Goal: Transaction & Acquisition: Purchase product/service

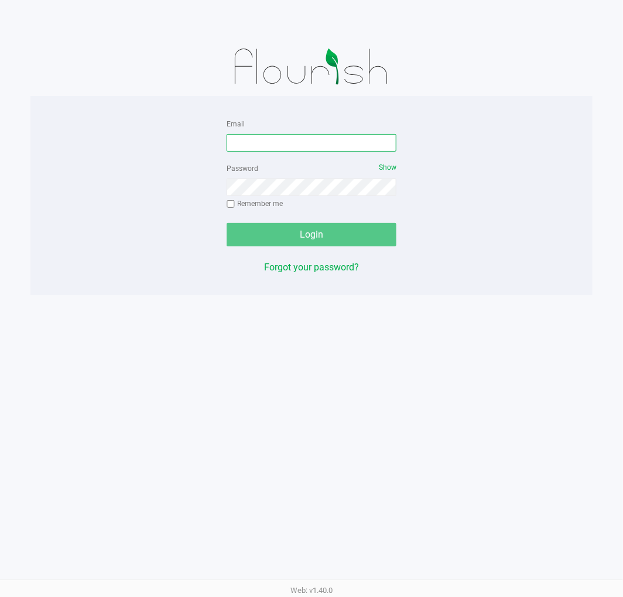
click at [273, 142] on input "Email" at bounding box center [311, 143] width 170 height 18
type input "[EMAIL_ADDRESS][DOMAIN_NAME]"
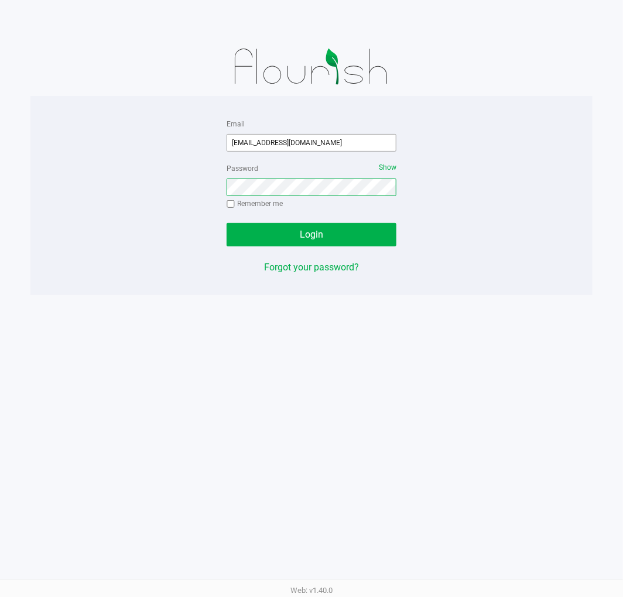
click at [226, 223] on button "Login" at bounding box center [311, 234] width 170 height 23
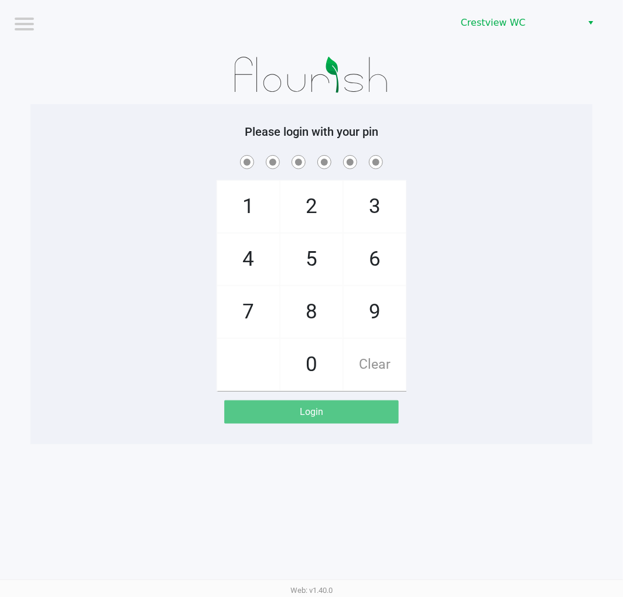
click at [529, 352] on div "1 4 7 2 5 8 0 3 6 9 Clear" at bounding box center [311, 272] width 562 height 238
checkbox input "true"
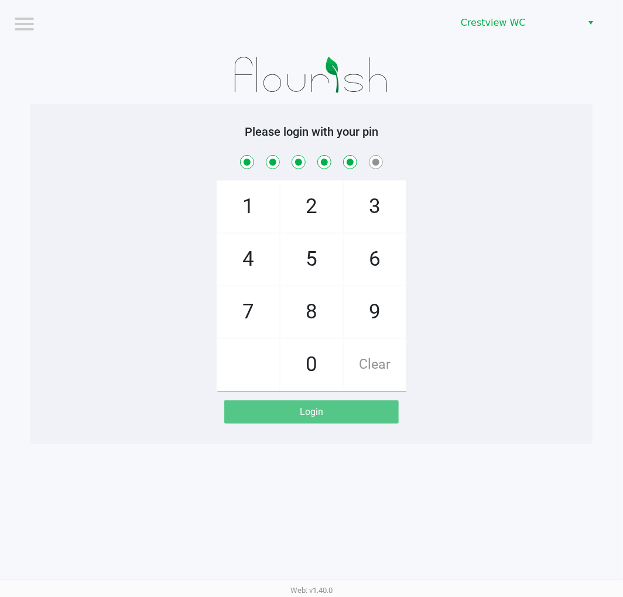
checkbox input "true"
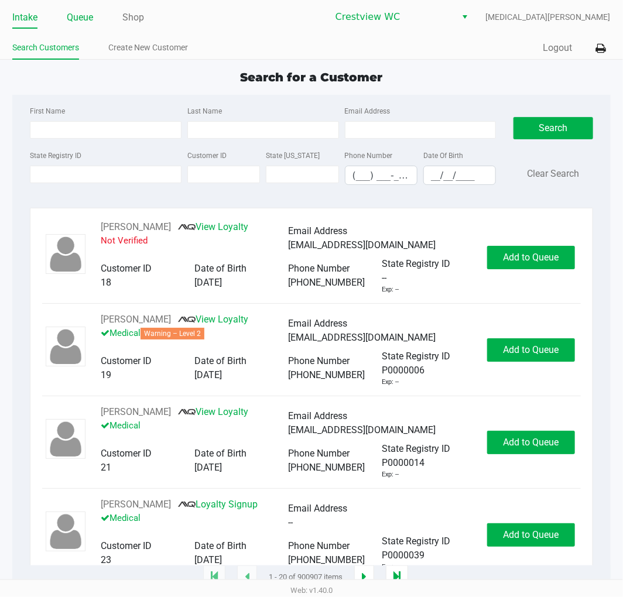
click at [74, 22] on link "Queue" at bounding box center [80, 17] width 26 height 16
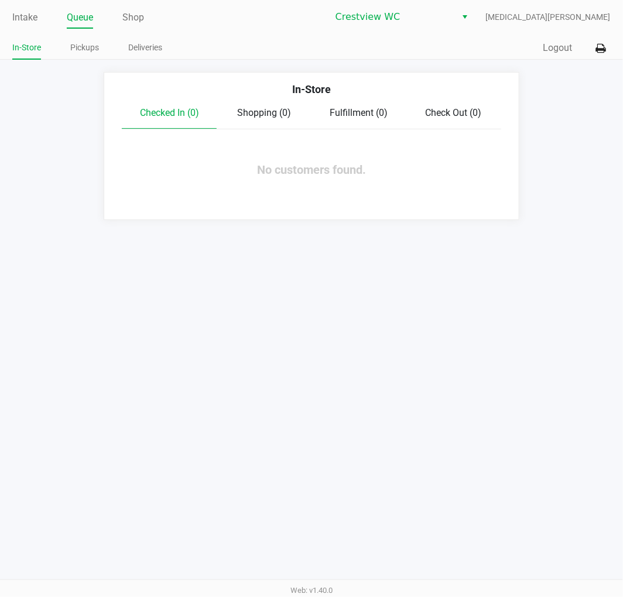
click at [39, 24] on ul "Intake Queue Shop" at bounding box center [161, 18] width 299 height 20
click at [33, 22] on link "Intake" at bounding box center [24, 17] width 25 height 16
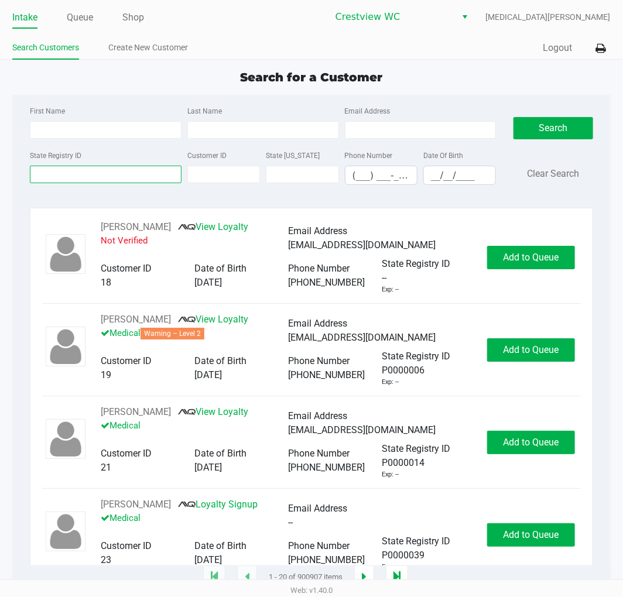
click at [105, 166] on input "State Registry ID" at bounding box center [106, 175] width 152 height 18
click at [106, 177] on input "State Registry ID" at bounding box center [106, 175] width 152 height 18
click at [98, 178] on input "State Registry ID" at bounding box center [106, 175] width 152 height 18
click at [108, 174] on input "State Registry ID" at bounding box center [106, 175] width 152 height 18
click at [98, 171] on input "State Registry ID" at bounding box center [106, 175] width 152 height 18
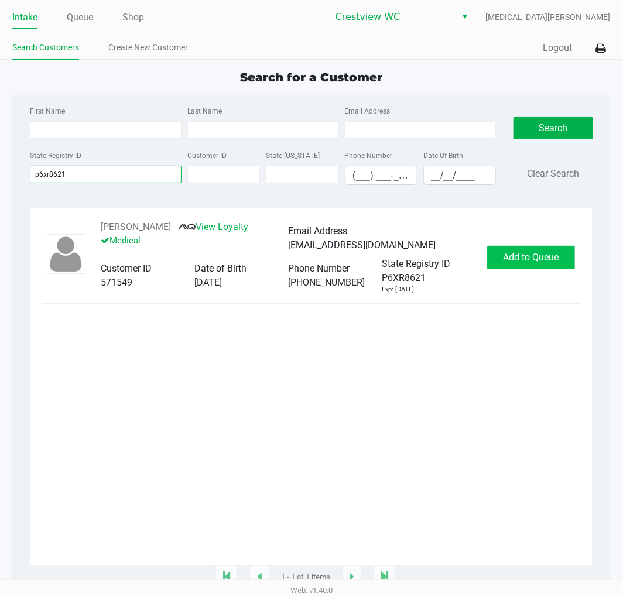
type input "p6xr8621"
click at [555, 267] on button "Add to Queue" at bounding box center [531, 257] width 88 height 23
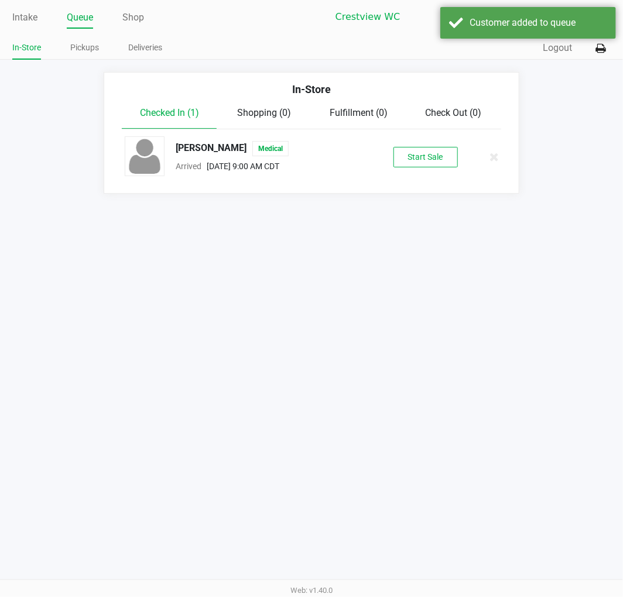
click at [416, 153] on button "Start Sale" at bounding box center [425, 157] width 64 height 20
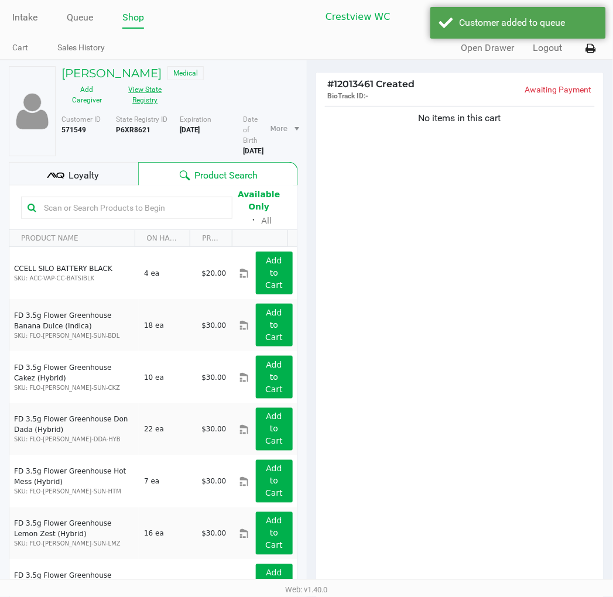
click at [142, 88] on button "View State Registry" at bounding box center [141, 94] width 59 height 29
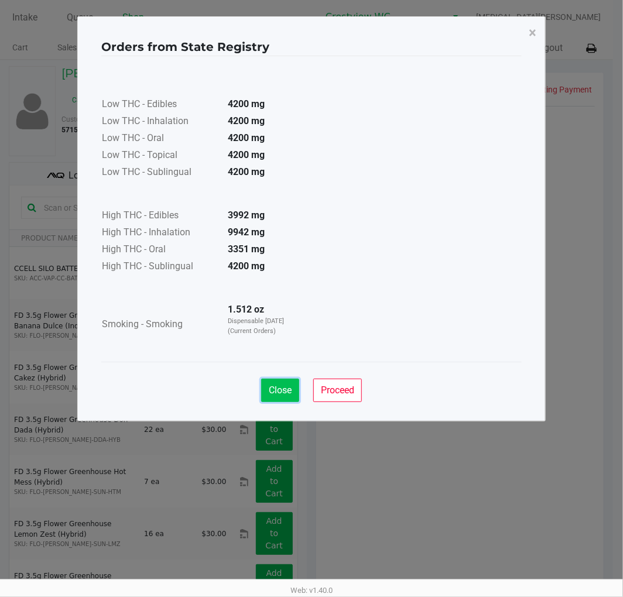
click at [288, 398] on button "Close" at bounding box center [280, 390] width 38 height 23
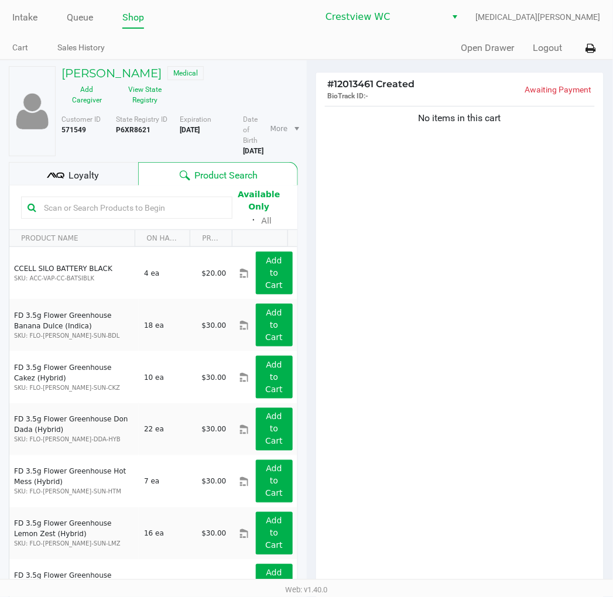
click at [75, 178] on span "Loyalty" at bounding box center [83, 176] width 30 height 14
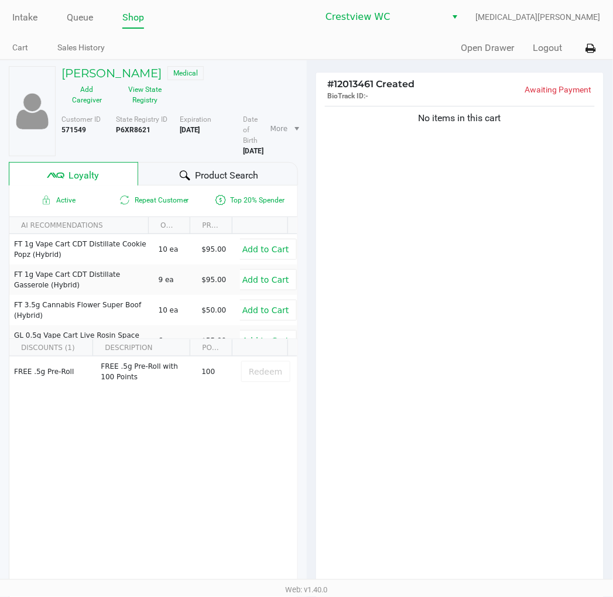
scroll to position [145, 0]
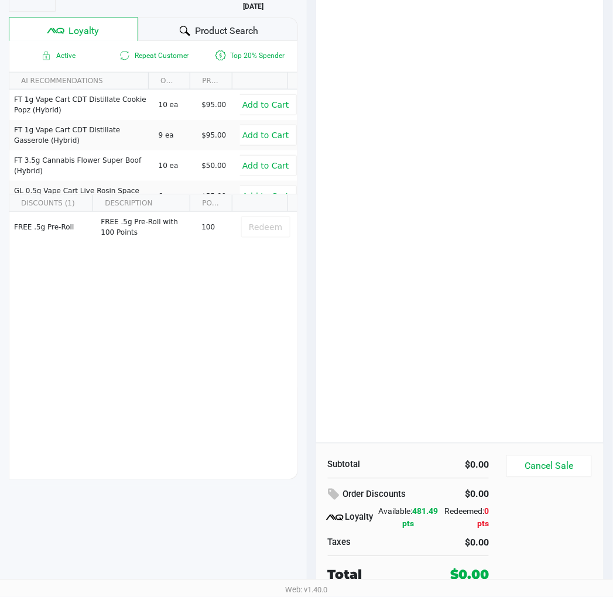
drag, startPoint x: 353, startPoint y: 250, endPoint x: 348, endPoint y: 247, distance: 6.8
click at [348, 247] on div "No items in this cart" at bounding box center [460, 201] width 288 height 484
click at [331, 491] on div "Order Discounts" at bounding box center [379, 494] width 102 height 21
click at [405, 524] on span "481.49 pts" at bounding box center [421, 518] width 36 height 22
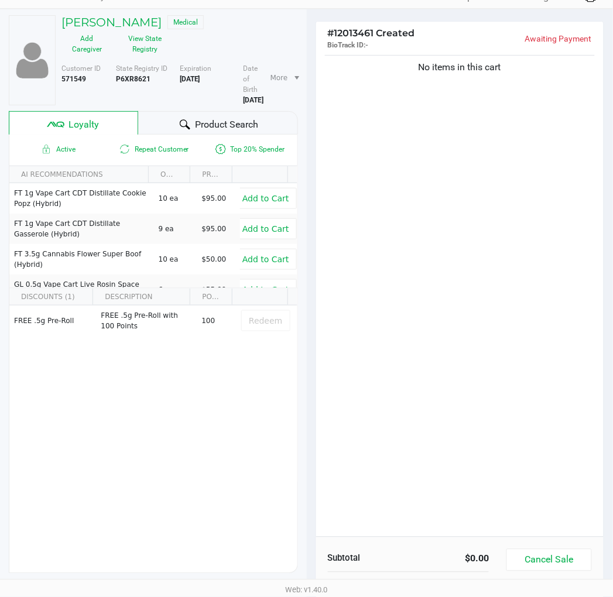
scroll to position [0, 0]
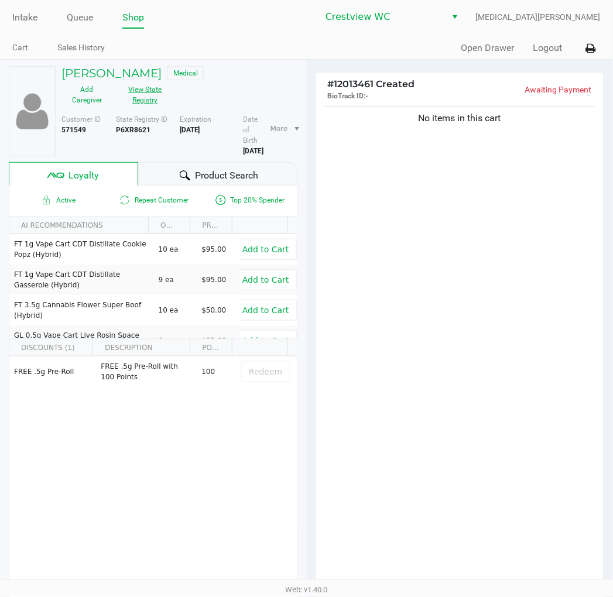
click at [147, 96] on button "View State Registry" at bounding box center [141, 94] width 59 height 29
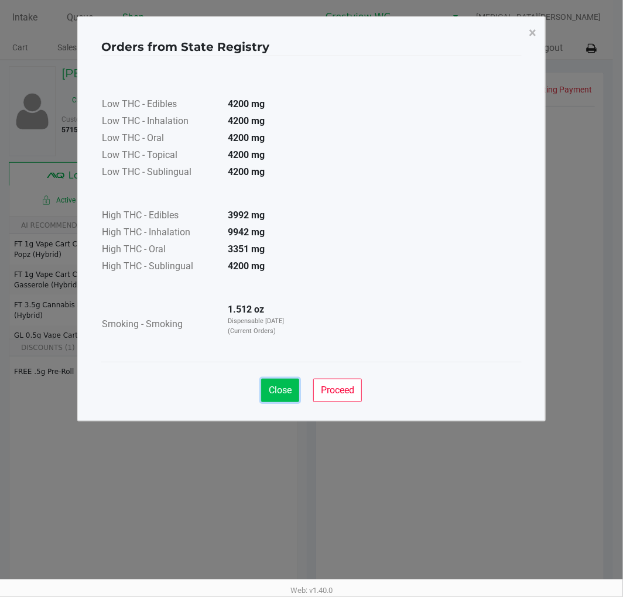
click at [284, 395] on span "Close" at bounding box center [280, 389] width 23 height 11
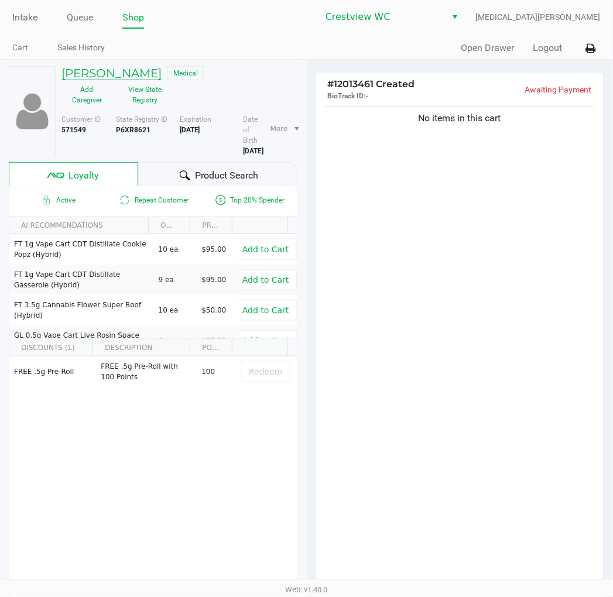
click at [104, 70] on h5 "[PERSON_NAME]" at bounding box center [111, 73] width 100 height 14
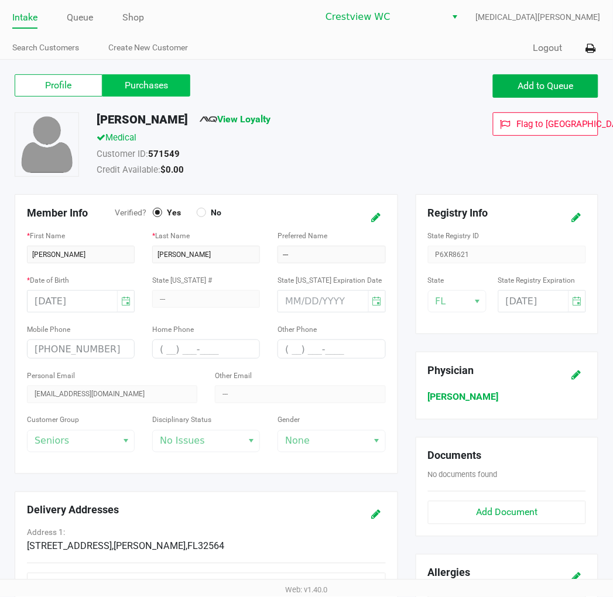
click at [140, 92] on label "Purchases" at bounding box center [146, 85] width 88 height 22
click at [0, 0] on 1 "Purchases" at bounding box center [0, 0] width 0 height 0
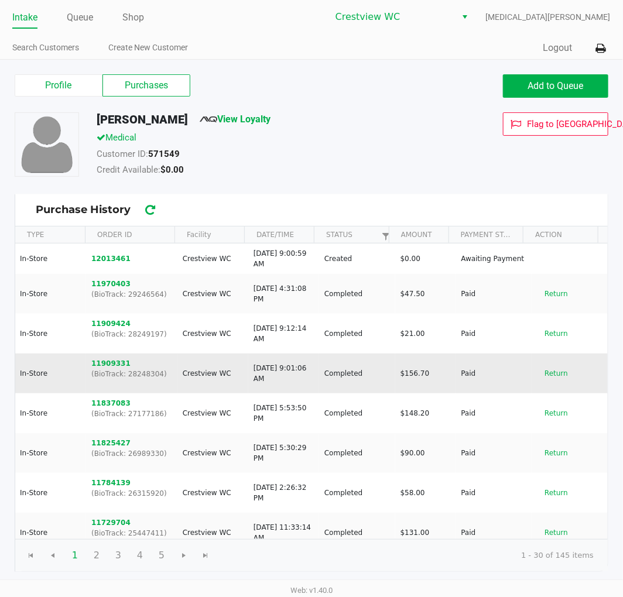
click at [332, 379] on td "Completed" at bounding box center [357, 373] width 76 height 40
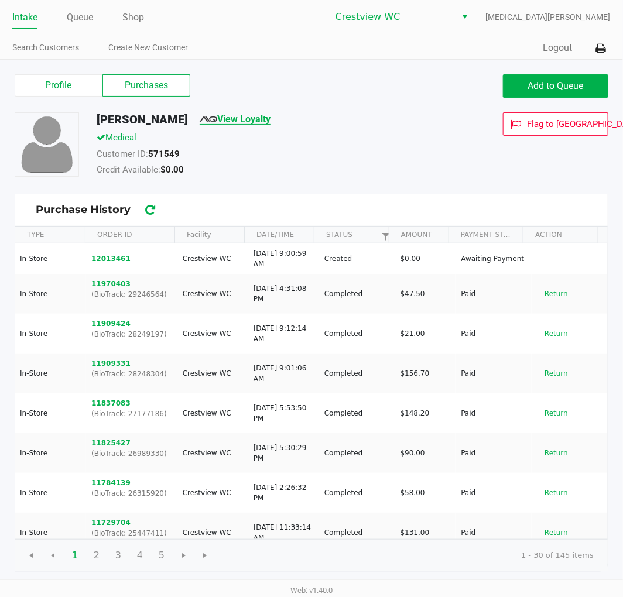
click at [240, 124] on link "View Loyalty" at bounding box center [235, 119] width 71 height 11
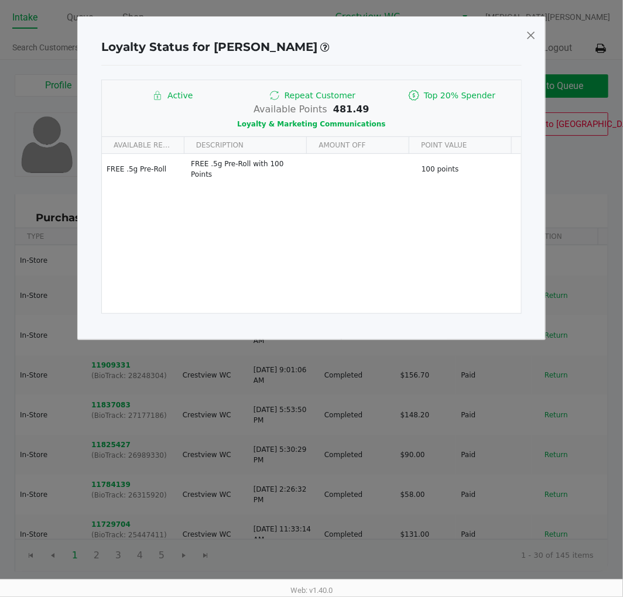
click at [531, 34] on span at bounding box center [530, 35] width 11 height 19
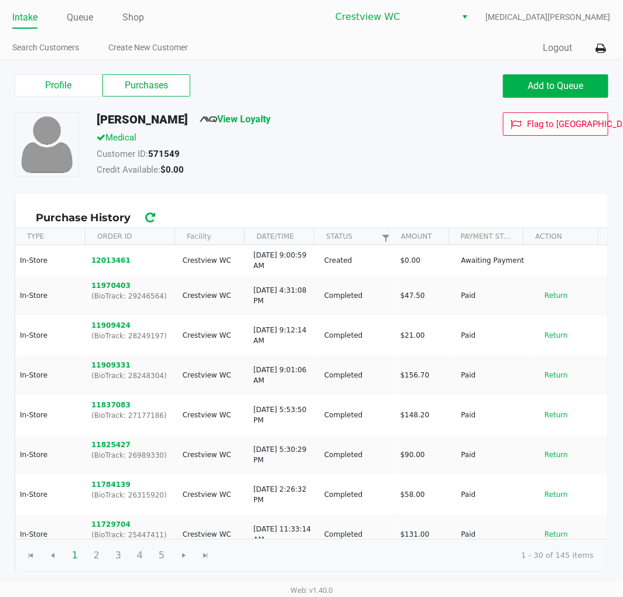
click at [283, 195] on kendo-grid-toolbar "Purchase History" at bounding box center [311, 211] width 592 height 34
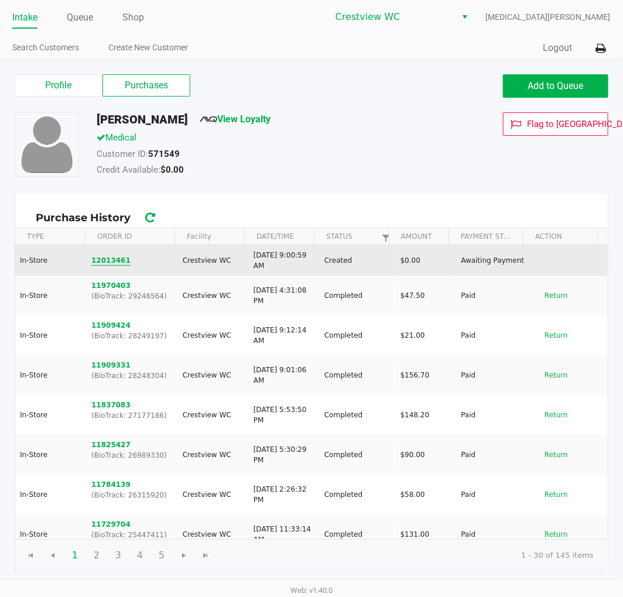
click at [106, 262] on button "12013461" at bounding box center [110, 260] width 39 height 11
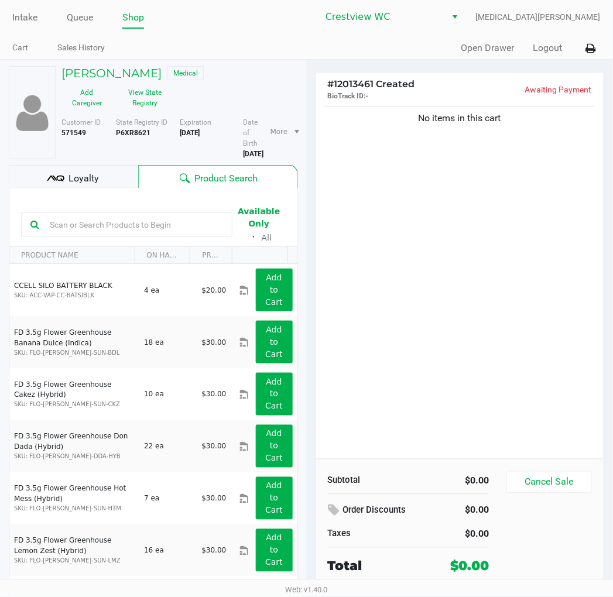
click at [445, 353] on div "No items in this cart" at bounding box center [460, 281] width 288 height 355
drag, startPoint x: 106, startPoint y: 185, endPoint x: 116, endPoint y: 184, distance: 10.0
click at [106, 184] on div "Loyalty" at bounding box center [73, 176] width 129 height 23
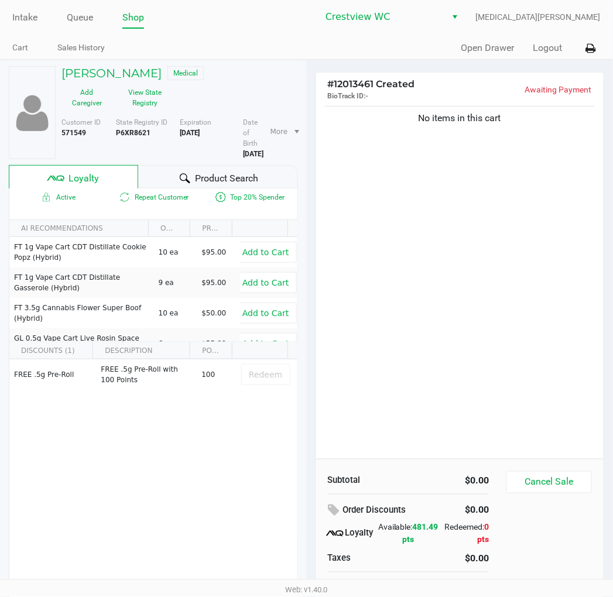
click at [496, 284] on div "No items in this cart" at bounding box center [460, 281] width 288 height 355
click at [268, 187] on div "Product Search" at bounding box center [217, 176] width 159 height 23
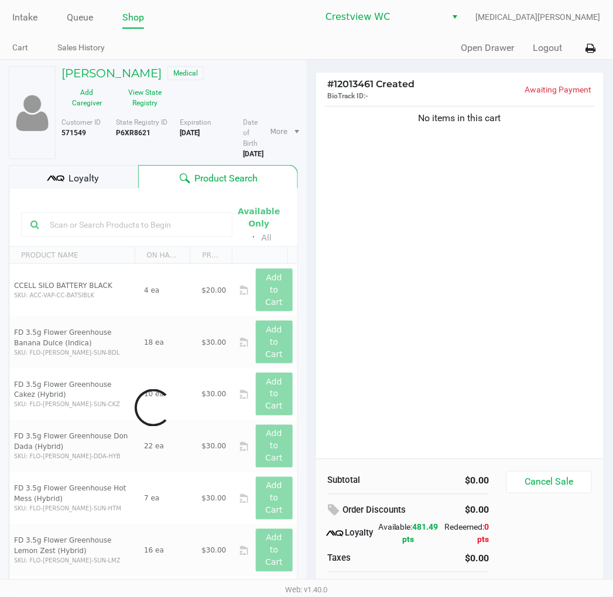
click at [447, 255] on div "No items in this cart" at bounding box center [460, 281] width 288 height 355
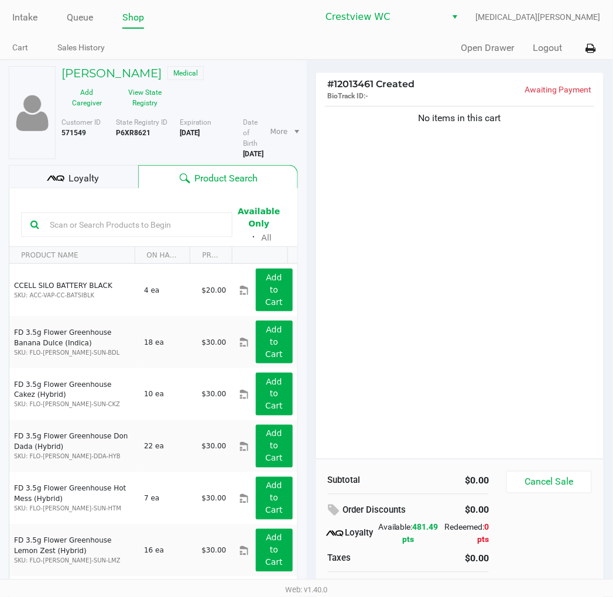
click at [448, 255] on div "No items in this cart" at bounding box center [460, 281] width 288 height 355
click at [458, 261] on div "No items in this cart" at bounding box center [460, 281] width 288 height 355
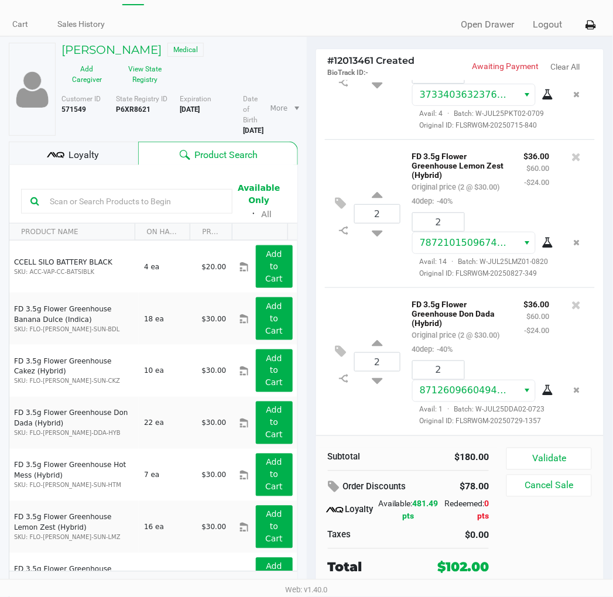
scroll to position [36, 0]
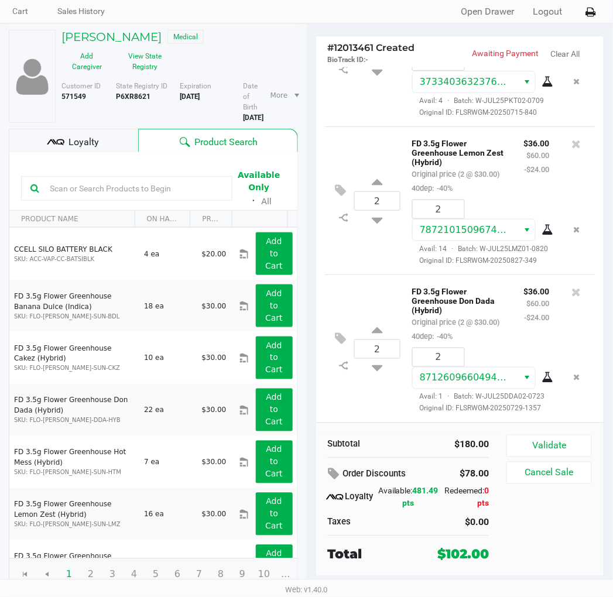
click at [572, 286] on icon at bounding box center [576, 292] width 9 height 12
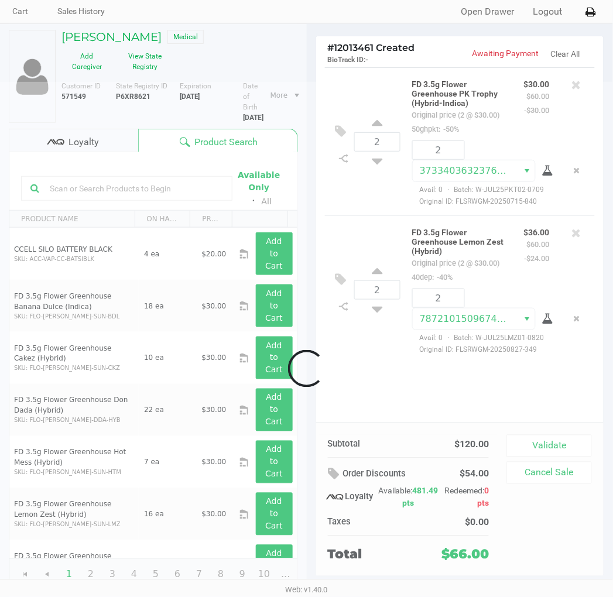
scroll to position [4, 0]
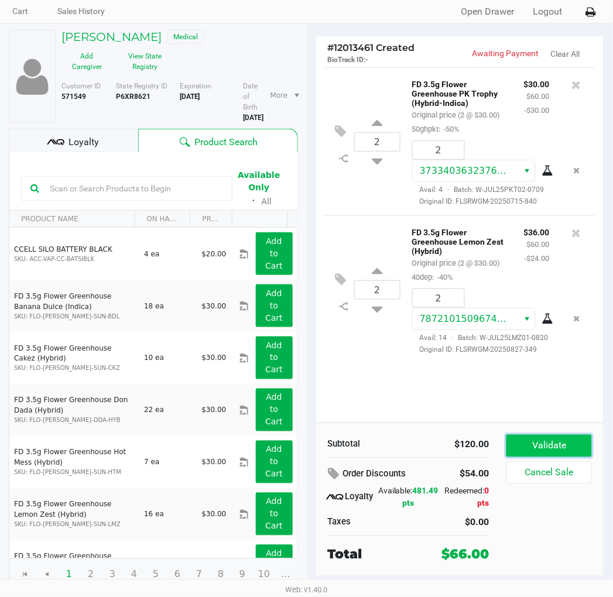
click at [572, 451] on button "Validate" at bounding box center [548, 446] width 85 height 22
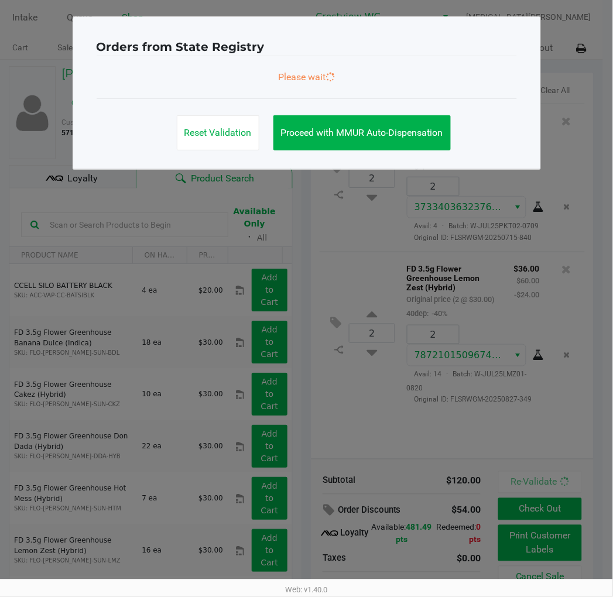
scroll to position [0, 0]
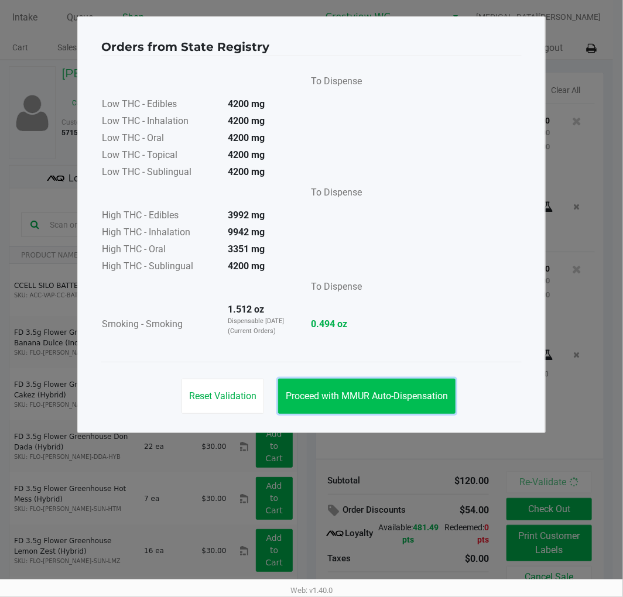
click at [395, 401] on button "Proceed with MMUR Auto-Dispensation" at bounding box center [366, 396] width 177 height 35
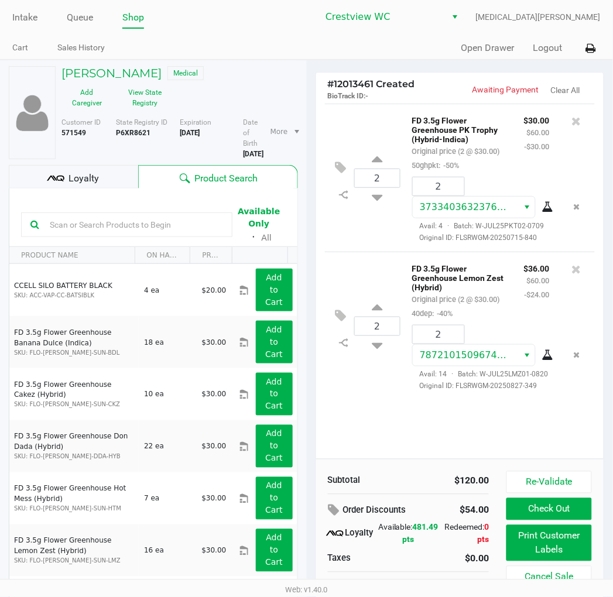
scroll to position [36, 0]
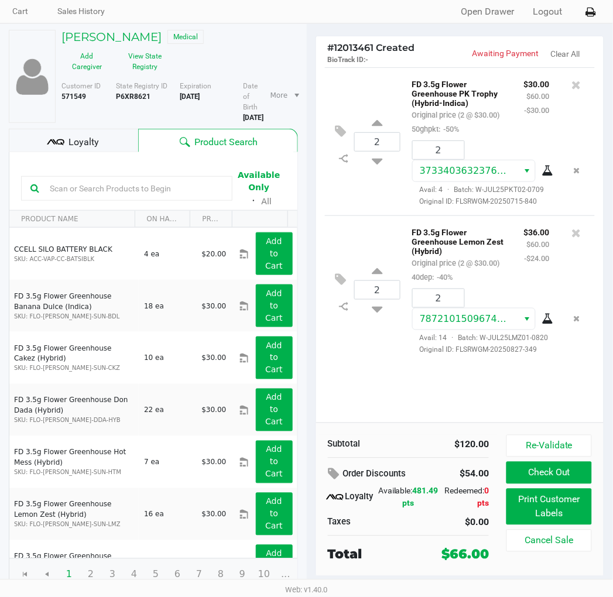
click at [474, 397] on div "2 FD 3.5g Flower Greenhouse PK Trophy (Hybrid-Indica) Original price (2 @ $30.0…" at bounding box center [460, 244] width 288 height 355
click at [556, 506] on button "Print Customer Labels" at bounding box center [548, 507] width 85 height 36
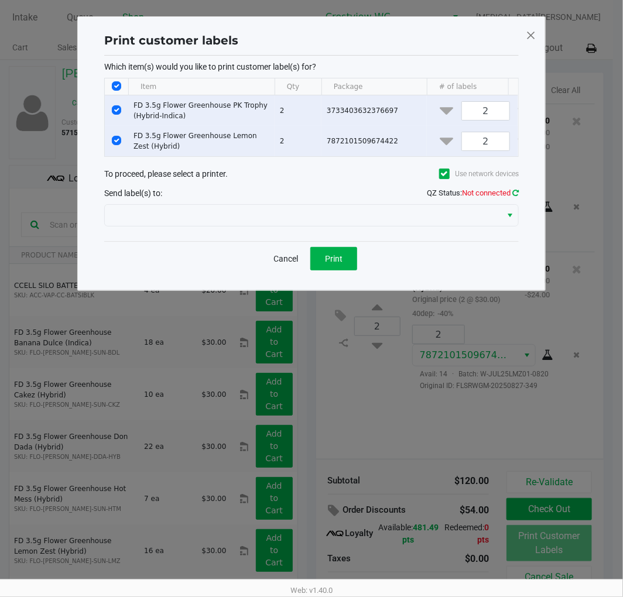
click at [513, 197] on icon at bounding box center [515, 193] width 6 height 8
click at [519, 201] on div "Print customer labels Which item(s) would you like to print customer label(s) f…" at bounding box center [311, 154] width 420 height 250
click at [514, 197] on icon at bounding box center [515, 193] width 6 height 8
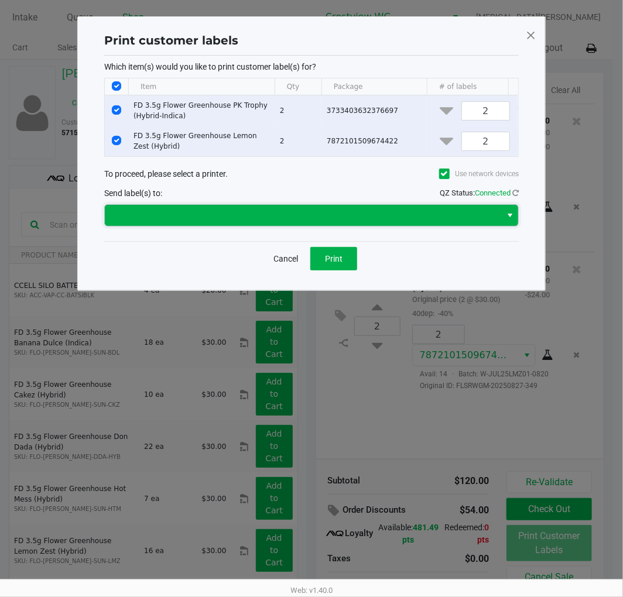
click at [496, 226] on span at bounding box center [303, 215] width 396 height 21
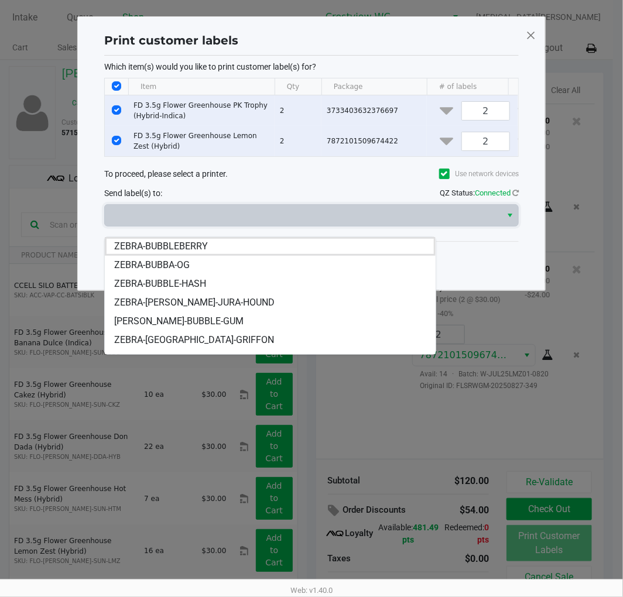
drag, startPoint x: 199, startPoint y: 246, endPoint x: 222, endPoint y: 238, distance: 24.8
click at [198, 246] on span "ZEBRA-BUBBLEBERRY" at bounding box center [161, 246] width 94 height 14
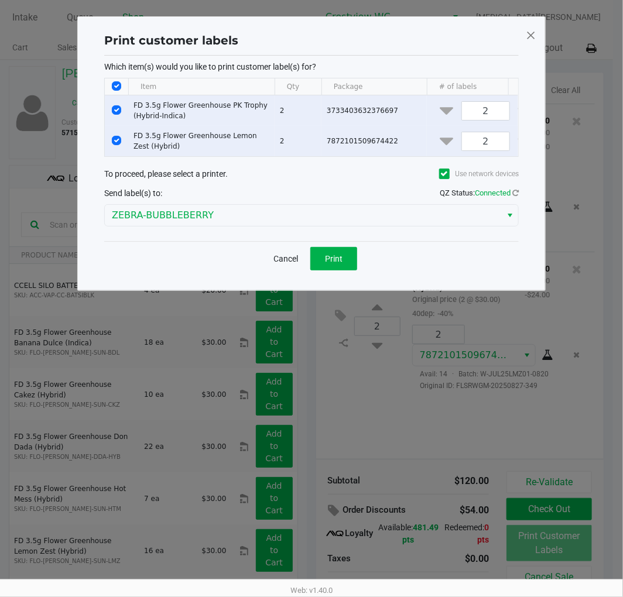
click at [278, 184] on div "To proceed, please select a printer. Use network devices" at bounding box center [311, 174] width 414 height 22
click at [339, 259] on button "Print" at bounding box center [333, 258] width 47 height 23
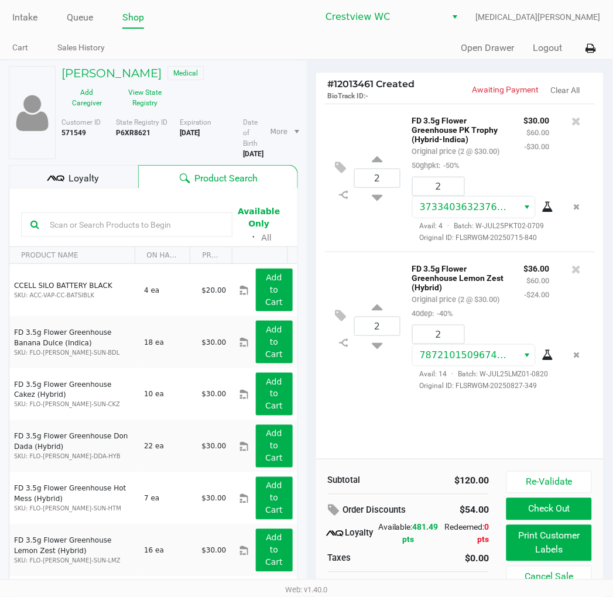
click at [513, 445] on div "2 FD 3.5g Flower Greenhouse PK Trophy (Hybrid-Indica) Original price (2 @ $30.0…" at bounding box center [460, 281] width 288 height 355
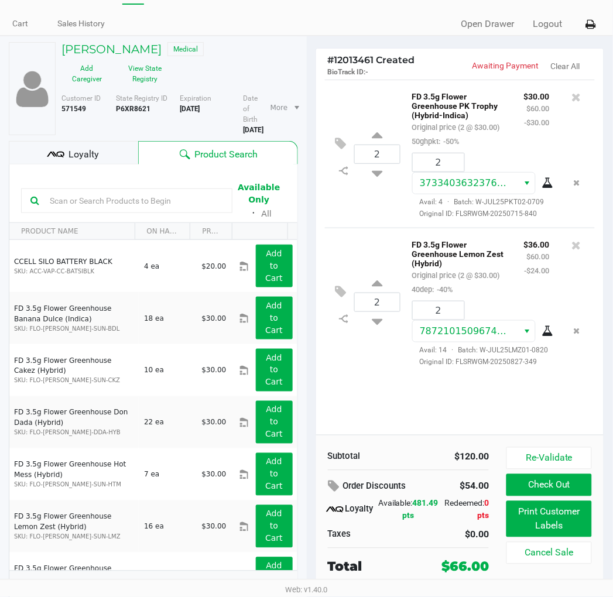
scroll to position [36, 0]
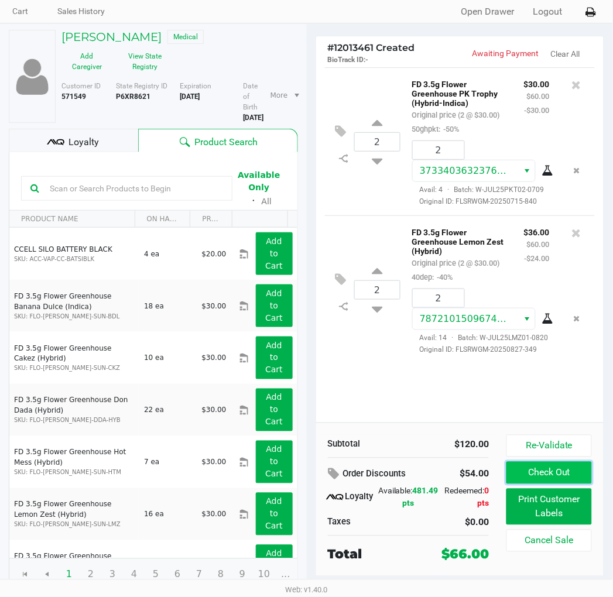
click at [559, 475] on button "Check Out" at bounding box center [548, 473] width 85 height 22
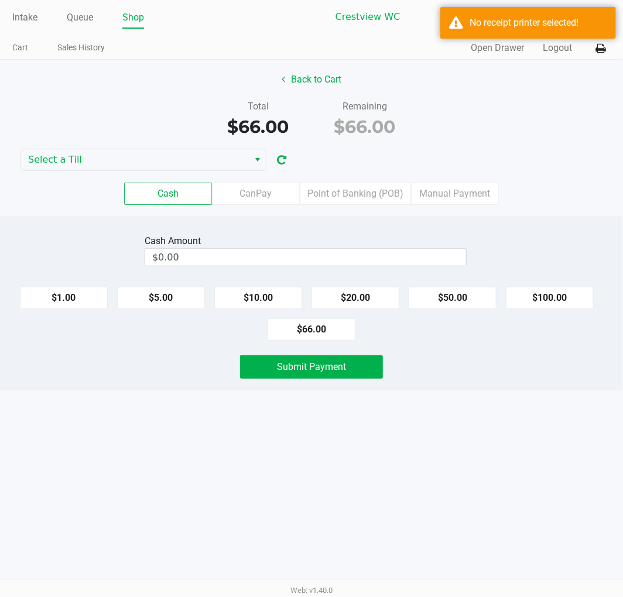
click at [434, 436] on div "Intake Queue Shop Crestview WC [MEDICAL_DATA][PERSON_NAME] Cart Sales History Q…" at bounding box center [311, 298] width 623 height 597
click at [601, 47] on icon at bounding box center [601, 48] width 10 height 8
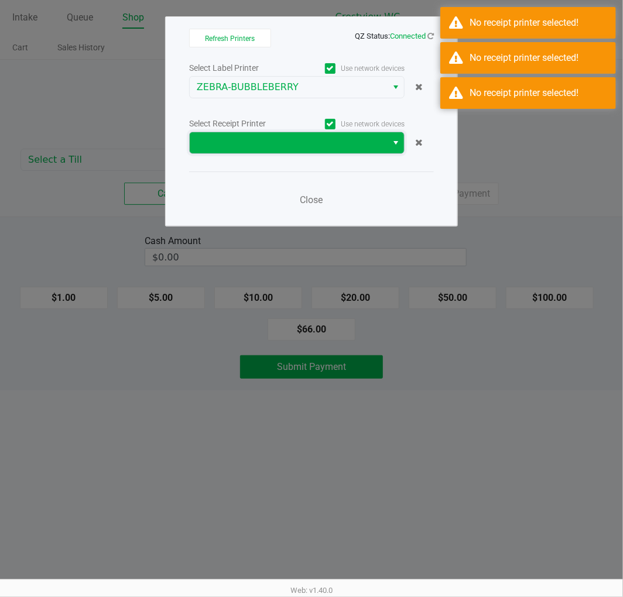
click at [295, 143] on span at bounding box center [288, 143] width 183 height 14
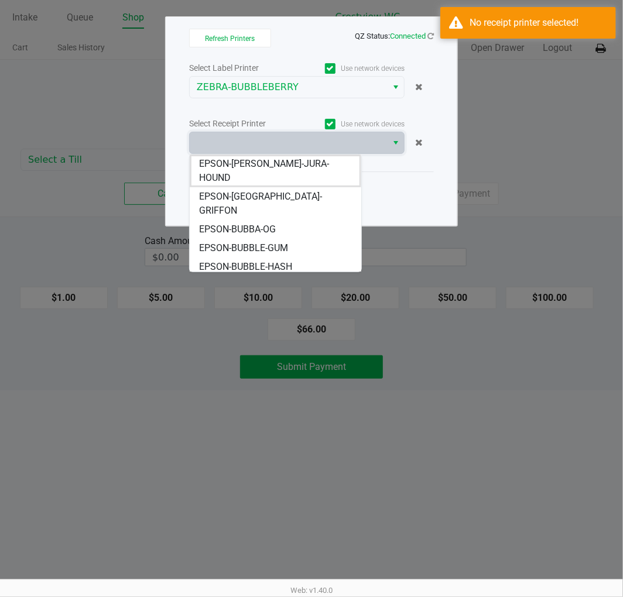
click at [271, 278] on span "EPSON-BUBBLEBERRY" at bounding box center [246, 285] width 95 height 14
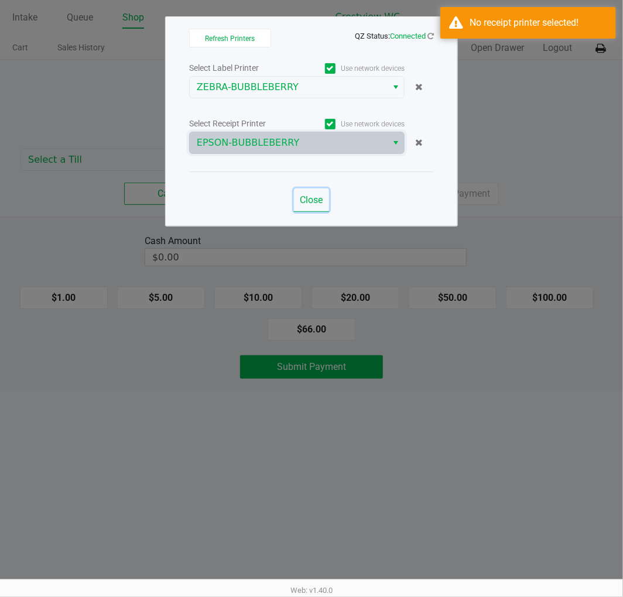
drag, startPoint x: 312, startPoint y: 197, endPoint x: 295, endPoint y: 196, distance: 17.6
click at [312, 198] on span "Close" at bounding box center [311, 199] width 23 height 11
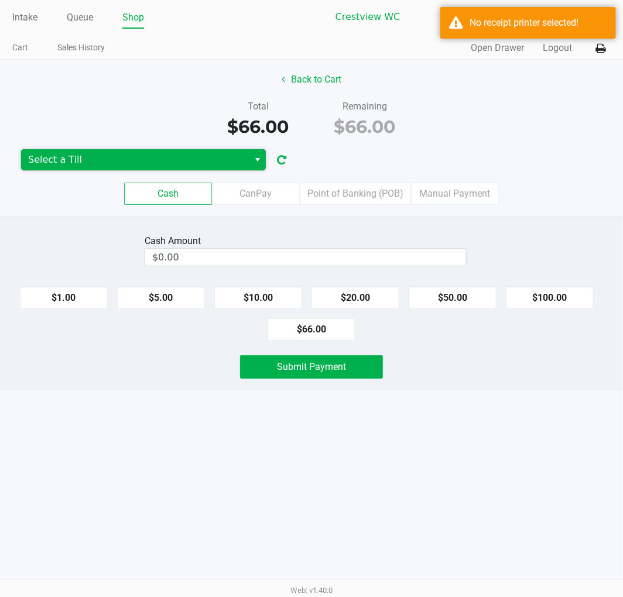
click at [95, 164] on span "Select a Till" at bounding box center [135, 160] width 214 height 14
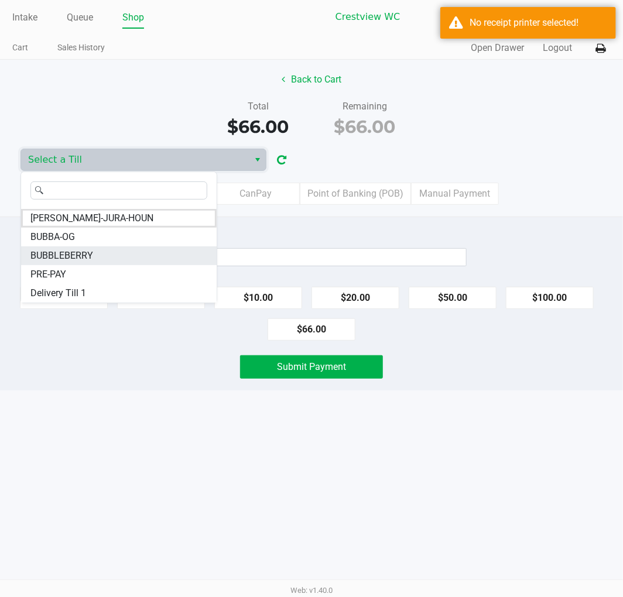
click at [77, 252] on span "BUBBLEBERRY" at bounding box center [61, 256] width 63 height 14
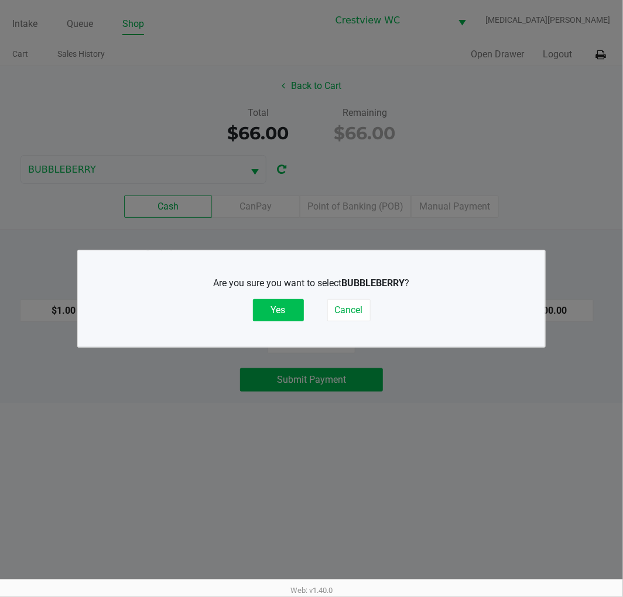
click at [273, 314] on button "Yes" at bounding box center [278, 310] width 51 height 22
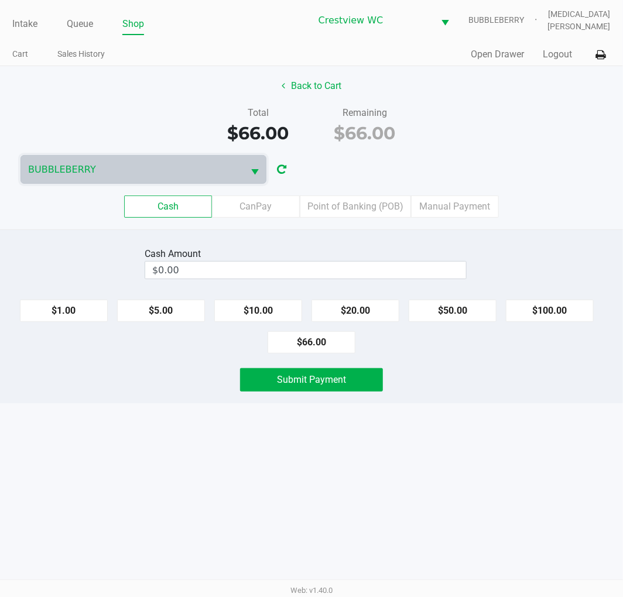
click at [328, 445] on div "Intake Queue Shop Crestview WC BUBBLEBERRY [MEDICAL_DATA][PERSON_NAME] Cart Sal…" at bounding box center [311, 298] width 623 height 597
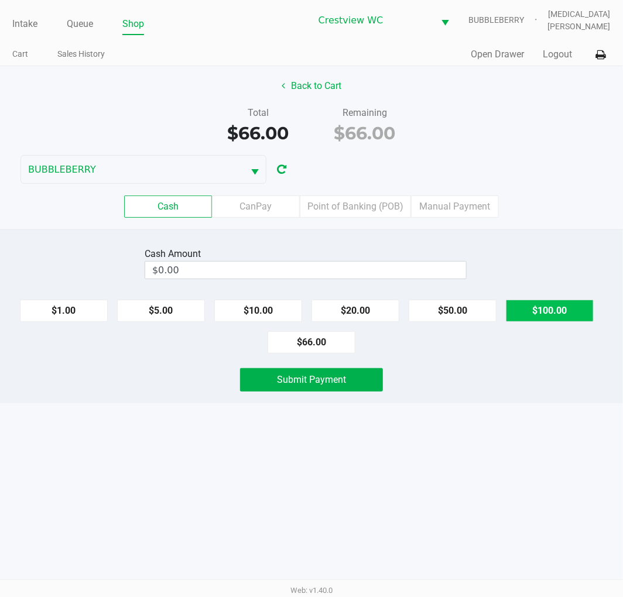
click at [545, 311] on button "$100.00" at bounding box center [550, 311] width 88 height 22
type input "$100.00"
click at [426, 442] on div "Intake Queue Shop Crestview WC BUBBLEBERRY [MEDICAL_DATA][PERSON_NAME] Cart Sal…" at bounding box center [311, 298] width 623 height 597
click at [472, 483] on div "Intake Queue Shop Crestview WC BUBBLEBERRY [MEDICAL_DATA][PERSON_NAME] Cart Sal…" at bounding box center [311, 298] width 623 height 597
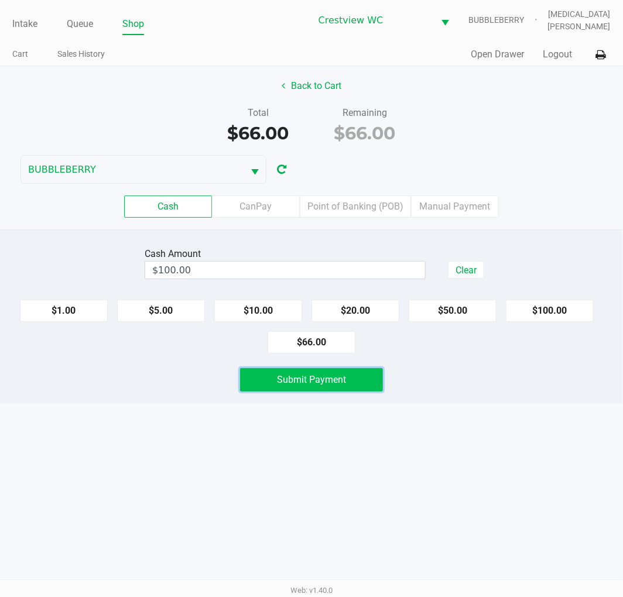
click at [370, 388] on button "Submit Payment" at bounding box center [311, 379] width 143 height 23
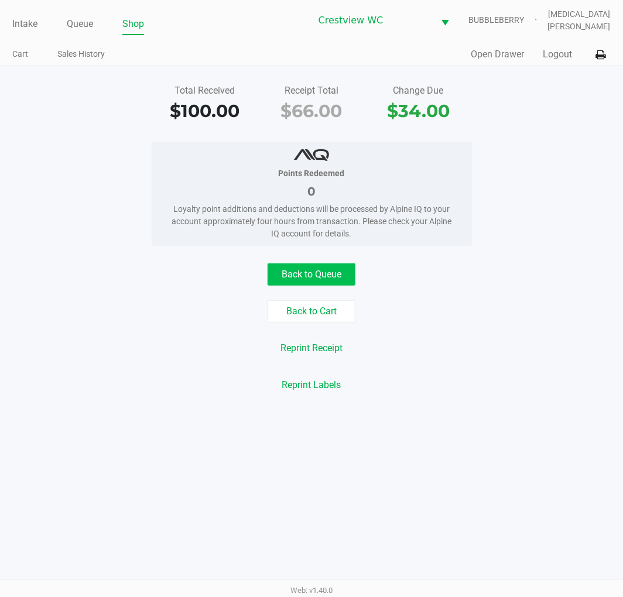
click at [302, 272] on button "Back to Queue" at bounding box center [311, 274] width 88 height 22
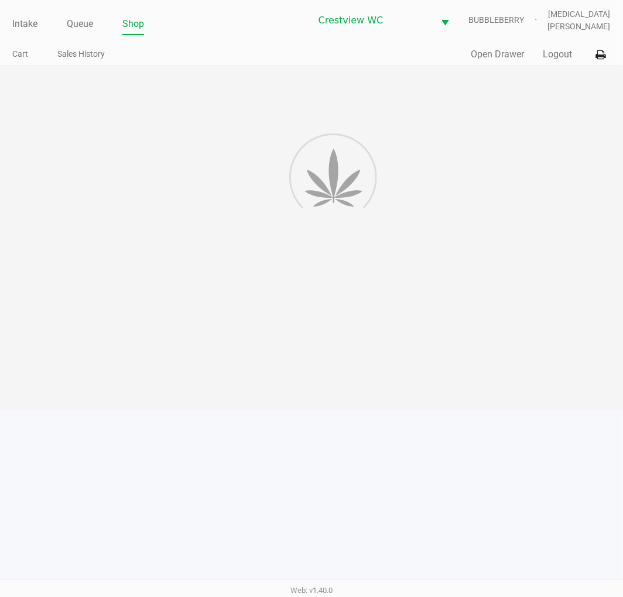
click at [480, 242] on div "Intake Queue Shop Crestview WC BUBBLEBERRY [MEDICAL_DATA][PERSON_NAME] Cart Sal…" at bounding box center [311, 298] width 623 height 597
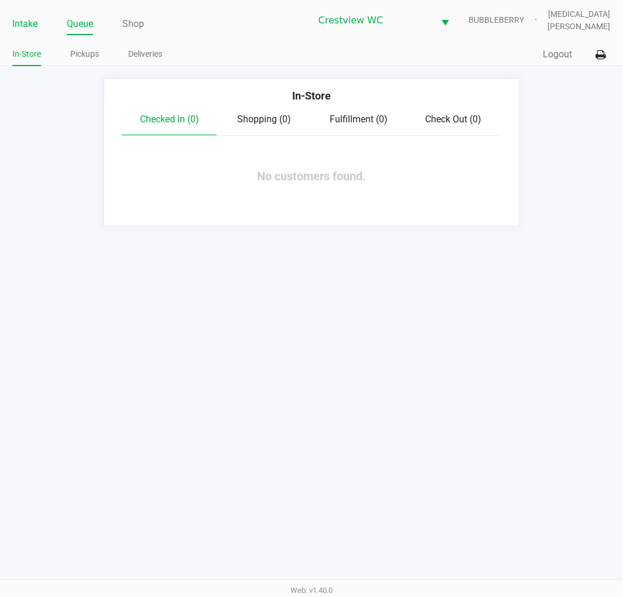
click at [20, 20] on link "Intake" at bounding box center [24, 24] width 25 height 16
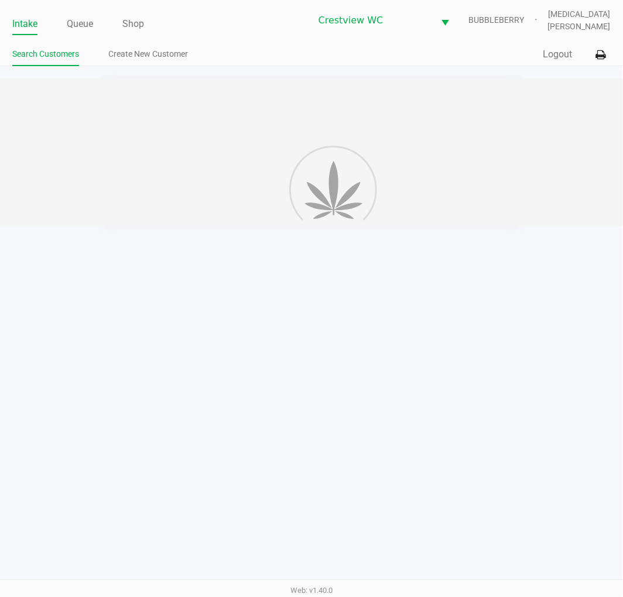
click at [212, 21] on ul "Intake Queue Shop" at bounding box center [161, 25] width 298 height 20
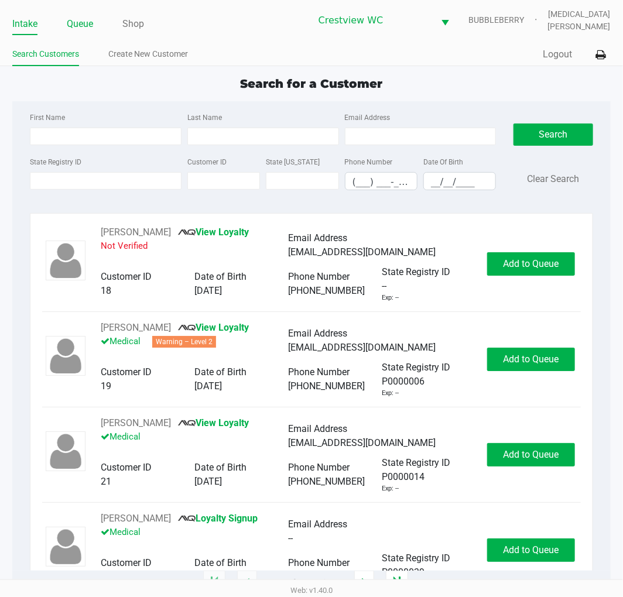
click at [77, 22] on link "Queue" at bounding box center [80, 24] width 26 height 16
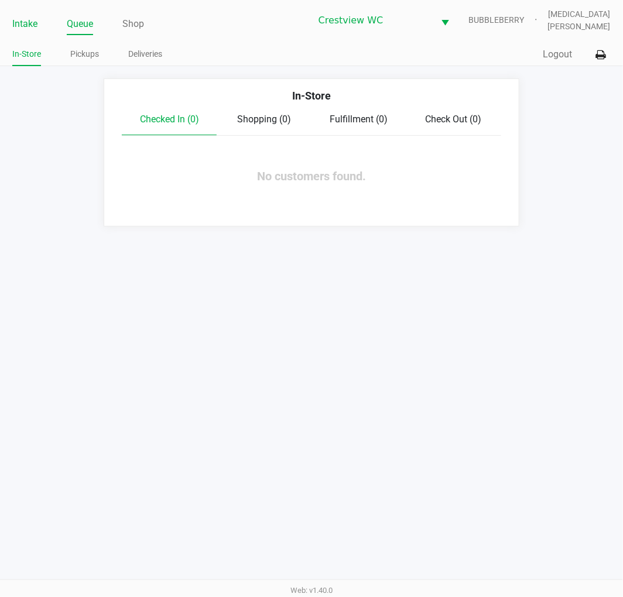
click at [30, 19] on link "Intake" at bounding box center [24, 24] width 25 height 16
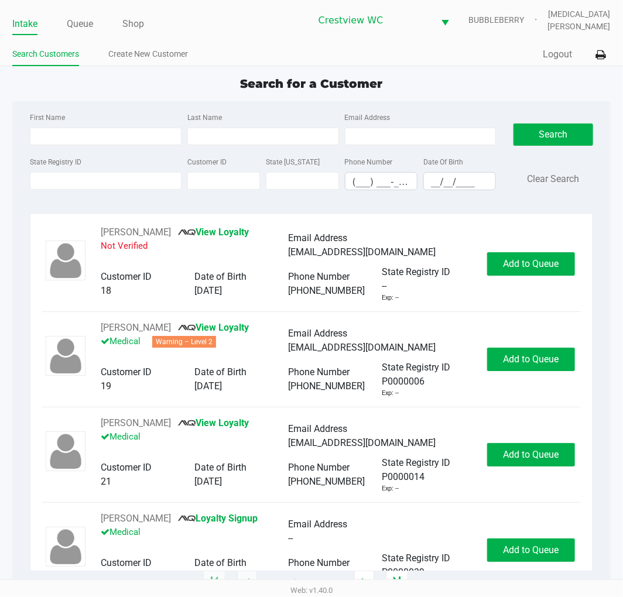
click at [79, 181] on input "State Registry ID" at bounding box center [106, 181] width 152 height 18
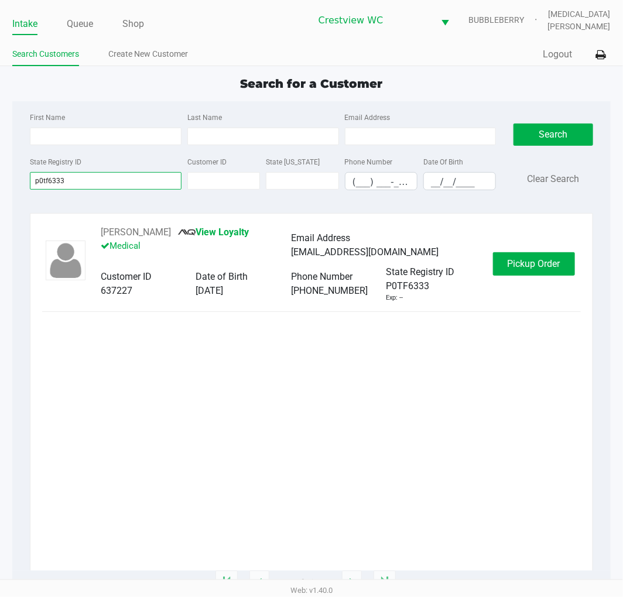
type input "p0tf6333"
click at [536, 277] on div "[PERSON_NAME] View Loyalty Medical Email Address [EMAIL_ADDRESS][DOMAIN_NAME] C…" at bounding box center [311, 263] width 538 height 77
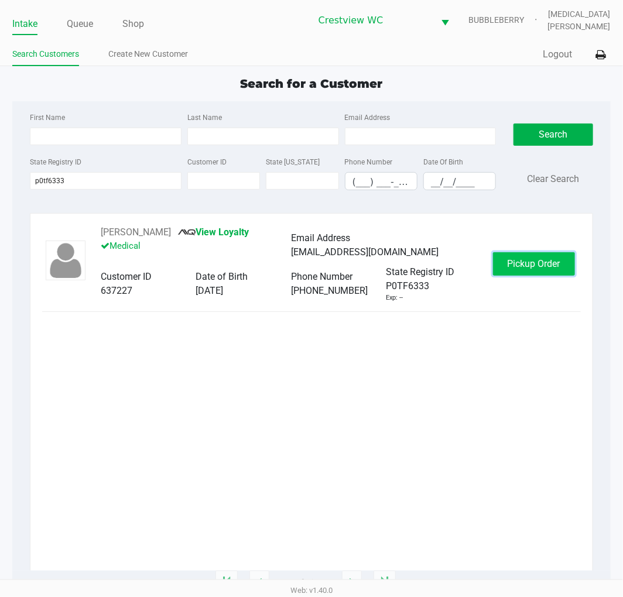
click at [535, 267] on span "Pickup Order" at bounding box center [533, 263] width 53 height 11
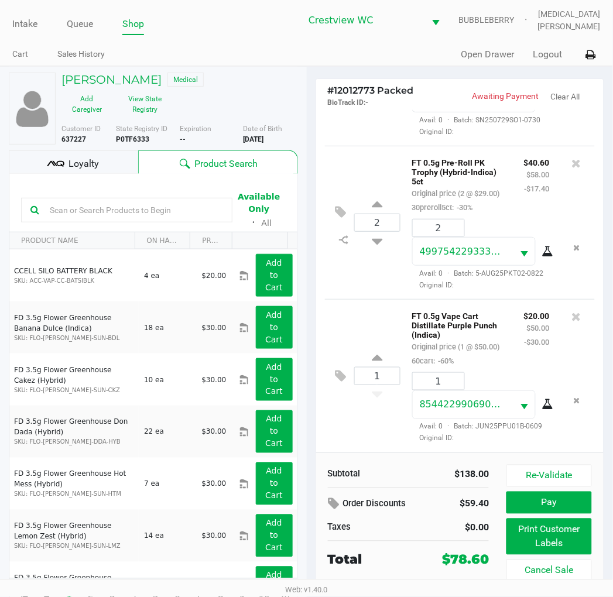
scroll to position [205, 0]
click at [89, 151] on div "Loyalty" at bounding box center [73, 161] width 129 height 23
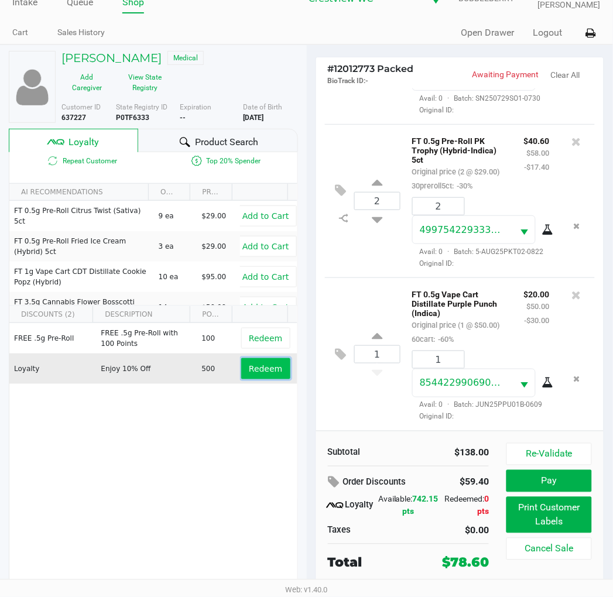
click at [267, 372] on span "Redeem" at bounding box center [265, 368] width 33 height 9
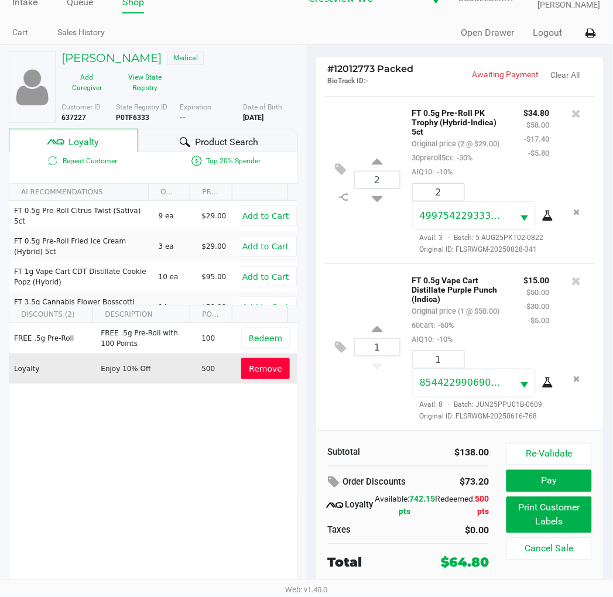
scroll to position [247, 0]
click at [554, 516] on button "Print Customer Labels" at bounding box center [548, 515] width 85 height 36
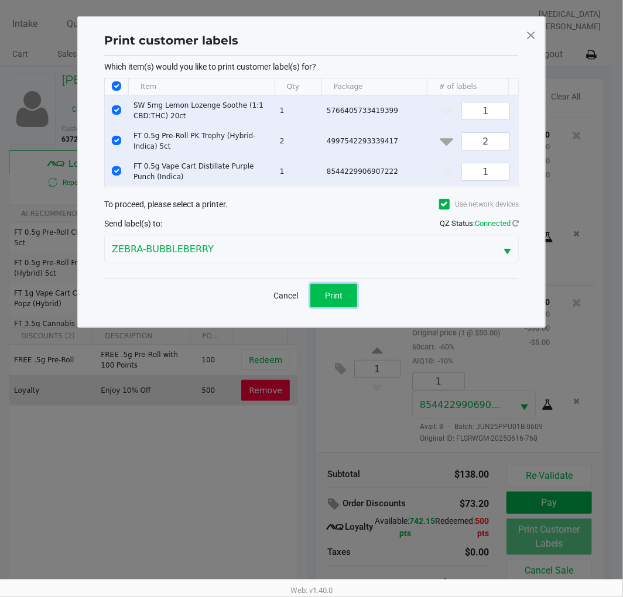
click at [339, 300] on span "Print" at bounding box center [334, 295] width 18 height 9
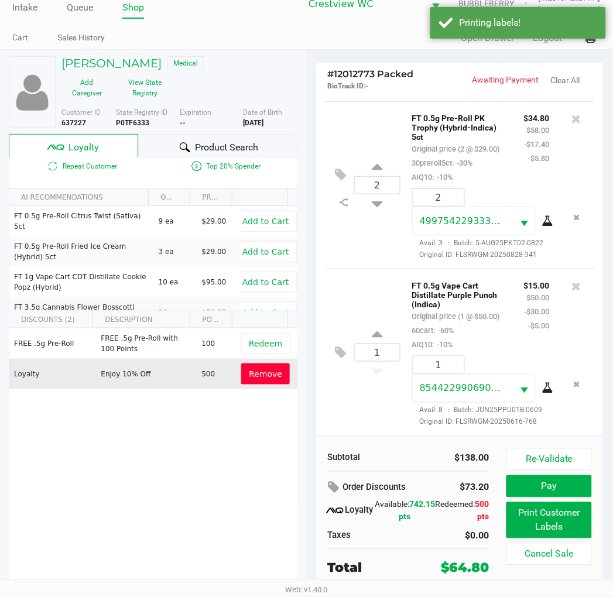
scroll to position [22, 0]
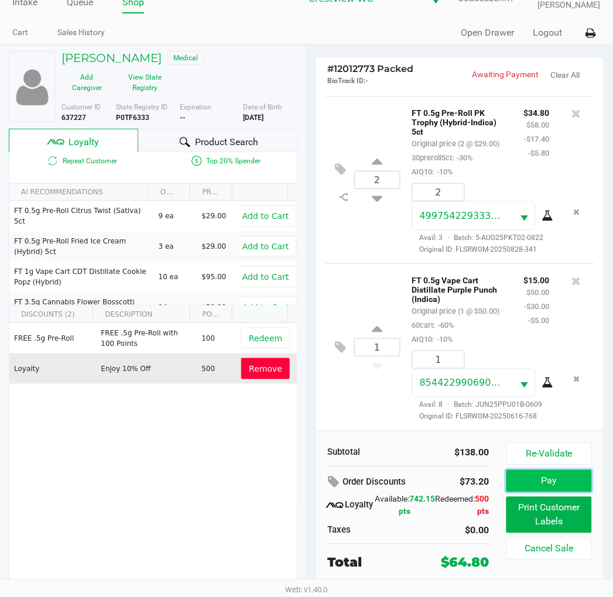
click at [555, 483] on button "Pay" at bounding box center [548, 481] width 85 height 22
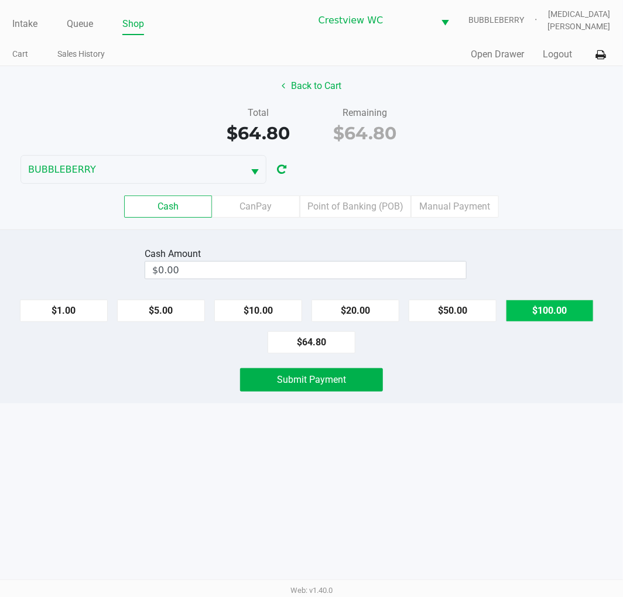
click at [537, 319] on button "$100.00" at bounding box center [550, 311] width 88 height 22
type input "$100.00"
click at [448, 434] on div "Intake Queue Shop Crestview WC BUBBLEBERRY [MEDICAL_DATA][PERSON_NAME] Cart Sal…" at bounding box center [311, 298] width 623 height 597
click at [353, 498] on div "Intake Queue Shop Crestview WC BUBBLEBERRY [MEDICAL_DATA][PERSON_NAME] Cart Sal…" at bounding box center [311, 298] width 623 height 597
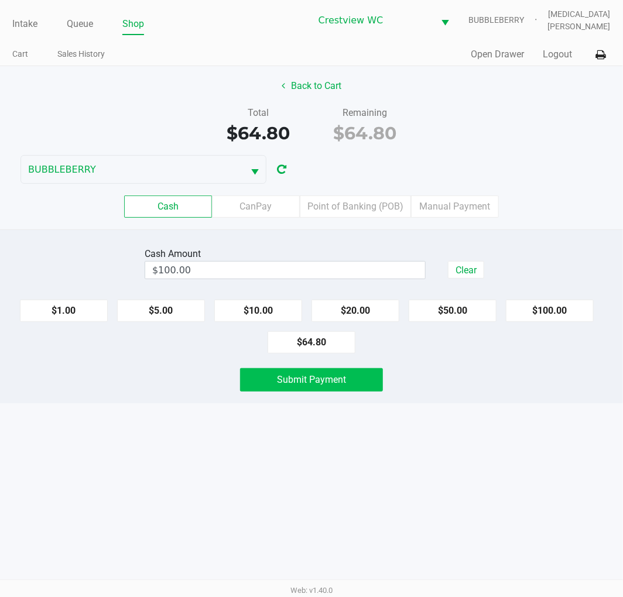
click at [331, 390] on button "Submit Payment" at bounding box center [311, 379] width 143 height 23
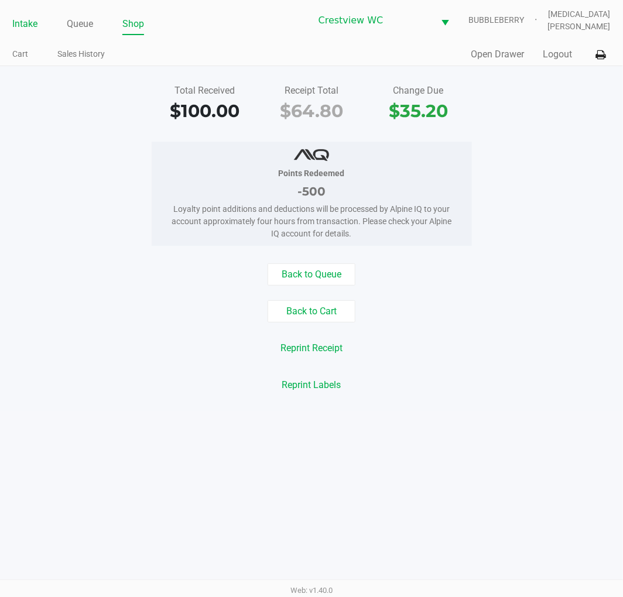
click at [14, 20] on link "Intake" at bounding box center [24, 24] width 25 height 16
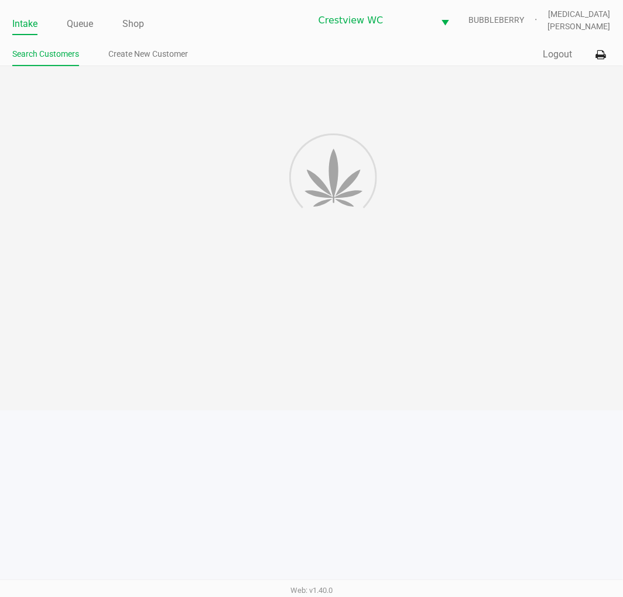
click at [229, 51] on ul "Search Customers Create New Customer" at bounding box center [161, 56] width 299 height 20
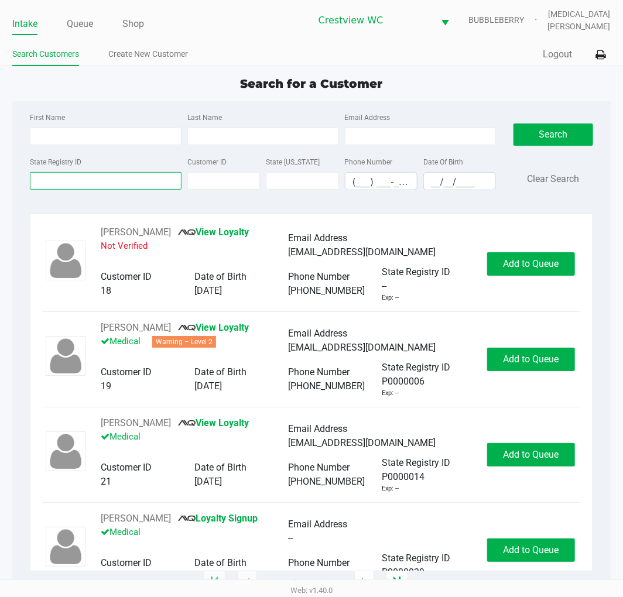
click at [95, 185] on input "State Registry ID" at bounding box center [106, 181] width 152 height 18
click at [84, 181] on input "State Registry ID" at bounding box center [106, 181] width 152 height 18
click at [92, 184] on input "State Registry ID" at bounding box center [106, 181] width 152 height 18
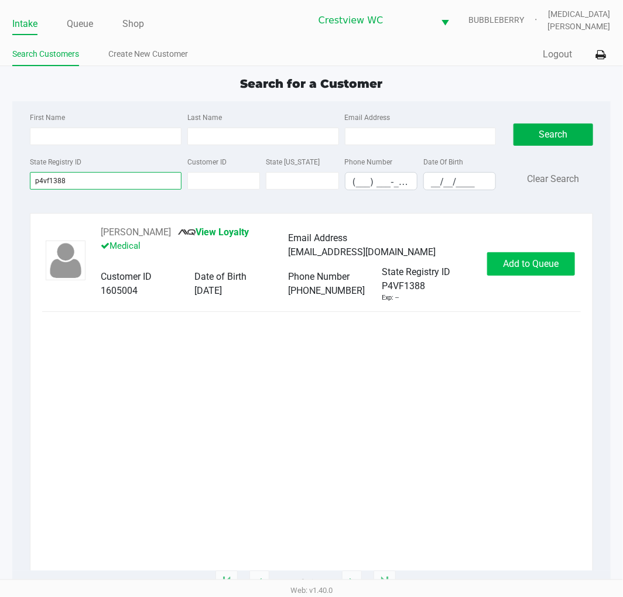
type input "p4vf1388"
click at [511, 264] on span "Add to Queue" at bounding box center [531, 263] width 56 height 11
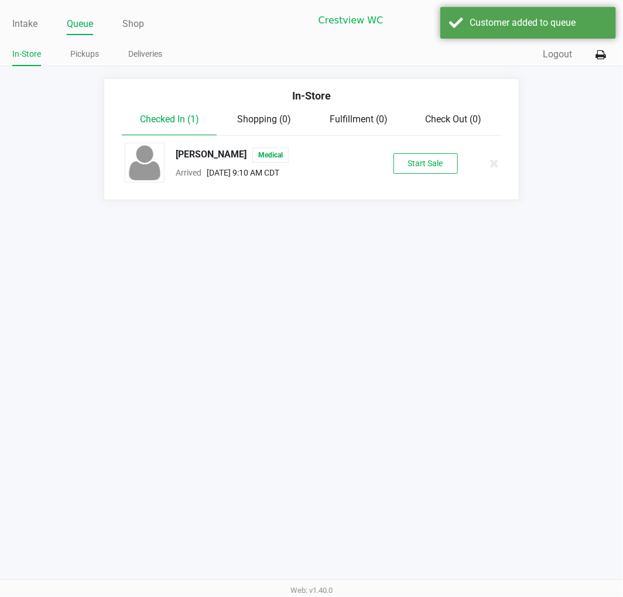
click at [419, 164] on button "Start Sale" at bounding box center [425, 163] width 64 height 20
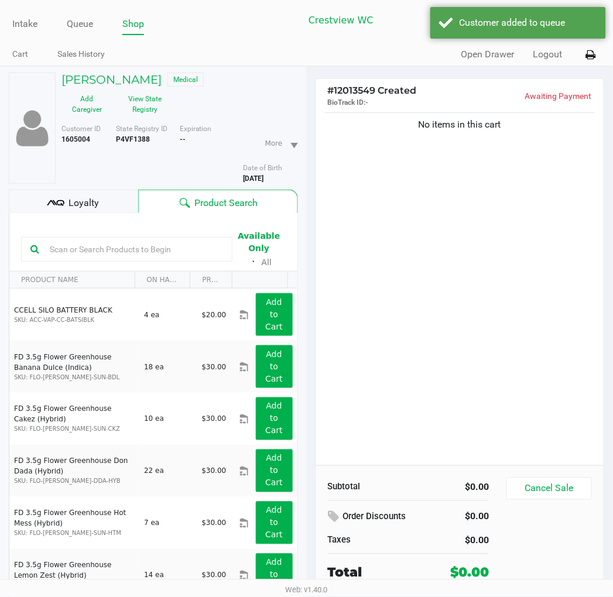
drag, startPoint x: 152, startPoint y: 121, endPoint x: 147, endPoint y: 108, distance: 13.9
click at [152, 120] on div "Customer ID 1605004 State Registry ID P4VF1388 Expiration -- More Date of Birth…" at bounding box center [180, 151] width 254 height 65
click at [147, 108] on button "View State Registry" at bounding box center [141, 104] width 59 height 29
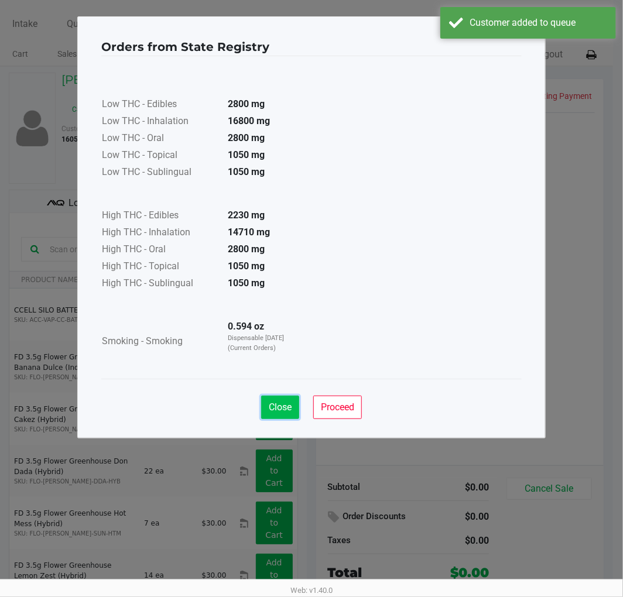
click at [283, 405] on span "Close" at bounding box center [280, 406] width 23 height 11
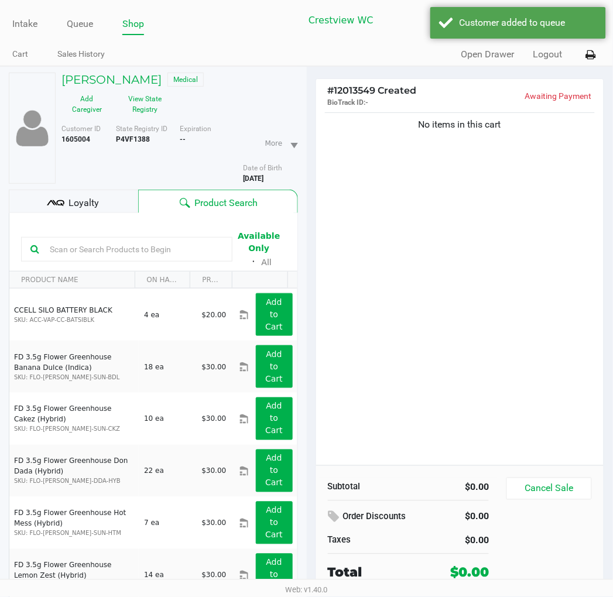
drag, startPoint x: 435, startPoint y: 266, endPoint x: 282, endPoint y: 213, distance: 161.5
click at [433, 262] on div "Low THC - Edibles 2800 mg Low THC - Inhalation 16800 mg Low THC - Oral 2800 mg …" at bounding box center [307, 188] width 420 height 294
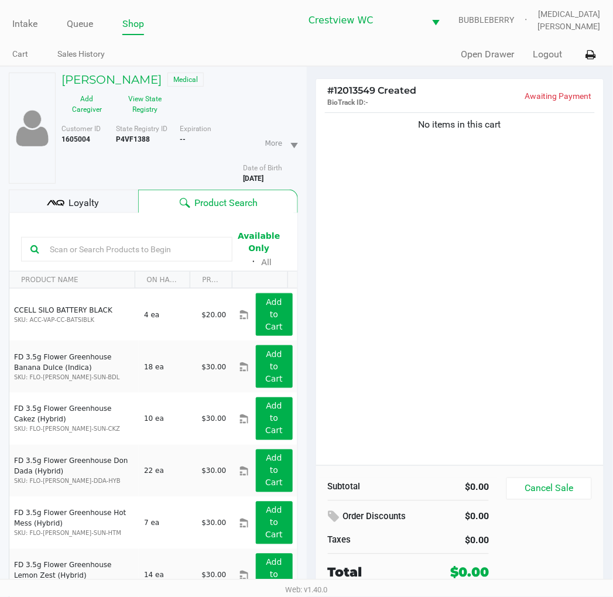
click at [83, 200] on span "Loyalty" at bounding box center [83, 203] width 30 height 14
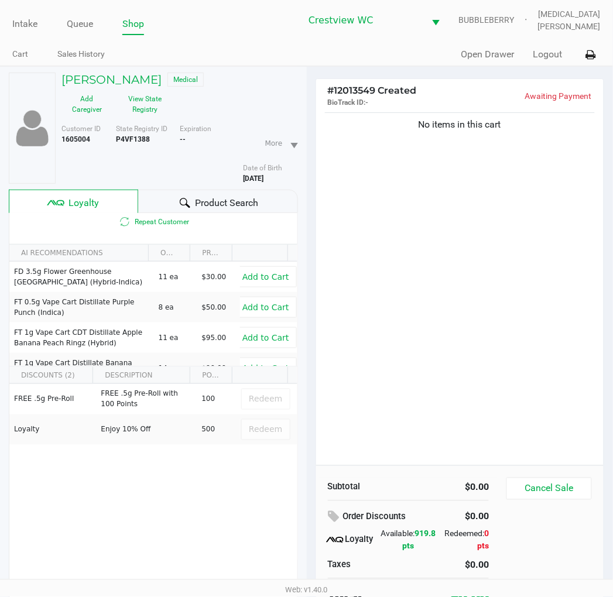
click at [400, 243] on div "No items in this cart" at bounding box center [460, 287] width 288 height 355
click at [144, 112] on button "View State Registry" at bounding box center [141, 104] width 59 height 29
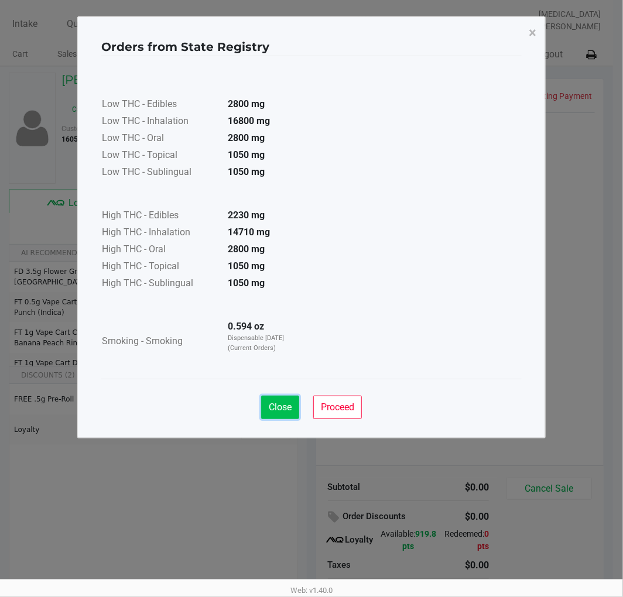
click at [287, 410] on span "Close" at bounding box center [280, 406] width 23 height 11
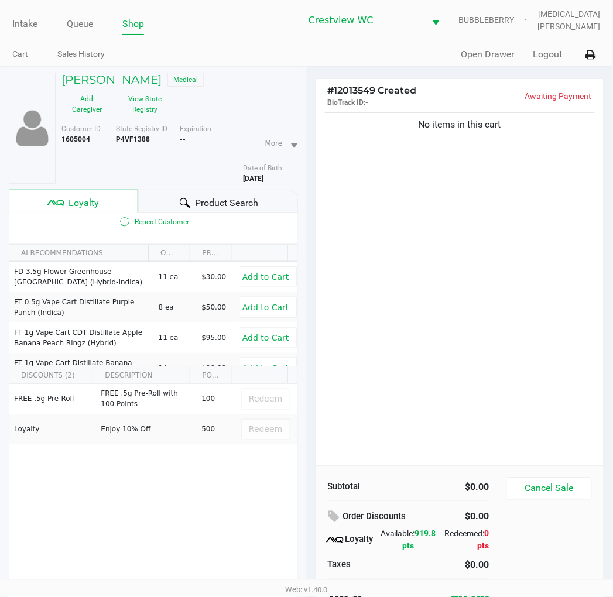
click at [245, 453] on div "FREE .5g Pre-Roll FREE .5g Pre-Roll with 100 Points 100 Redeem Loyalty Enjoy 10…" at bounding box center [153, 472] width 288 height 176
click at [389, 408] on div "No items in this cart" at bounding box center [460, 287] width 288 height 355
click at [401, 407] on div "No items in this cart" at bounding box center [460, 287] width 288 height 355
click at [208, 194] on div "Product Search" at bounding box center [217, 201] width 159 height 23
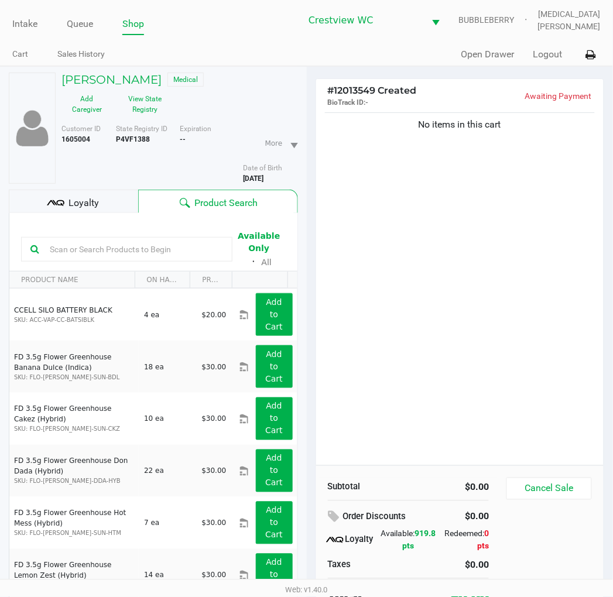
click at [137, 252] on input "text" at bounding box center [134, 249] width 178 height 18
type input "s"
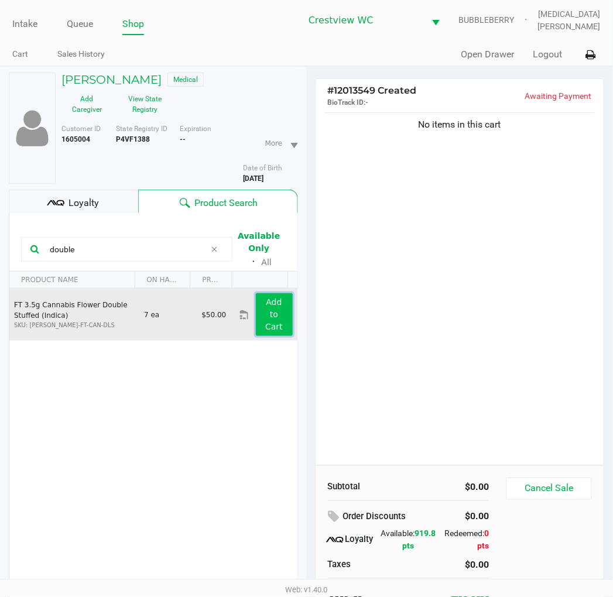
click at [271, 315] on button "Add to Cart" at bounding box center [274, 314] width 37 height 43
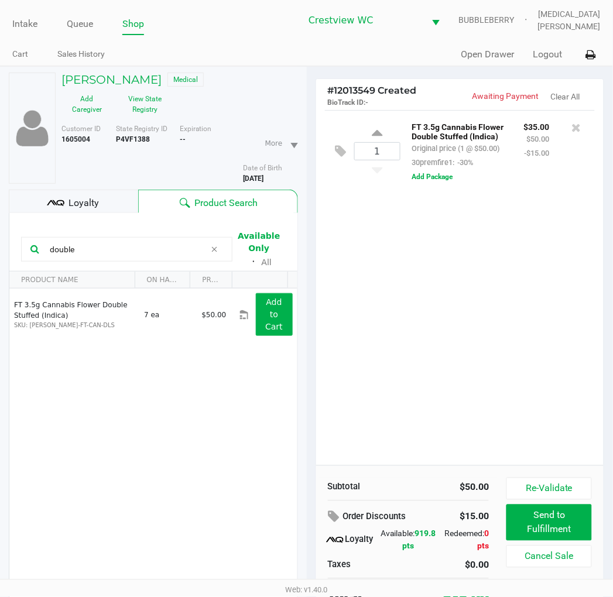
click at [104, 244] on input "double" at bounding box center [125, 249] width 160 height 18
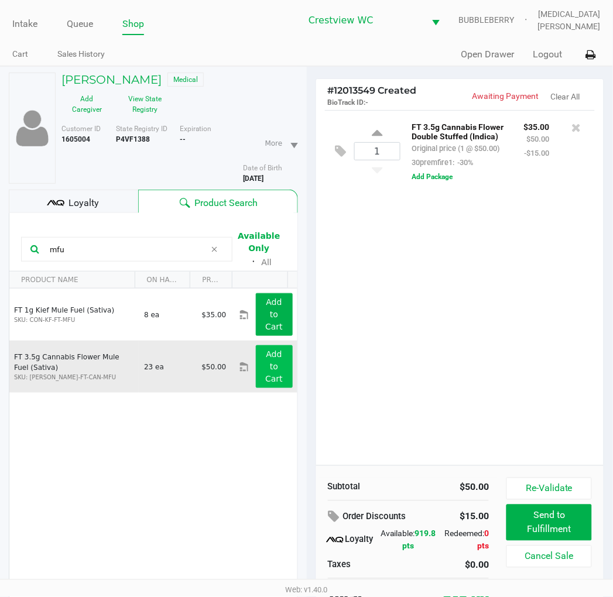
type input "mfu"
click at [270, 374] on app-button-loader "Add to Cart" at bounding box center [274, 366] width 18 height 34
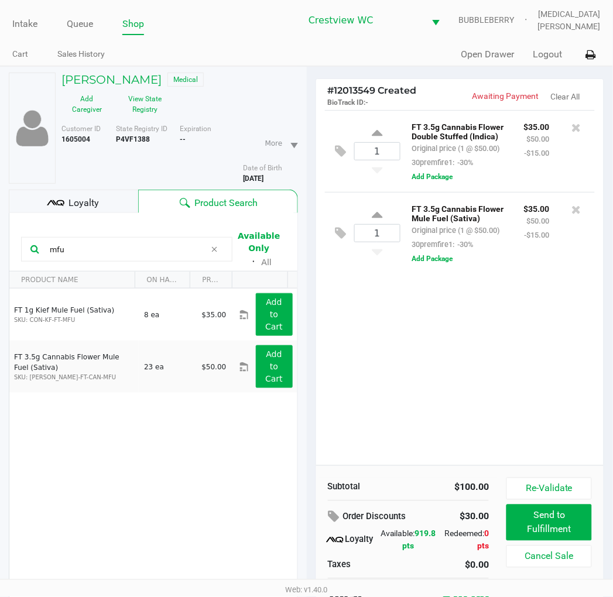
click at [99, 205] on div "Loyalty" at bounding box center [73, 201] width 129 height 23
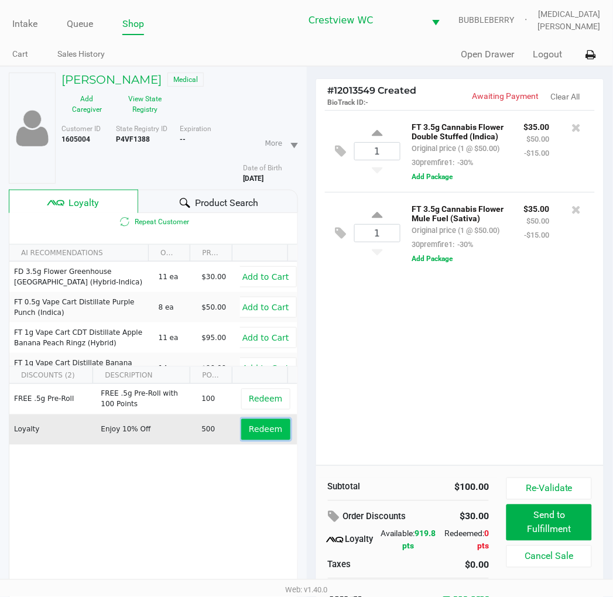
click at [264, 435] on button "Redeem" at bounding box center [265, 429] width 49 height 21
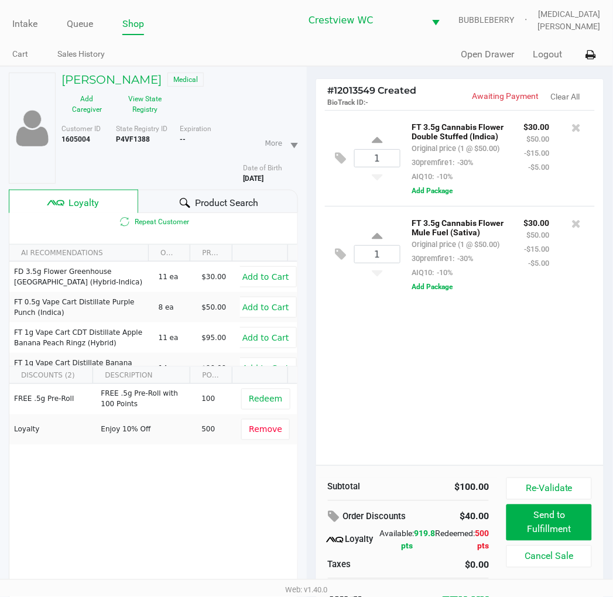
click at [223, 197] on span "Product Search" at bounding box center [226, 203] width 63 height 14
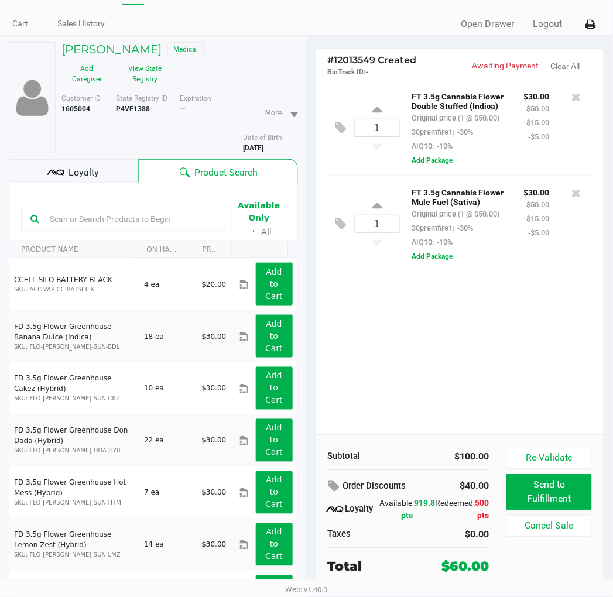
scroll to position [61, 0]
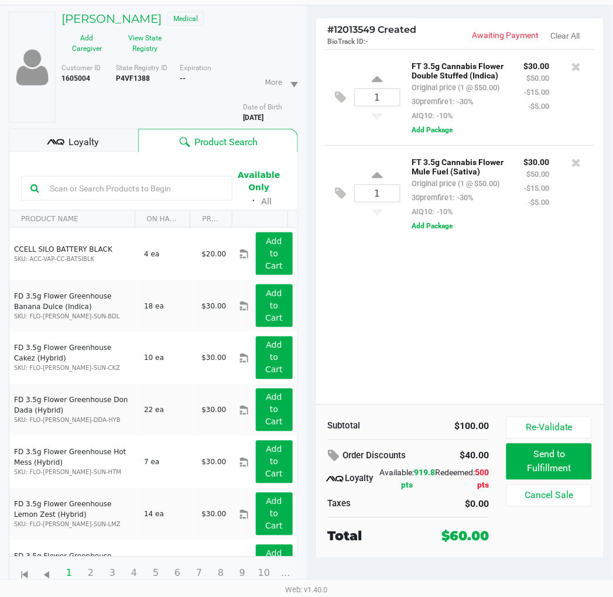
click at [152, 185] on input "text" at bounding box center [134, 189] width 178 height 18
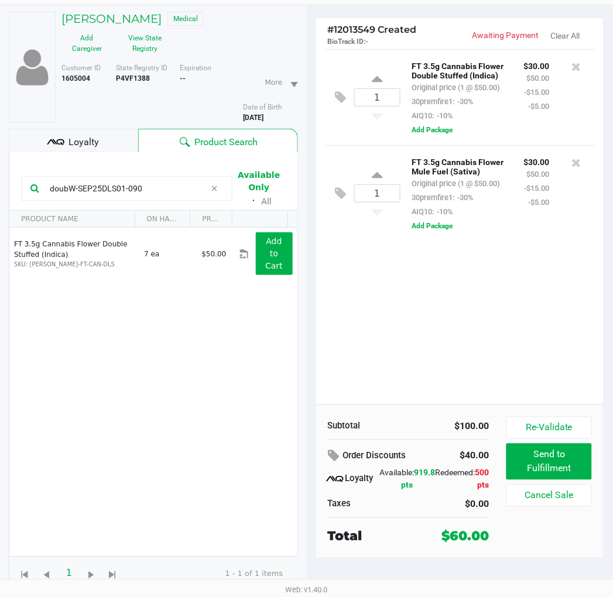
type input "doubW-SEP25DLS01-0909"
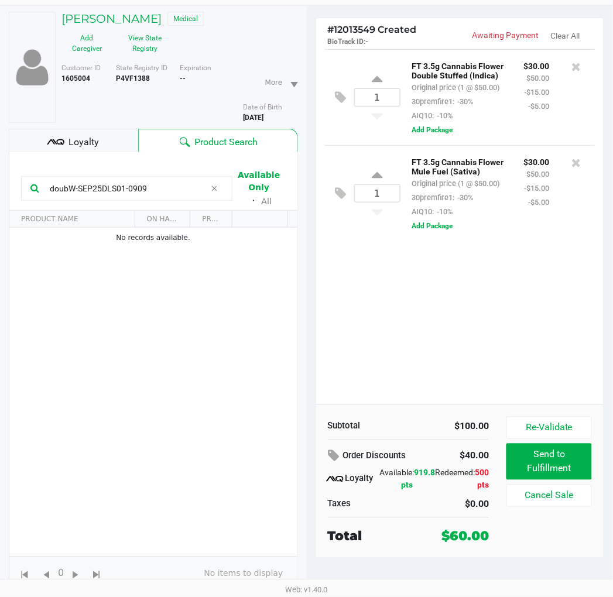
click at [74, 131] on div "Loyalty" at bounding box center [73, 140] width 129 height 23
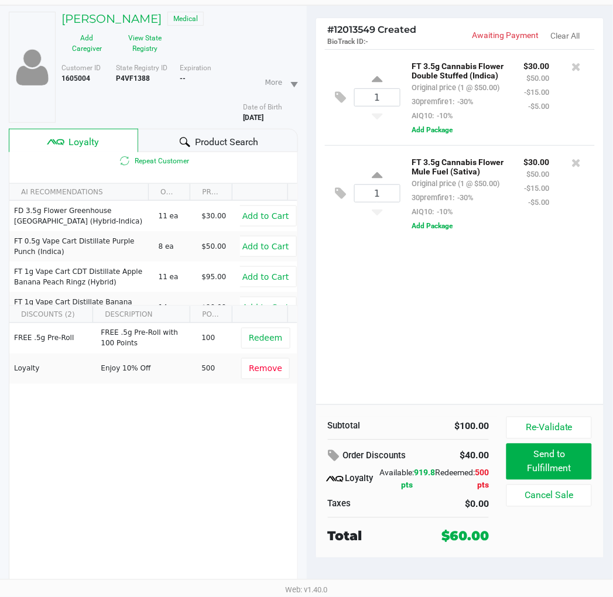
click at [196, 142] on span "Product Search" at bounding box center [226, 142] width 63 height 14
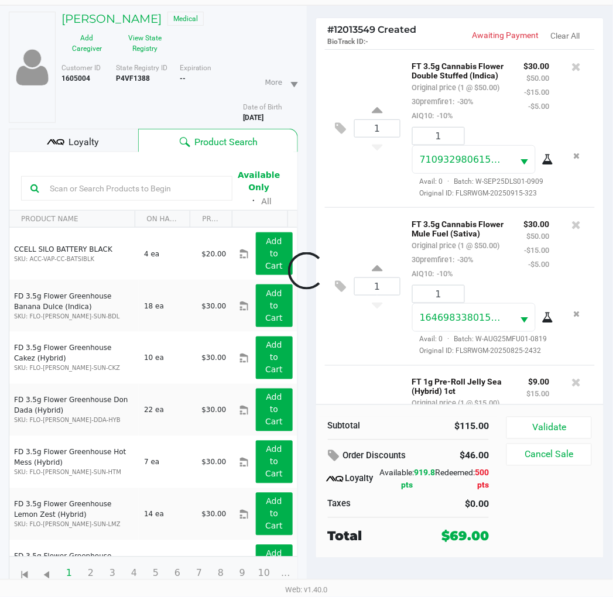
scroll to position [222, 0]
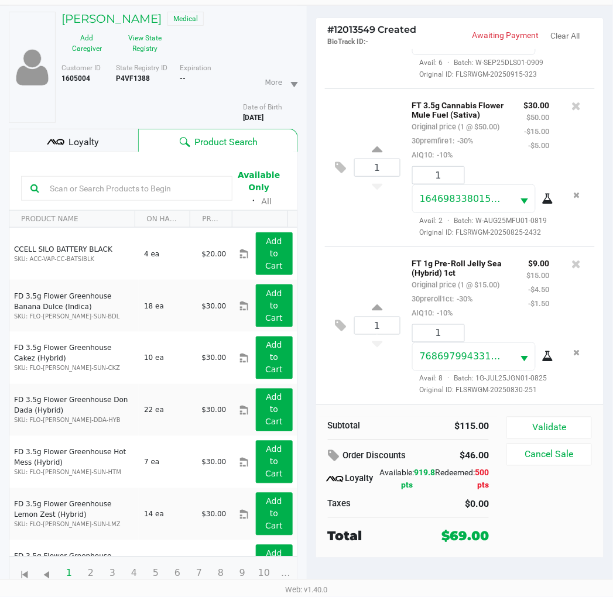
drag, startPoint x: 100, startPoint y: 142, endPoint x: 129, endPoint y: 147, distance: 29.6
click at [99, 142] on div "Loyalty" at bounding box center [73, 140] width 129 height 23
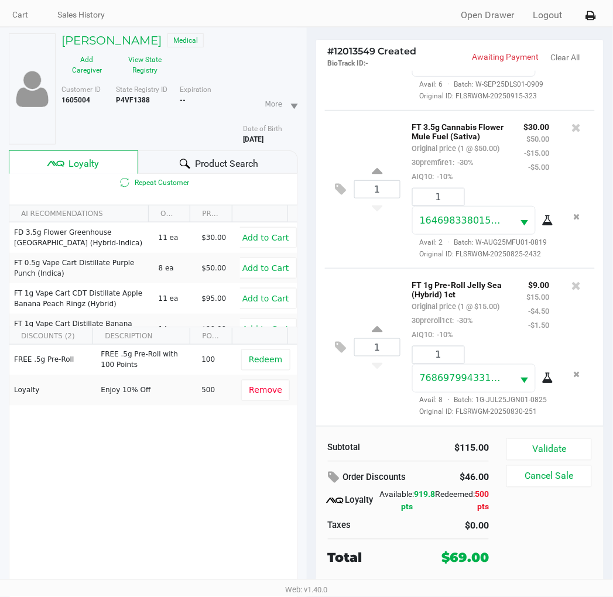
scroll to position [61, 0]
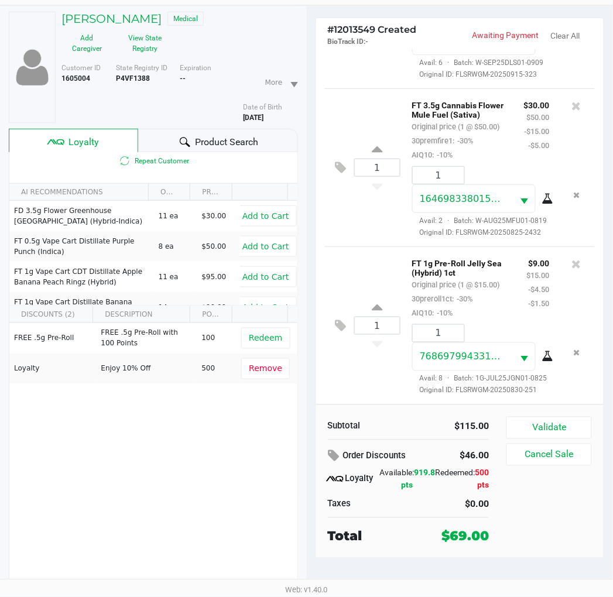
click at [541, 498] on div "Validate Cancel Sale" at bounding box center [553, 481] width 94 height 129
click at [532, 425] on button "Validate" at bounding box center [548, 428] width 85 height 22
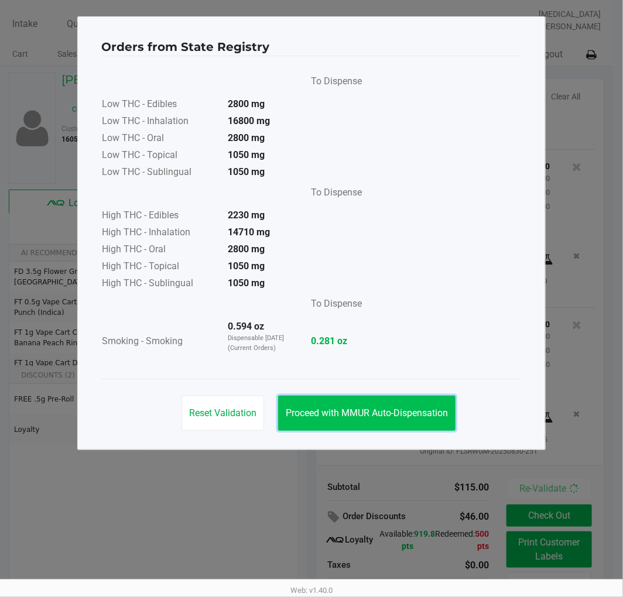
click at [400, 407] on span "Proceed with MMUR Auto-Dispensation" at bounding box center [367, 412] width 162 height 11
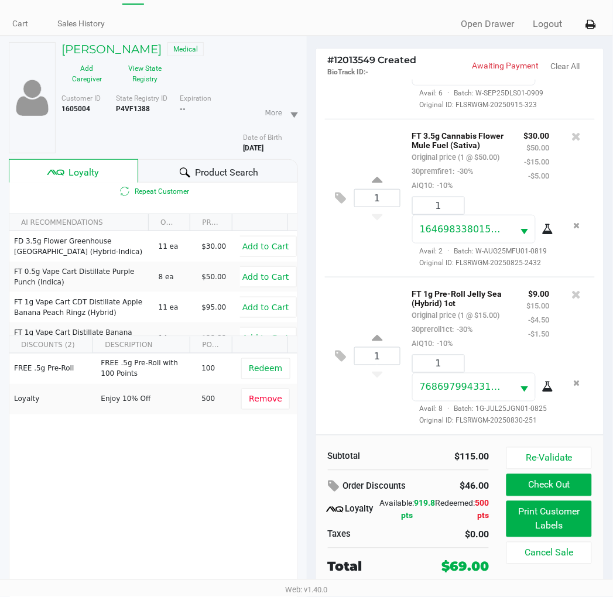
scroll to position [61, 0]
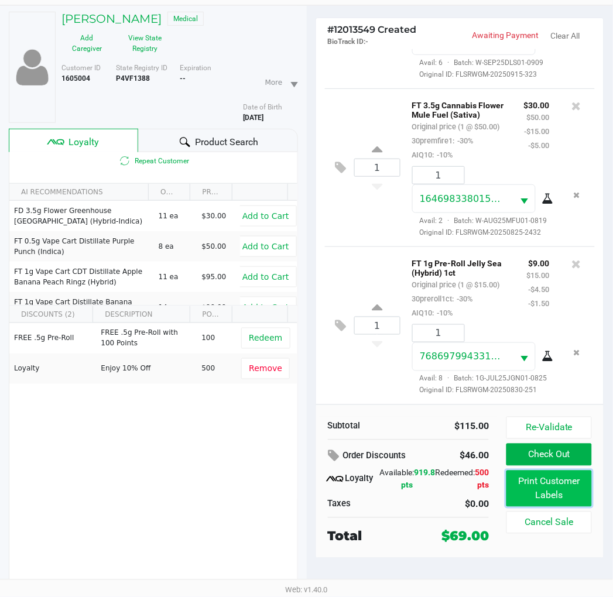
click at [554, 484] on button "Print Customer Labels" at bounding box center [548, 488] width 85 height 36
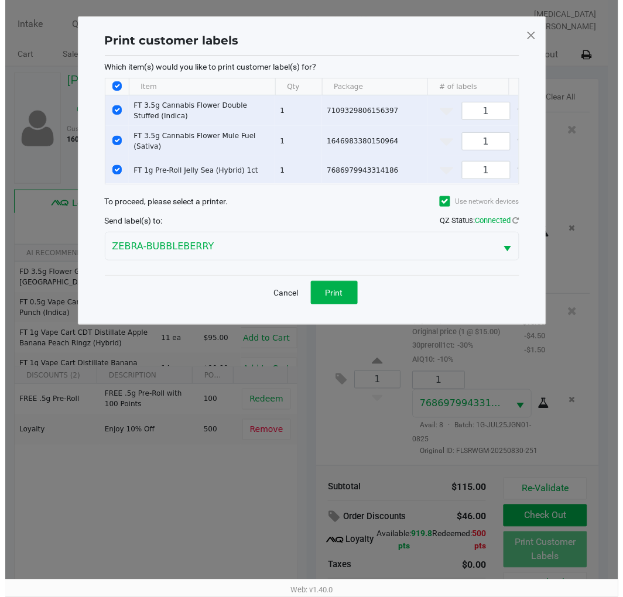
scroll to position [0, 0]
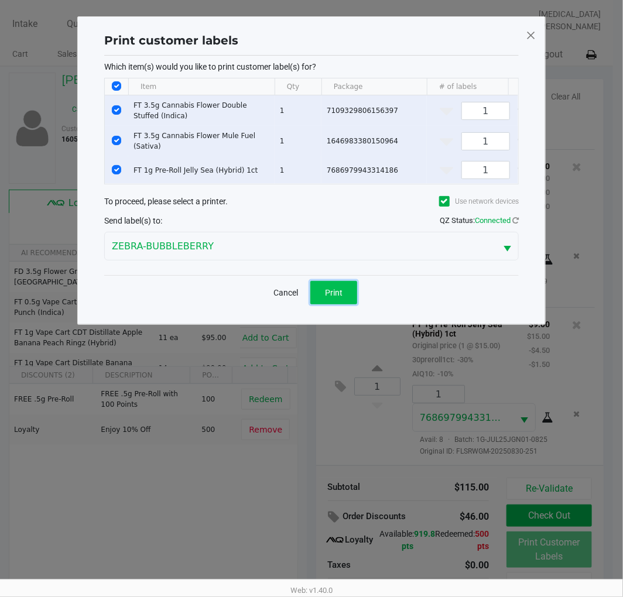
click at [336, 304] on button "Print" at bounding box center [333, 292] width 47 height 23
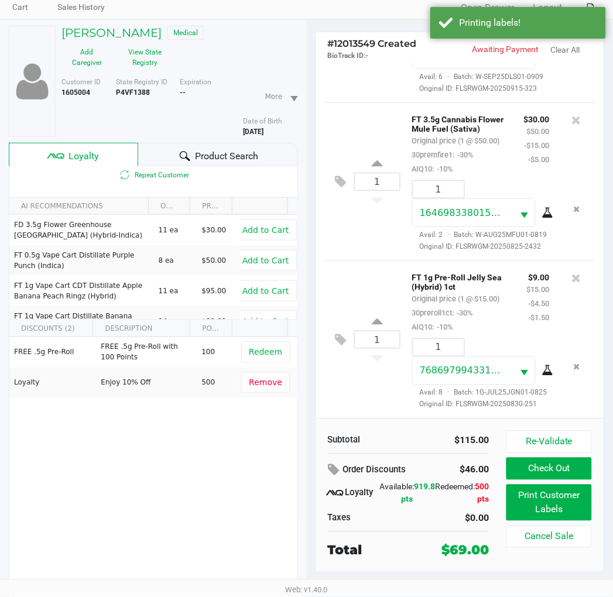
scroll to position [61, 0]
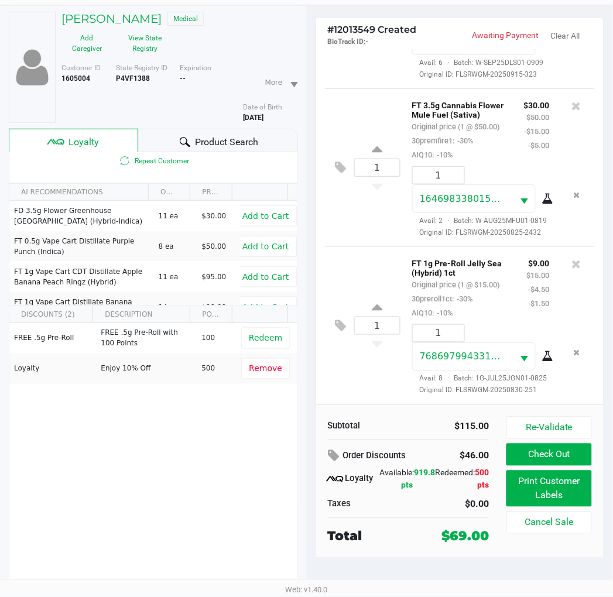
click at [347, 377] on div "1 FT 1g Pre-Roll Jelly Sea (Hybrid) 1ct Original price (1 @ $15.00) 30preroll1c…" at bounding box center [460, 325] width 270 height 158
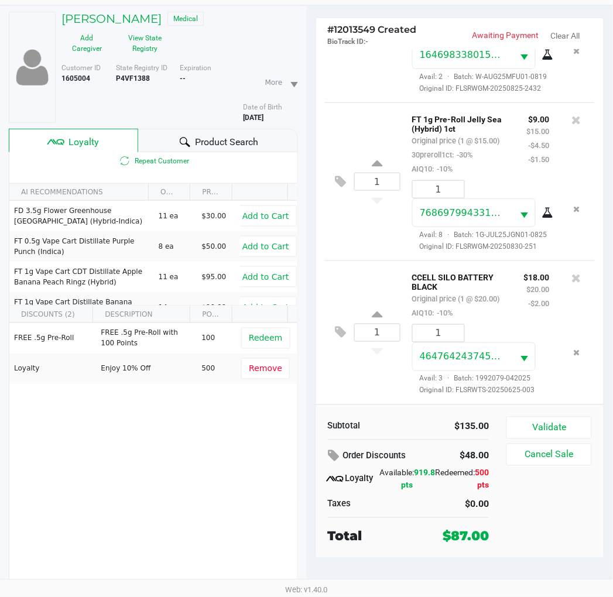
scroll to position [384, 0]
click at [548, 424] on button "Validate" at bounding box center [548, 428] width 85 height 22
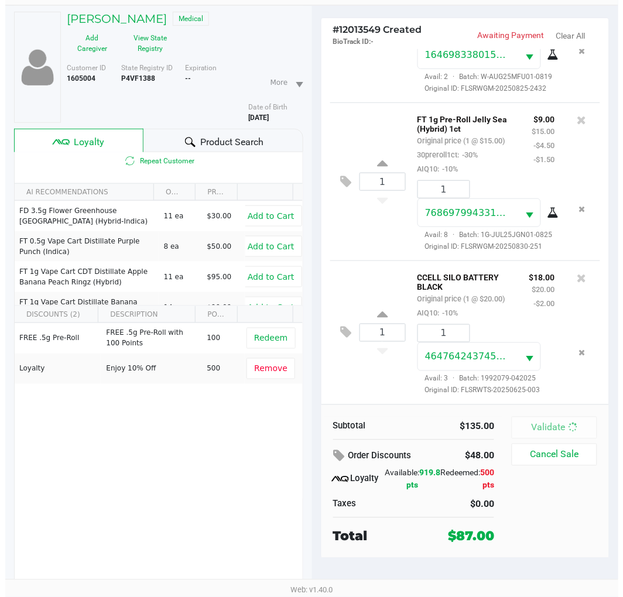
scroll to position [0, 0]
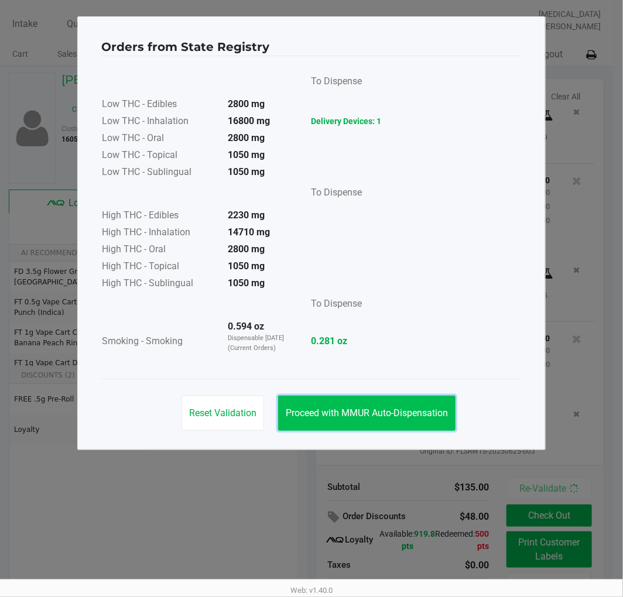
click at [429, 430] on button "Proceed with MMUR Auto-Dispensation" at bounding box center [366, 413] width 177 height 35
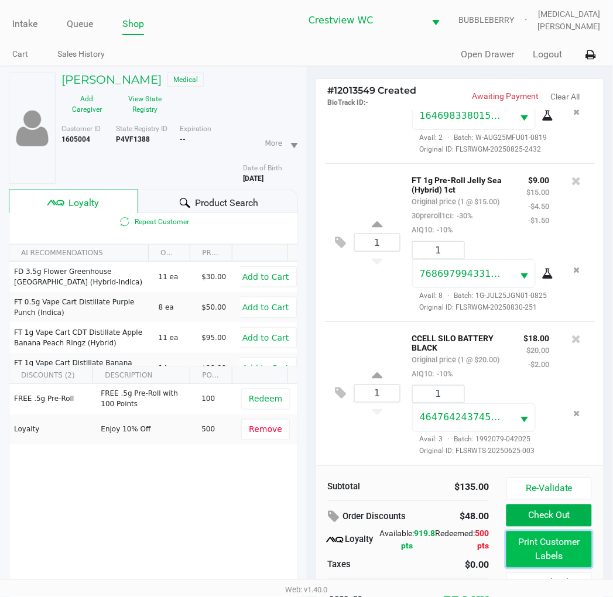
click at [525, 541] on button "Print Customer Labels" at bounding box center [548, 549] width 85 height 36
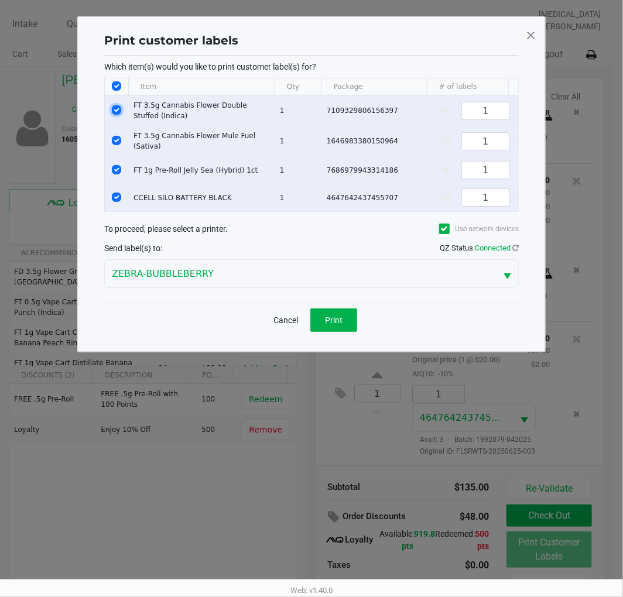
click at [114, 106] on input "Select Row" at bounding box center [116, 109] width 9 height 9
checkbox input "false"
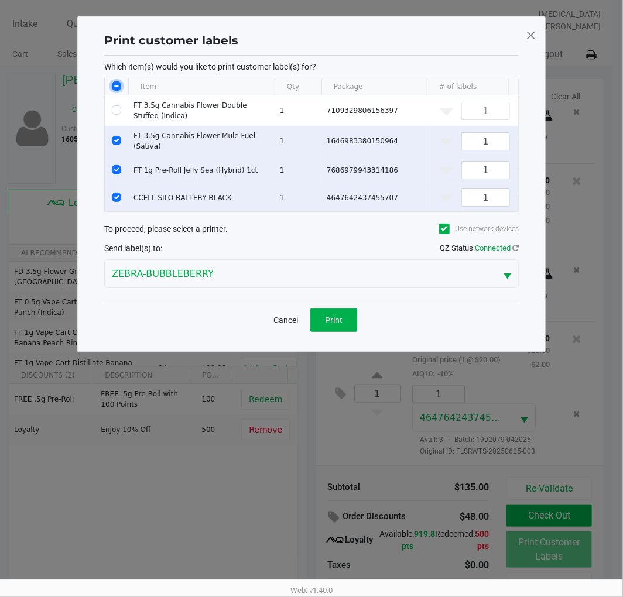
click at [119, 85] on input "Select All Rows" at bounding box center [116, 85] width 9 height 9
checkbox input "true"
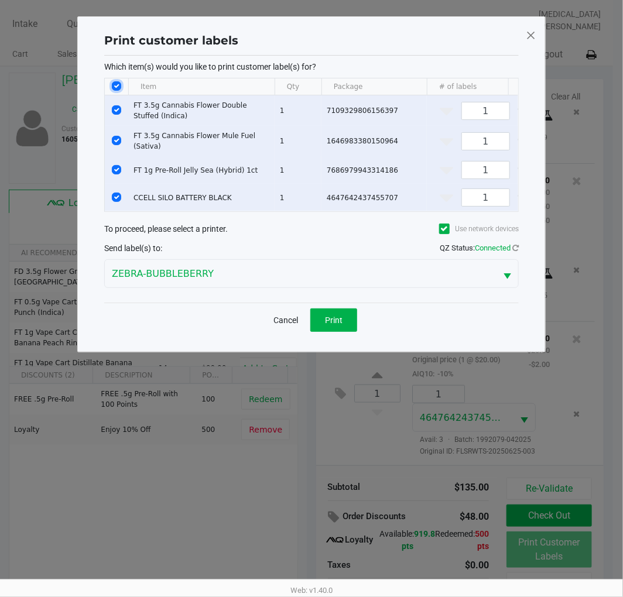
click at [112, 84] on input "Select All Rows" at bounding box center [116, 85] width 9 height 9
checkbox input "false"
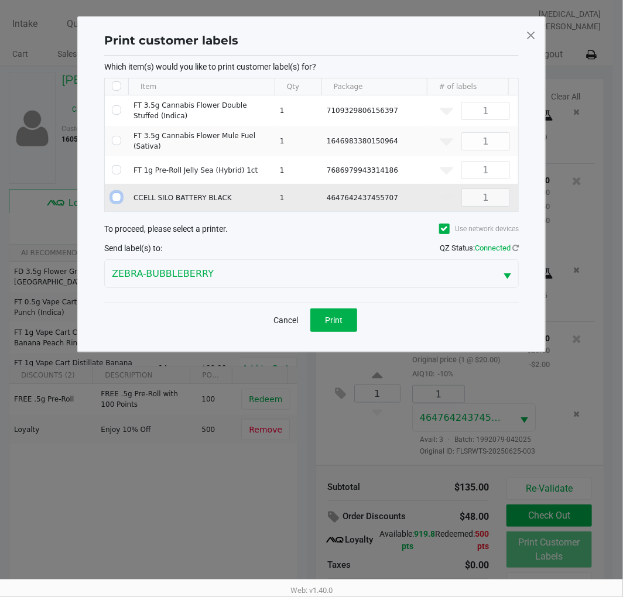
click at [115, 194] on input "Select Row" at bounding box center [116, 196] width 9 height 9
checkbox input "true"
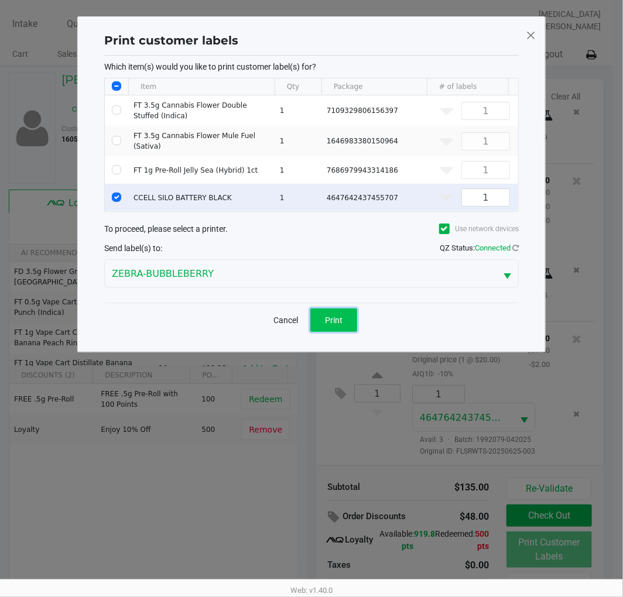
click at [343, 329] on button "Print" at bounding box center [333, 319] width 47 height 23
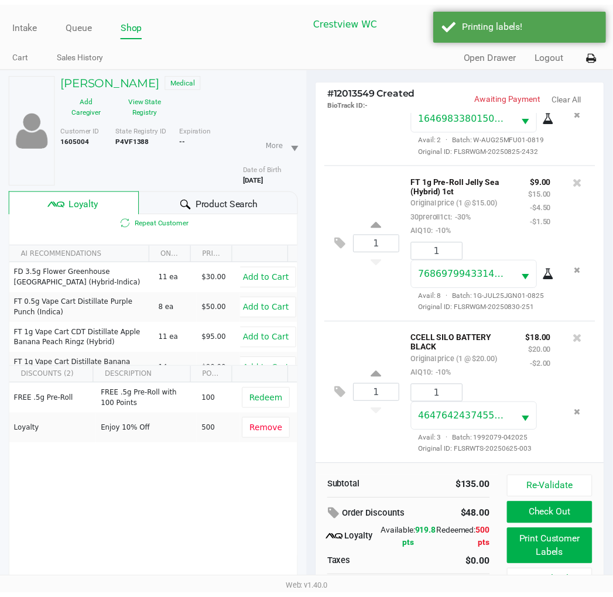
scroll to position [61, 0]
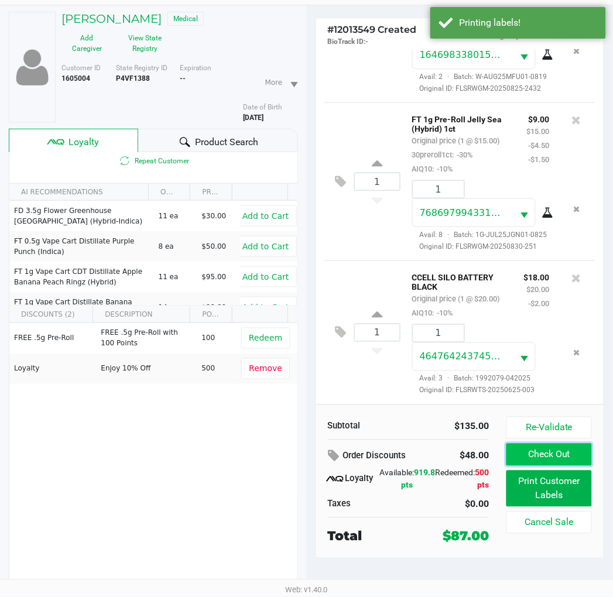
click at [557, 459] on button "Check Out" at bounding box center [548, 454] width 85 height 22
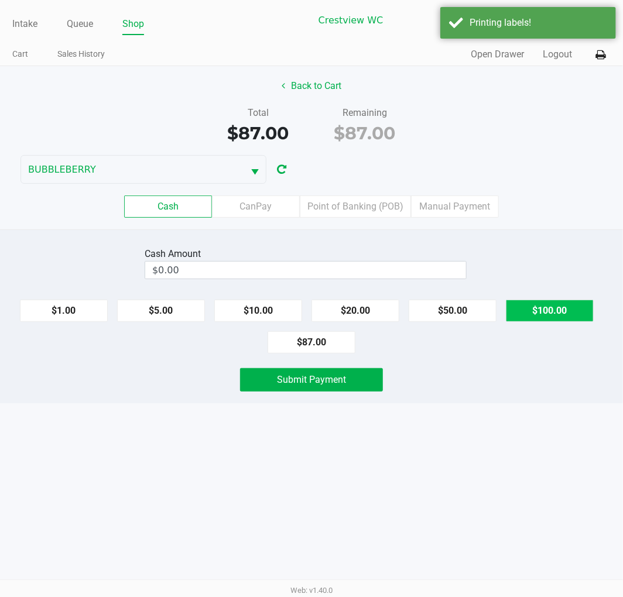
click at [551, 317] on button "$100.00" at bounding box center [550, 311] width 88 height 22
type input "$100.00"
click at [443, 433] on div "Intake Queue Shop Crestview WC BUBBLEBERRY [MEDICAL_DATA][PERSON_NAME] Cart Sal…" at bounding box center [311, 298] width 623 height 597
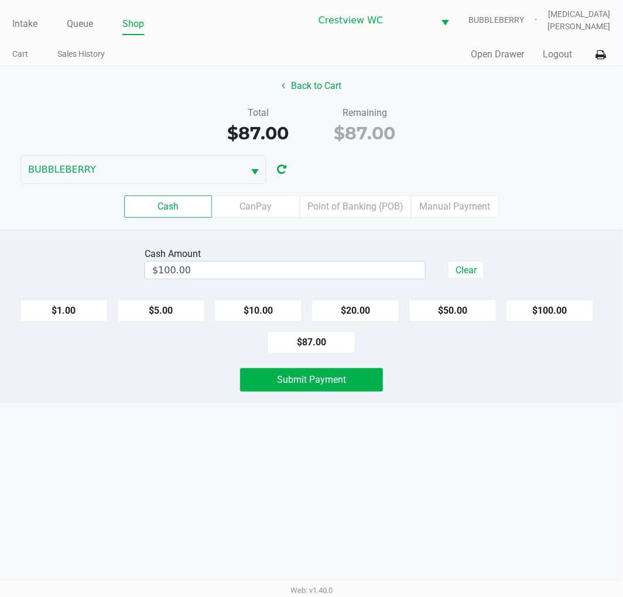
click at [463, 431] on div "Intake Queue Shop Crestview WC BUBBLEBERRY [MEDICAL_DATA][PERSON_NAME] Cart Sal…" at bounding box center [311, 298] width 623 height 597
click at [388, 410] on div "Intake Queue Shop Crestview WC BUBBLEBERRY [MEDICAL_DATA][PERSON_NAME] Cart Sal…" at bounding box center [311, 298] width 623 height 597
click at [399, 430] on div "Intake Queue Shop Crestview WC BUBBLEBERRY [MEDICAL_DATA][PERSON_NAME] Cart Sal…" at bounding box center [311, 298] width 623 height 597
click at [417, 439] on div "Intake Queue Shop Crestview WC BUBBLEBERRY [MEDICAL_DATA][PERSON_NAME] Cart Sal…" at bounding box center [311, 298] width 623 height 597
click at [329, 380] on span "Submit Payment" at bounding box center [311, 379] width 69 height 11
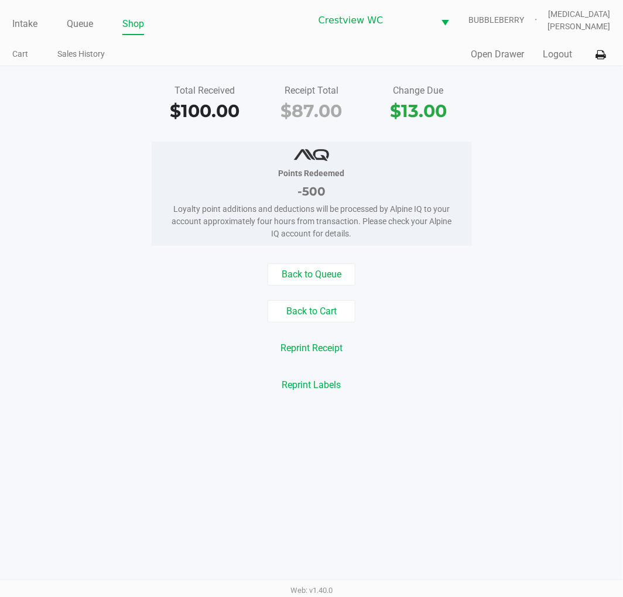
click at [318, 318] on button "Back to Cart" at bounding box center [311, 311] width 88 height 22
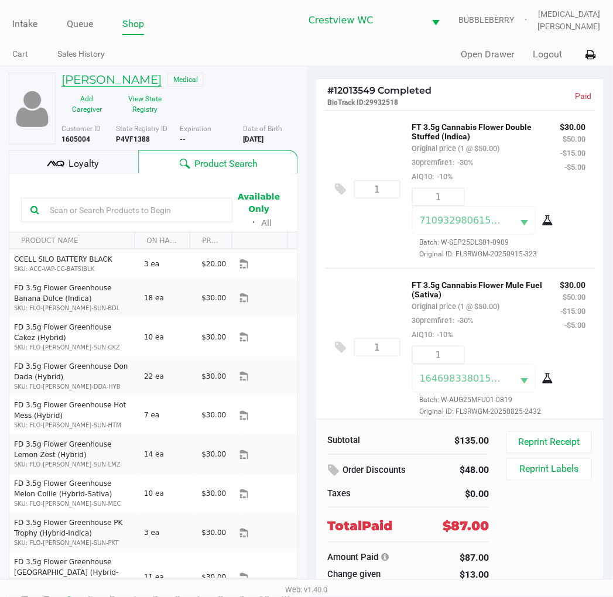
click at [111, 82] on h5 "[PERSON_NAME]" at bounding box center [111, 80] width 100 height 14
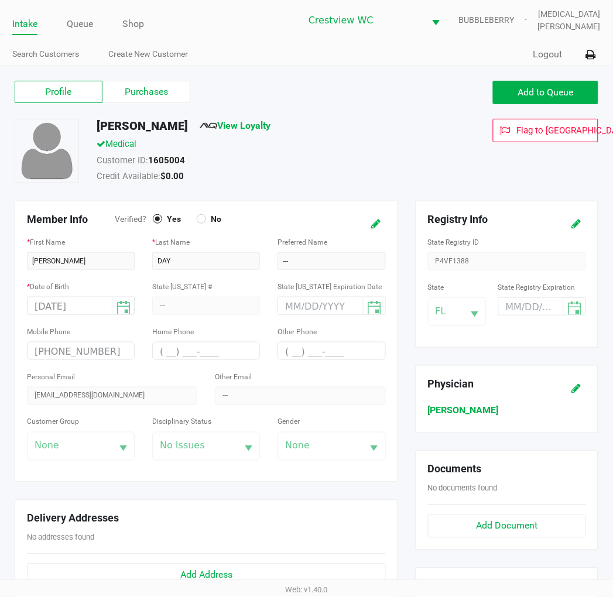
click at [158, 92] on label "Purchases" at bounding box center [146, 92] width 88 height 22
click at [0, 0] on 1 "Purchases" at bounding box center [0, 0] width 0 height 0
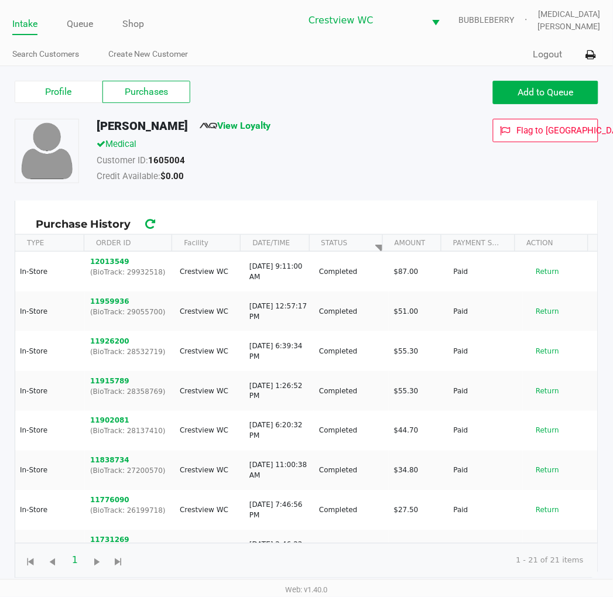
click at [553, 92] on span "Add to Queue" at bounding box center [546, 92] width 56 height 11
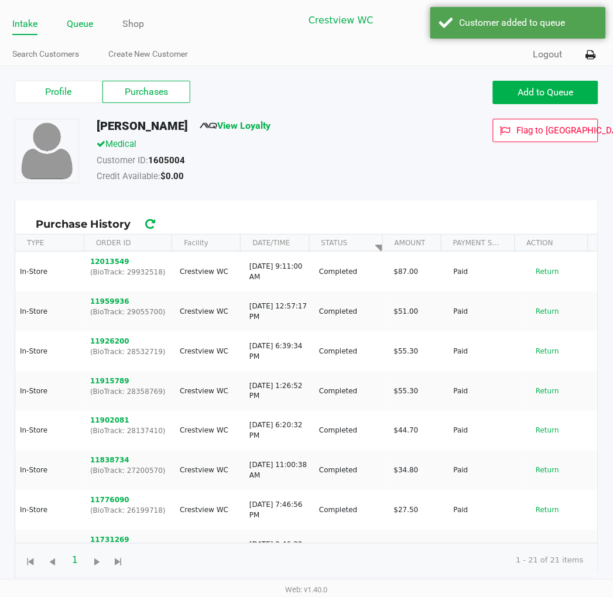
click at [76, 27] on link "Queue" at bounding box center [80, 24] width 26 height 16
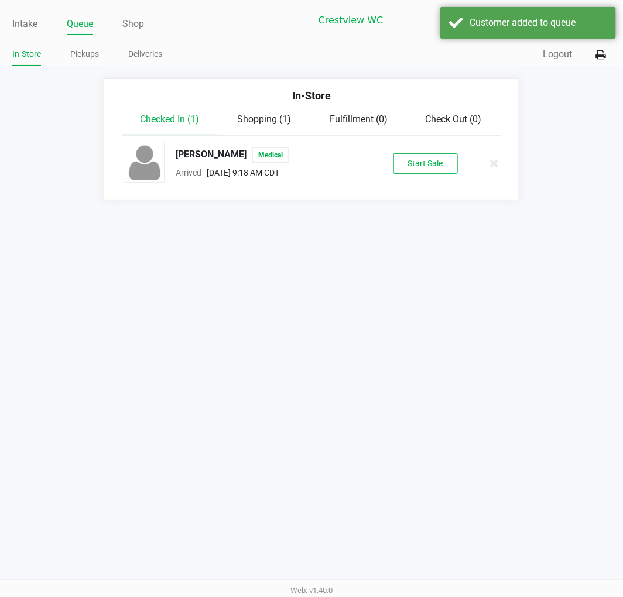
click at [426, 162] on button "Start Sale" at bounding box center [425, 163] width 64 height 20
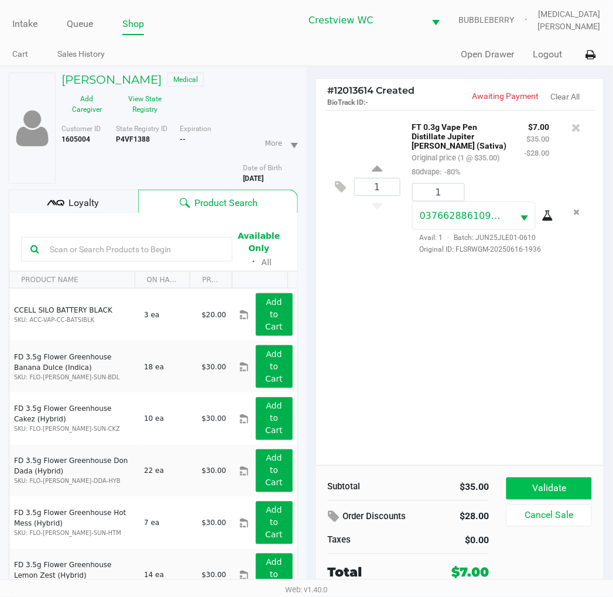
click at [570, 494] on button "Validate" at bounding box center [548, 488] width 85 height 22
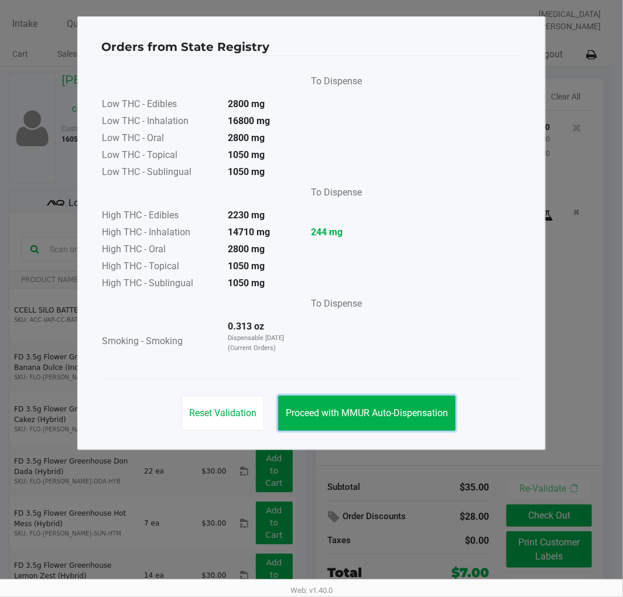
drag, startPoint x: 338, startPoint y: 414, endPoint x: 606, endPoint y: 547, distance: 298.5
click at [339, 414] on span "Proceed with MMUR Auto-Dispensation" at bounding box center [367, 412] width 162 height 11
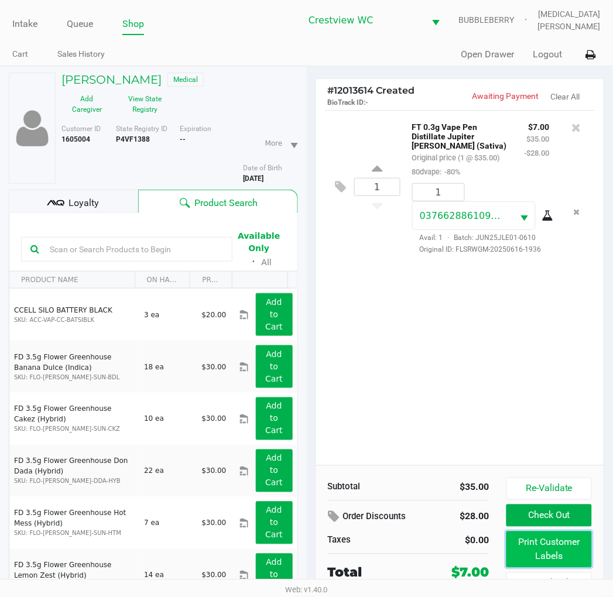
click at [564, 543] on button "Print Customer Labels" at bounding box center [548, 549] width 85 height 36
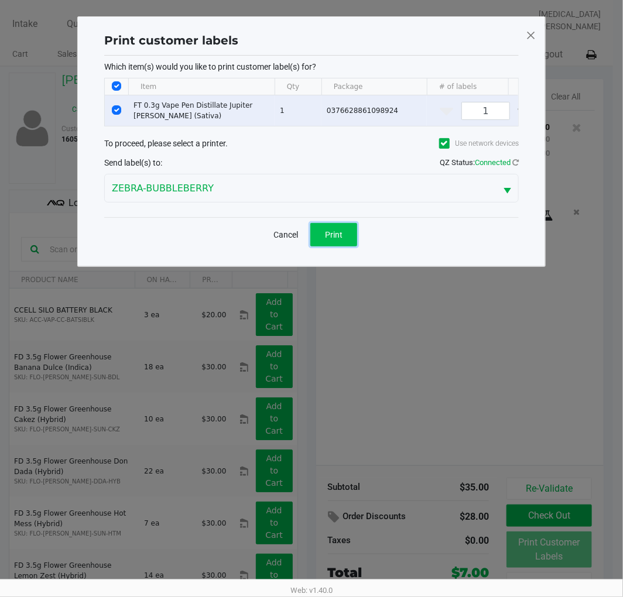
click at [328, 238] on button "Print" at bounding box center [333, 234] width 47 height 23
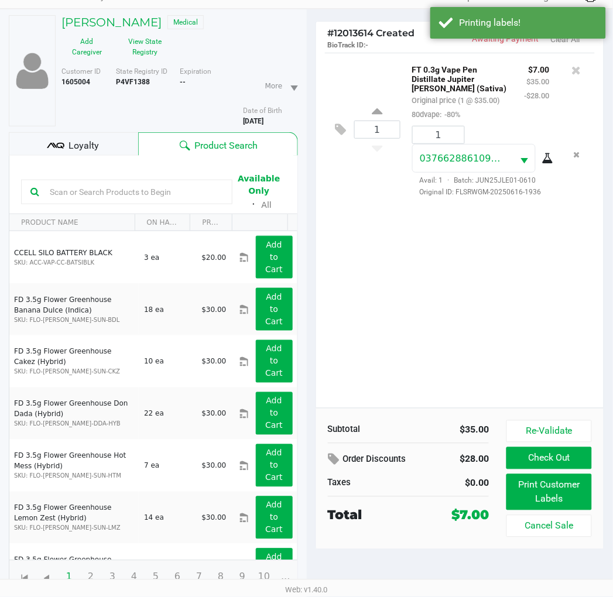
scroll to position [61, 0]
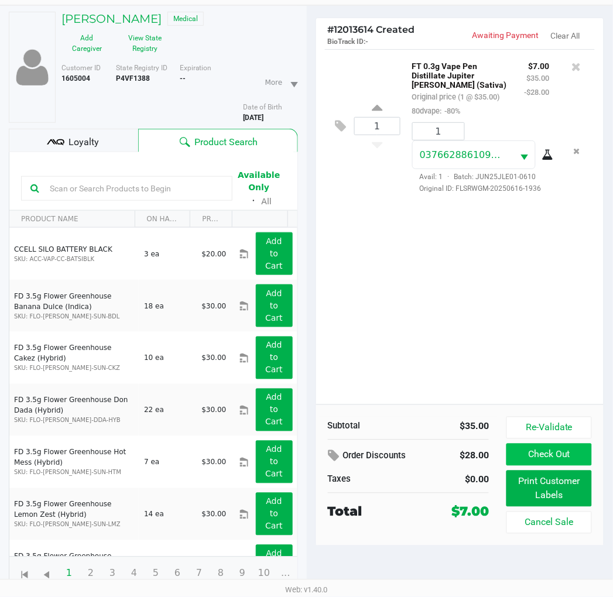
click at [550, 453] on button "Check Out" at bounding box center [548, 454] width 85 height 22
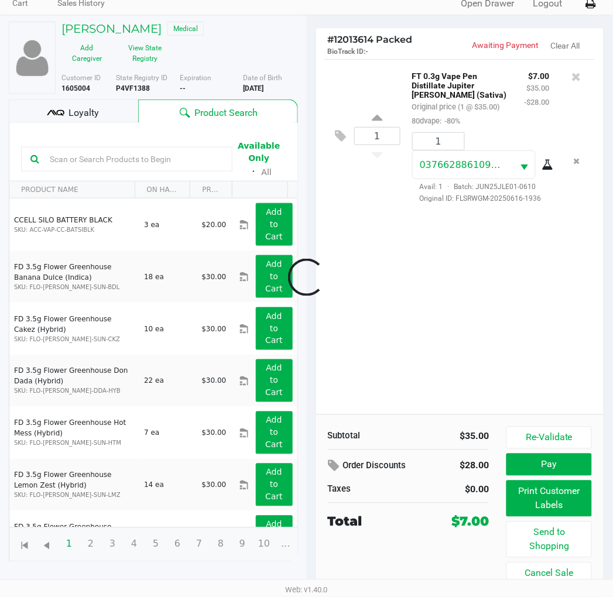
scroll to position [51, 0]
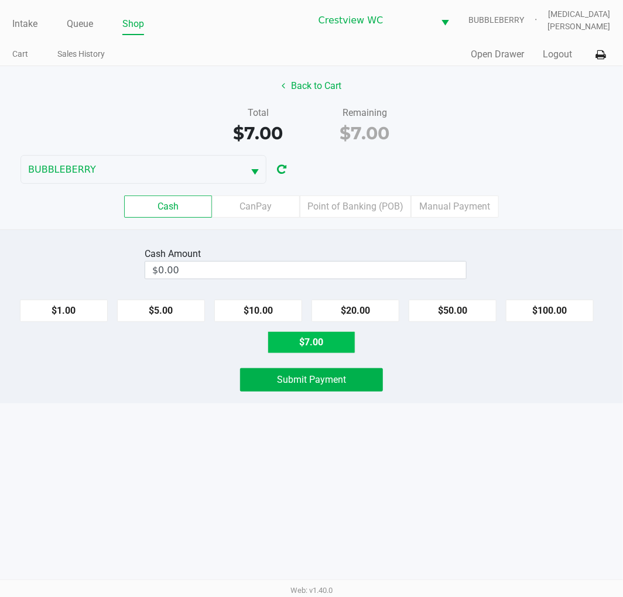
click at [309, 337] on button "$7.00" at bounding box center [311, 342] width 88 height 22
type input "$7.00"
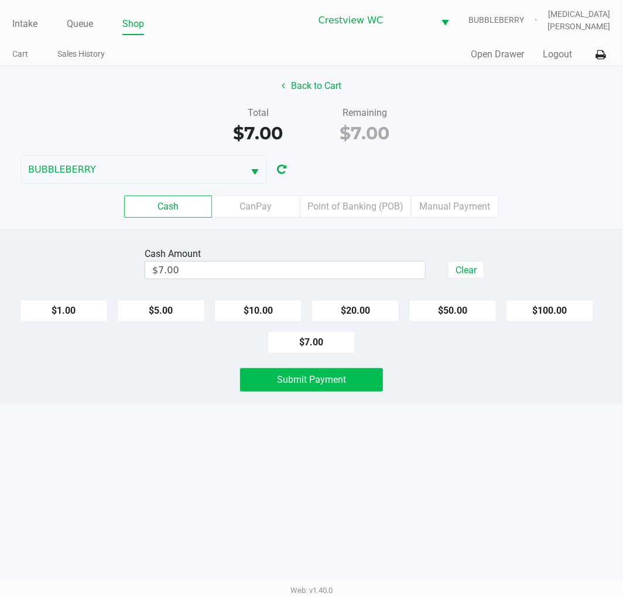
click at [343, 388] on button "Submit Payment" at bounding box center [311, 379] width 143 height 23
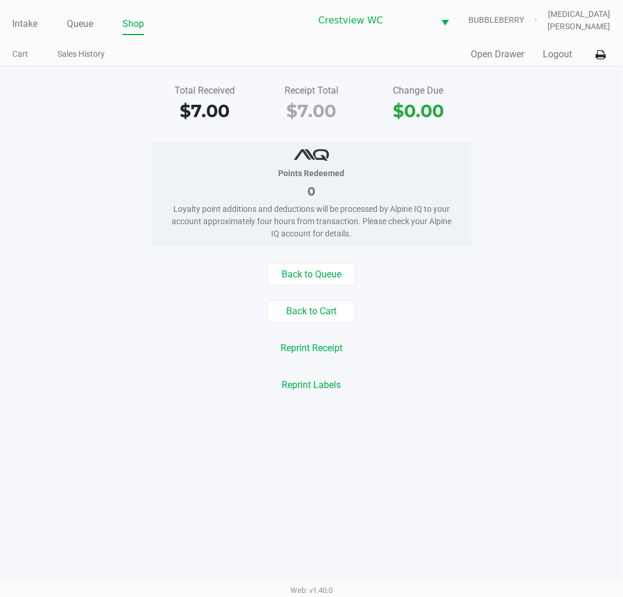
click at [81, 16] on link "Queue" at bounding box center [80, 24] width 26 height 16
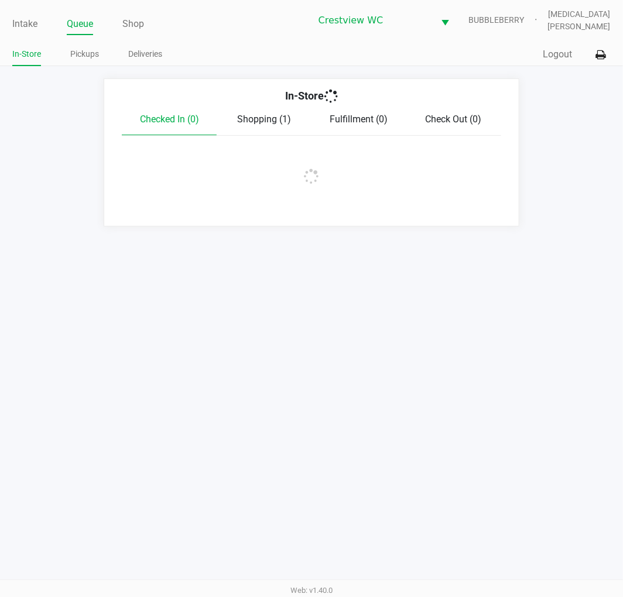
click at [88, 51] on link "Pickups" at bounding box center [84, 54] width 29 height 15
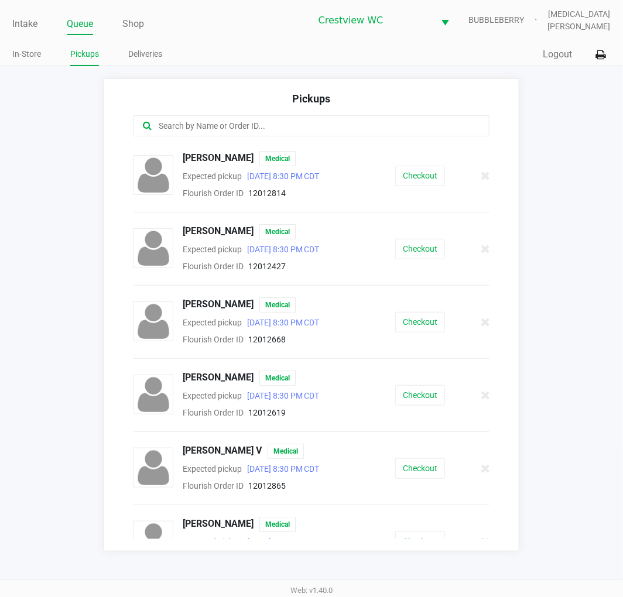
click at [299, 125] on input "text" at bounding box center [308, 125] width 303 height 13
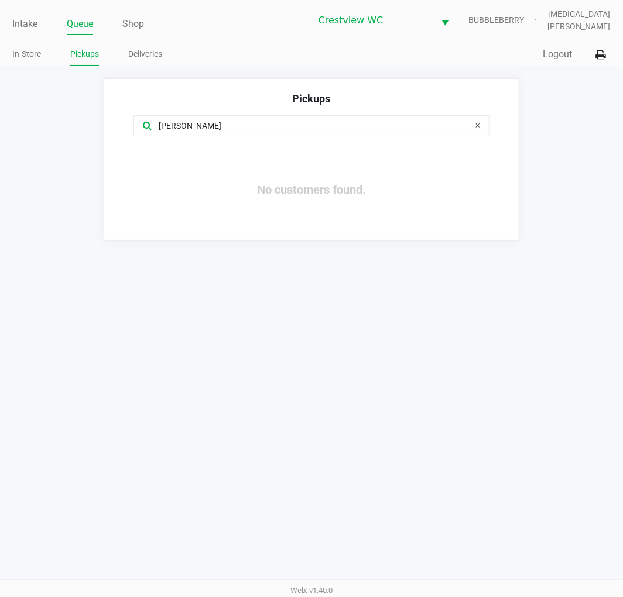
type input "[PERSON_NAME]"
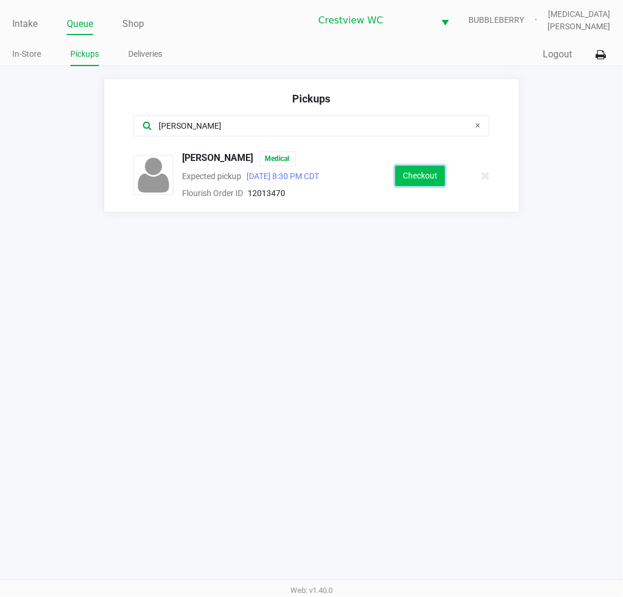
click at [427, 176] on button "Checkout" at bounding box center [420, 176] width 50 height 20
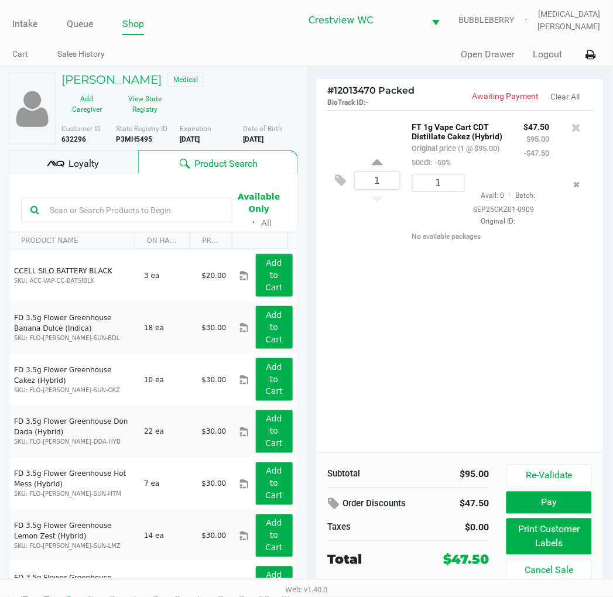
click at [527, 369] on div "1 FT 1g Vape Cart CDT Distillate Cakez (Hybrid) Original price (1 @ $95.00) 50c…" at bounding box center [460, 281] width 288 height 342
click at [558, 397] on div "1 FT 1g Vape Cart CDT Distillate Cakez (Hybrid) Original price (1 @ $95.00) 50c…" at bounding box center [460, 281] width 288 height 342
click at [492, 362] on div "1 FT 1g Vape Cart CDT Distillate Cakez (Hybrid) Original price (1 @ $95.00) 50c…" at bounding box center [460, 281] width 288 height 342
click at [101, 170] on div "Loyalty" at bounding box center [73, 161] width 129 height 23
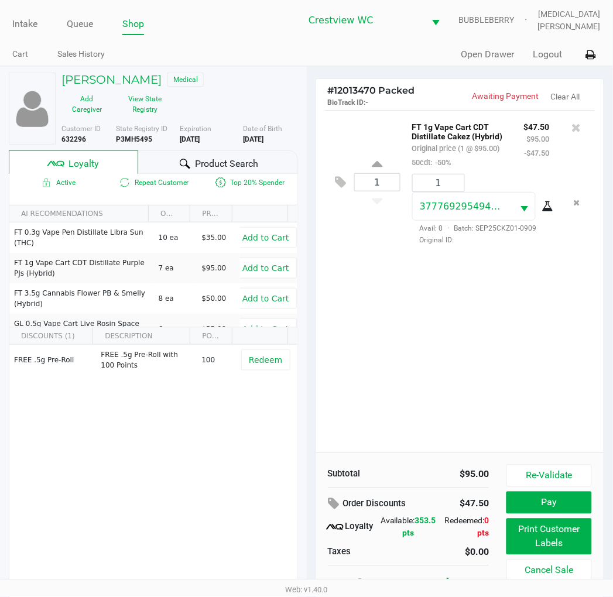
click at [408, 355] on div "1 FT 1g Vape Cart CDT Distillate Cakez (Hybrid) Original price (1 @ $95.00) 50c…" at bounding box center [460, 281] width 288 height 342
click at [493, 355] on div "1 FT 1g Vape Cart CDT Distillate Cakez (Hybrid) Original price (1 @ $95.00) 50c…" at bounding box center [460, 281] width 288 height 342
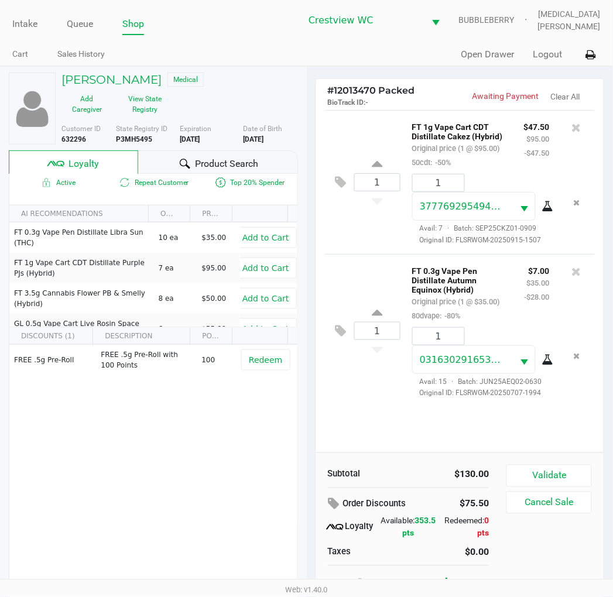
click at [495, 428] on div "1 FT 1g Vape Cart CDT Distillate Cakez (Hybrid) Original price (1 @ $95.00) 50c…" at bounding box center [460, 281] width 288 height 342
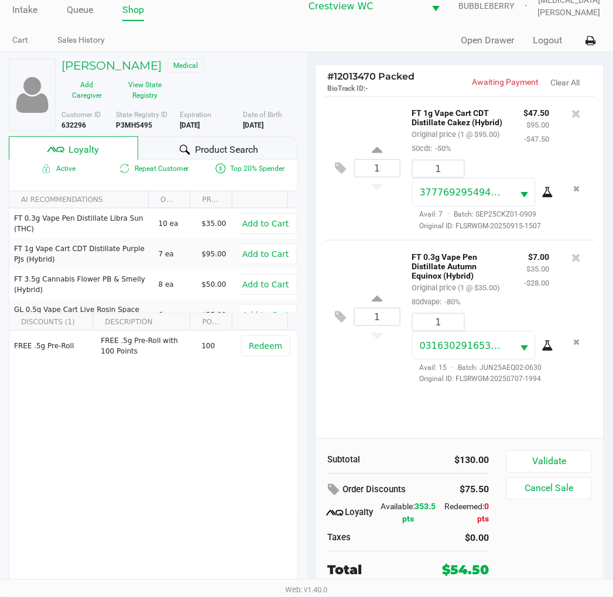
scroll to position [22, 0]
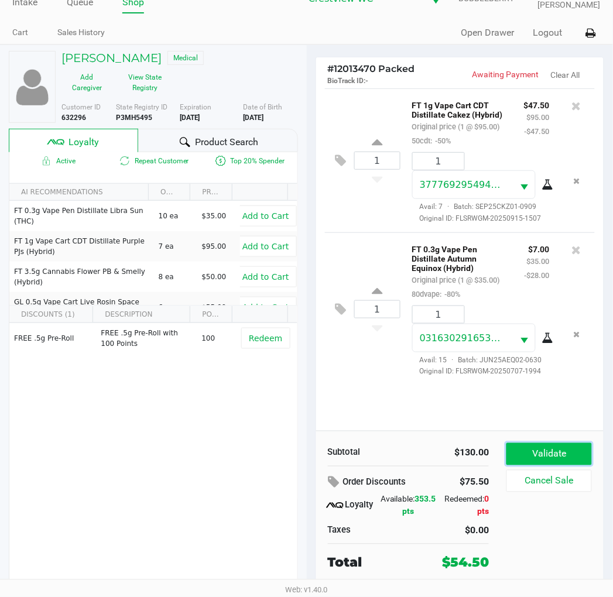
click at [555, 456] on button "Validate" at bounding box center [548, 454] width 85 height 22
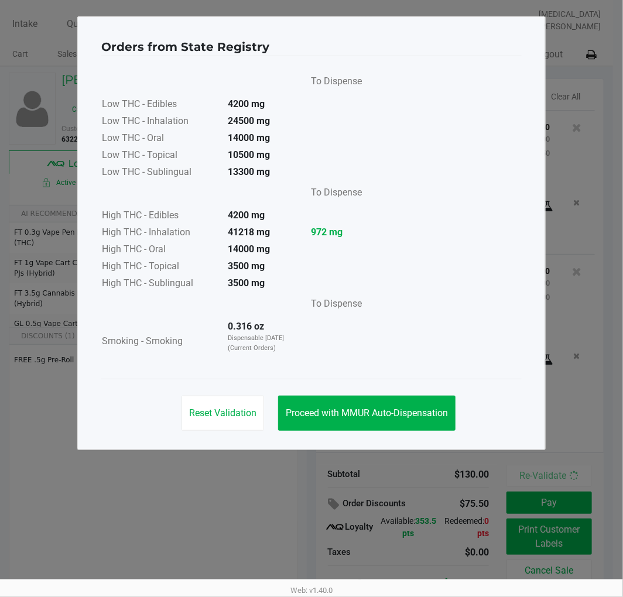
click at [405, 431] on div "Reset Validation Proceed with MMUR Auto-Dispensation" at bounding box center [311, 408] width 420 height 59
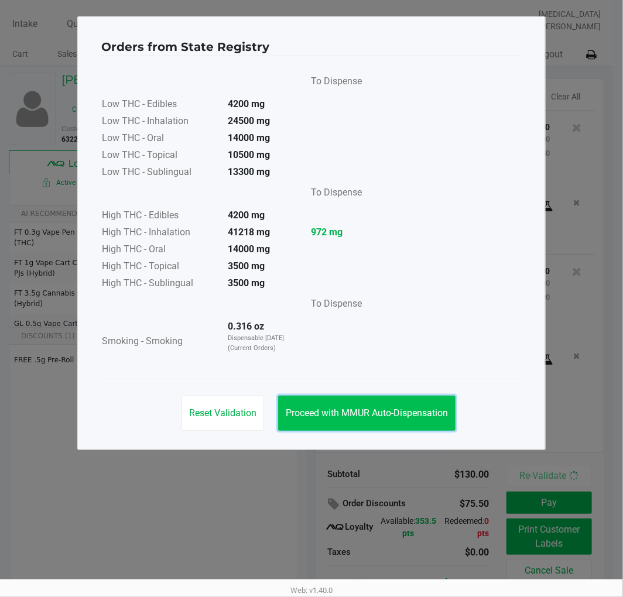
click at [416, 420] on button "Proceed with MMUR Auto-Dispensation" at bounding box center [366, 413] width 177 height 35
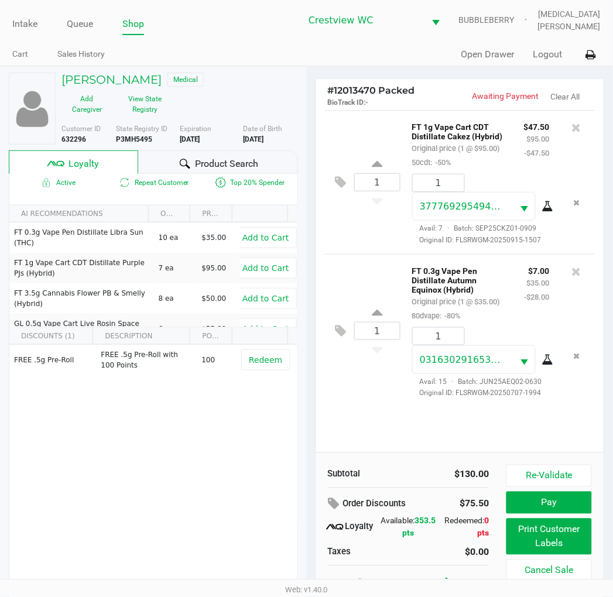
scroll to position [22, 0]
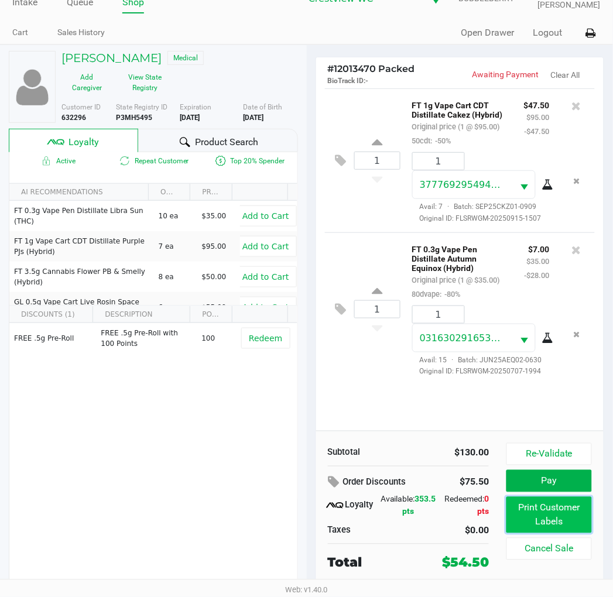
click at [540, 528] on button "Print Customer Labels" at bounding box center [548, 515] width 85 height 36
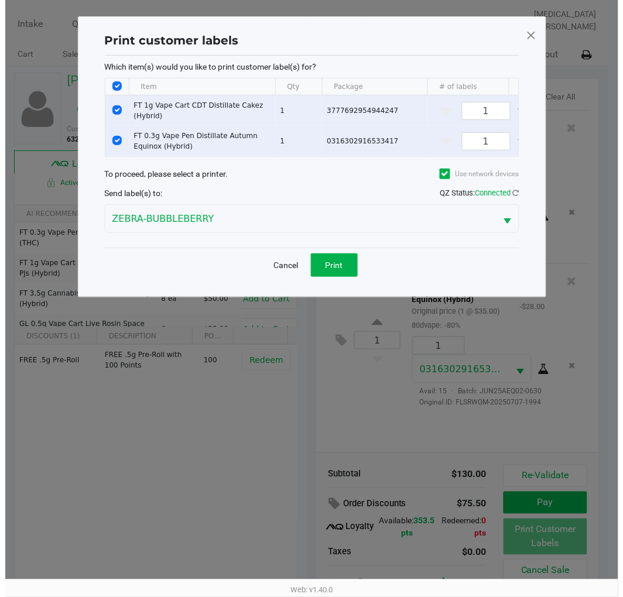
scroll to position [0, 0]
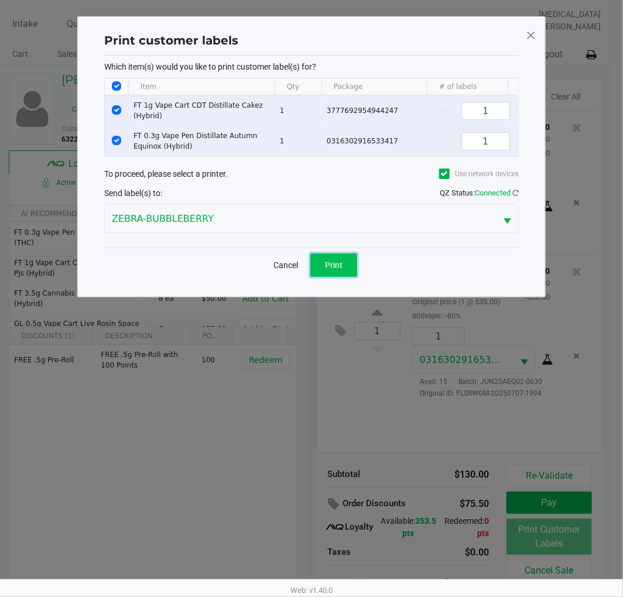
click at [338, 268] on button "Print" at bounding box center [333, 264] width 47 height 23
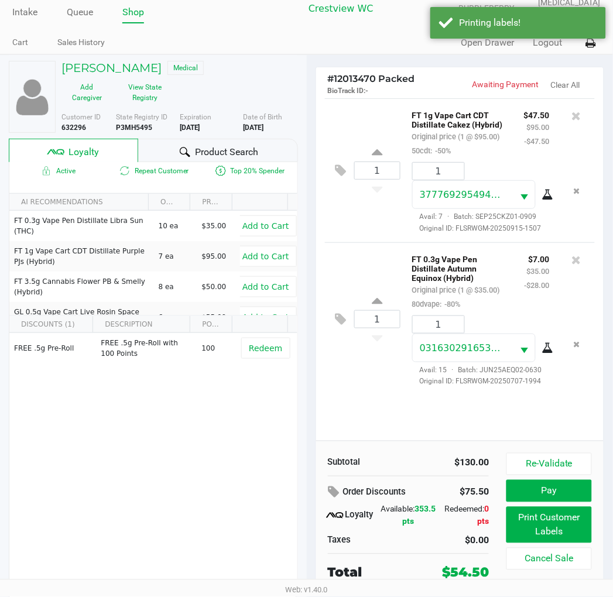
scroll to position [22, 0]
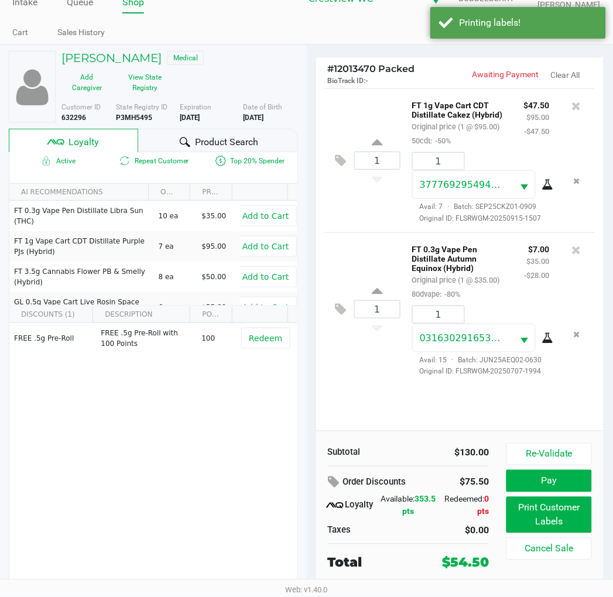
click at [142, 88] on button "View State Registry" at bounding box center [141, 82] width 59 height 29
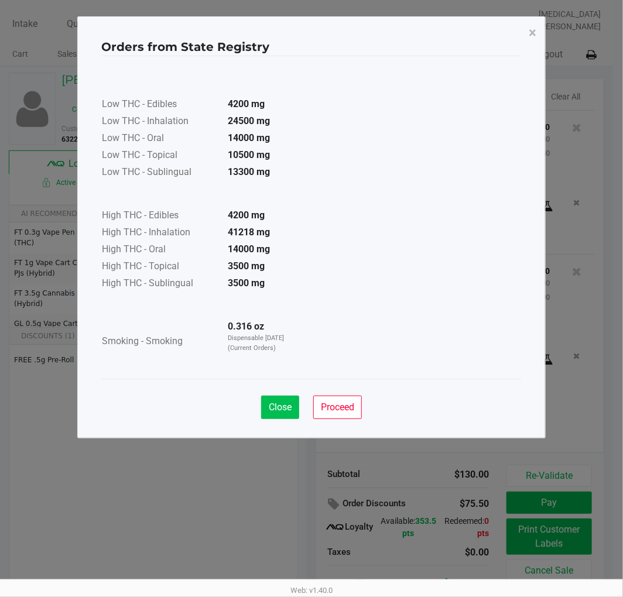
click at [288, 401] on span "Close" at bounding box center [280, 406] width 23 height 11
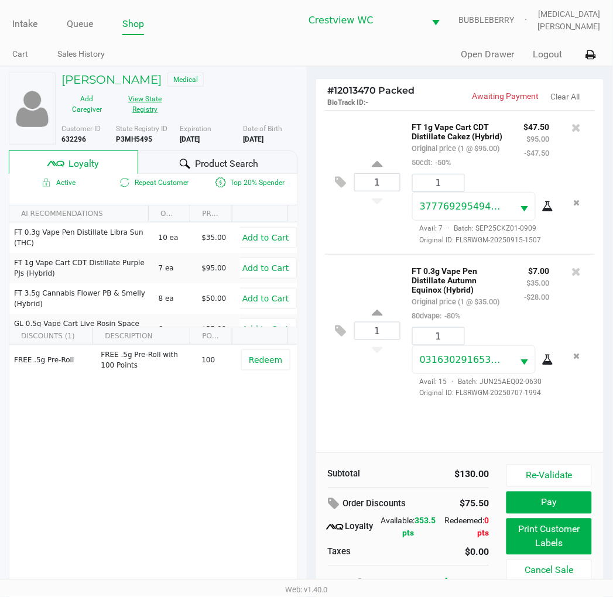
click at [235, 484] on ngb-modal-window "Orders from State Registry × Low THC - Edibles 4200 mg Low THC - Inhalation 245…" at bounding box center [306, 298] width 613 height 597
click at [143, 112] on button "View State Registry" at bounding box center [141, 104] width 59 height 29
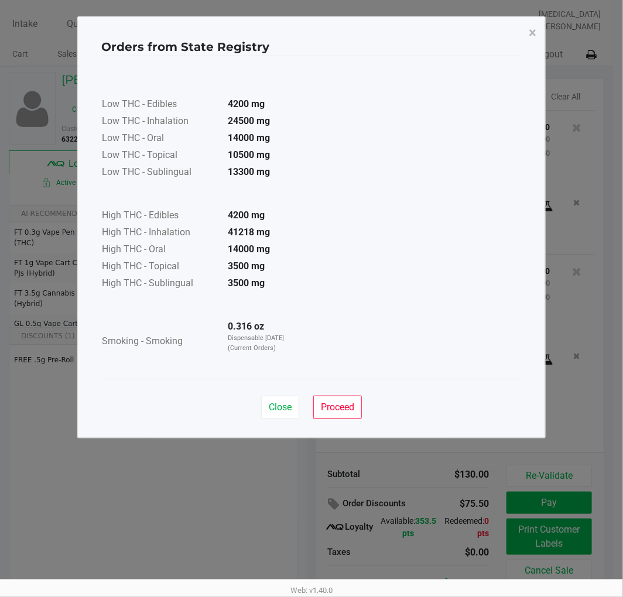
click at [283, 400] on button "Close" at bounding box center [280, 407] width 38 height 23
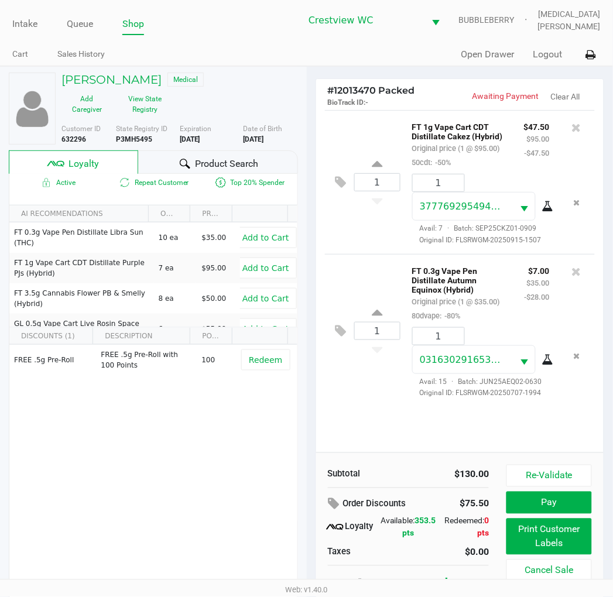
click at [240, 474] on ngb-modal-window "Orders from State Registry × Low THC - Edibles 4200 mg Low THC - Inhalation 245…" at bounding box center [306, 298] width 613 height 597
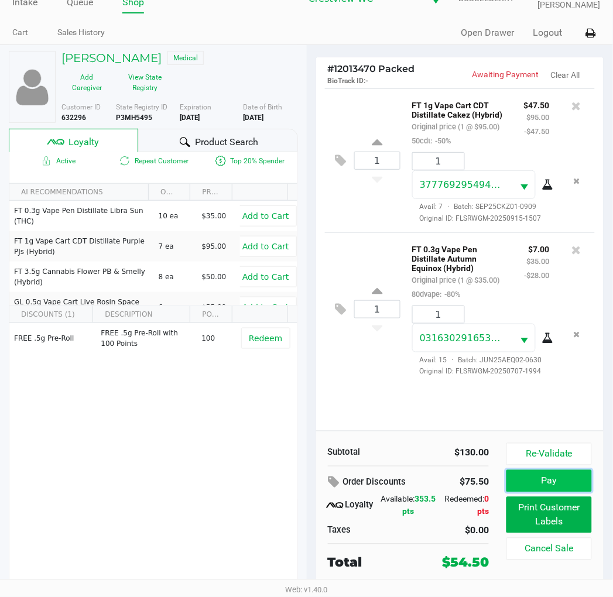
click at [542, 483] on button "Pay" at bounding box center [548, 481] width 85 height 22
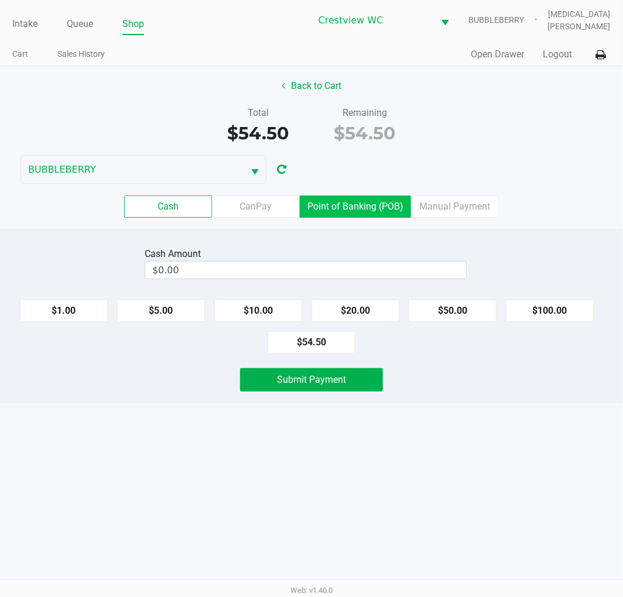
click at [356, 197] on label "Point of Banking (POB)" at bounding box center [355, 206] width 111 height 22
click at [0, 0] on 7 "Point of Banking (POB)" at bounding box center [0, 0] width 0 height 0
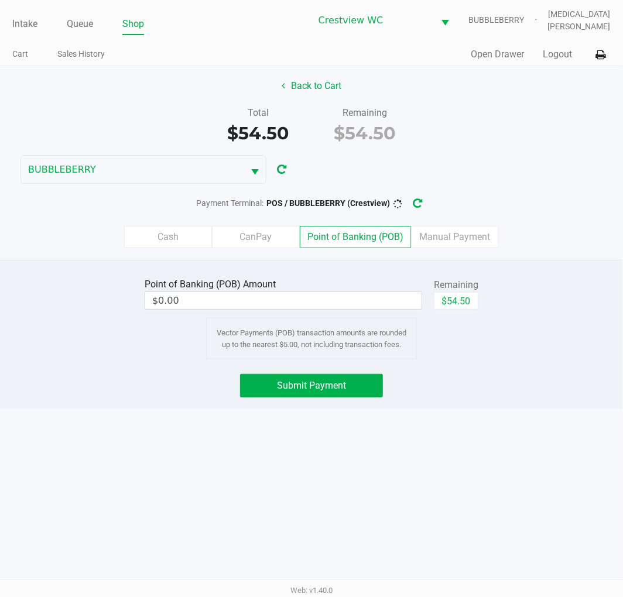
click at [466, 305] on button "$54.50" at bounding box center [456, 301] width 44 height 18
type input "$54.50"
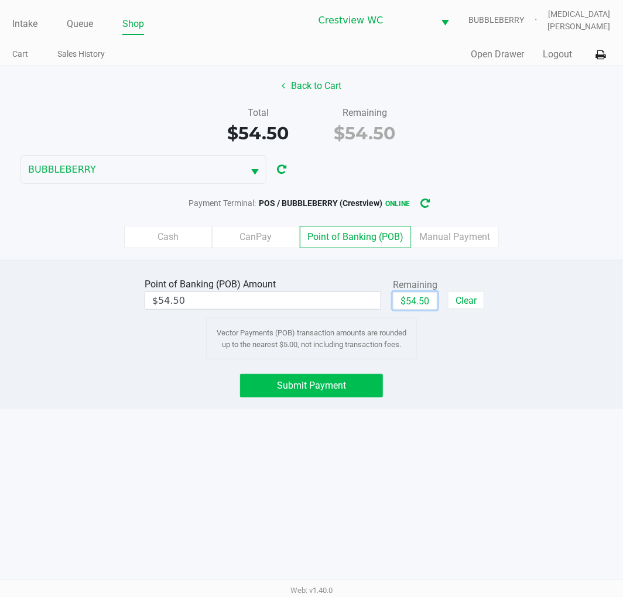
click at [356, 394] on button "Submit Payment" at bounding box center [311, 385] width 143 height 23
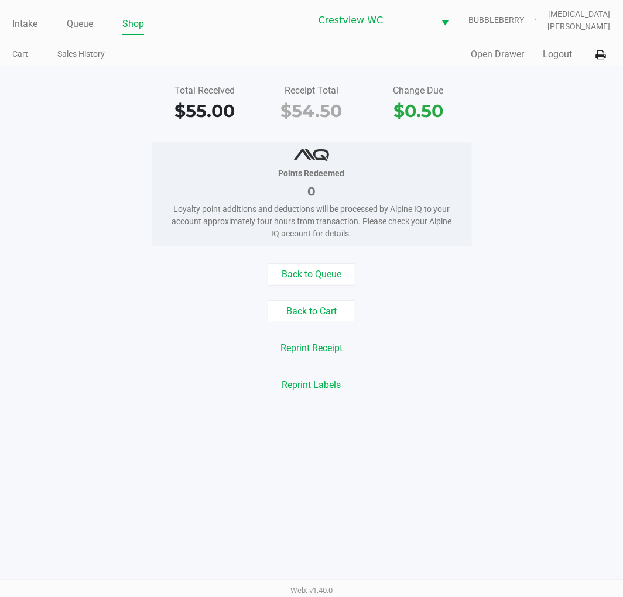
click at [295, 264] on button "Back to Queue" at bounding box center [311, 274] width 88 height 22
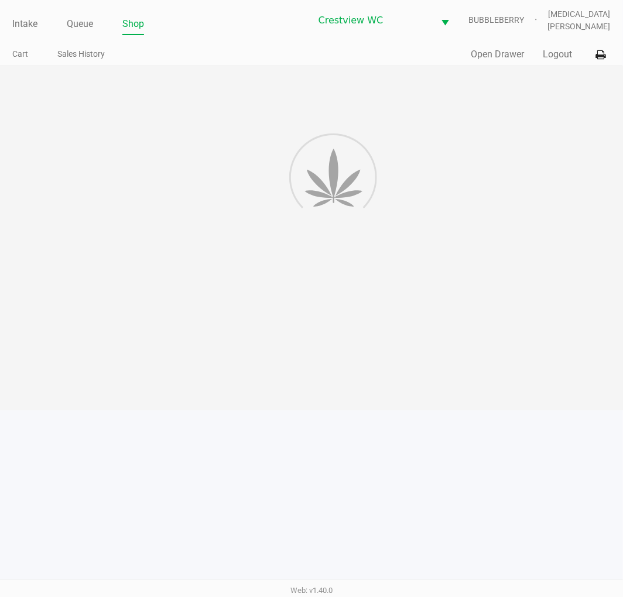
click at [445, 280] on div at bounding box center [311, 238] width 623 height 344
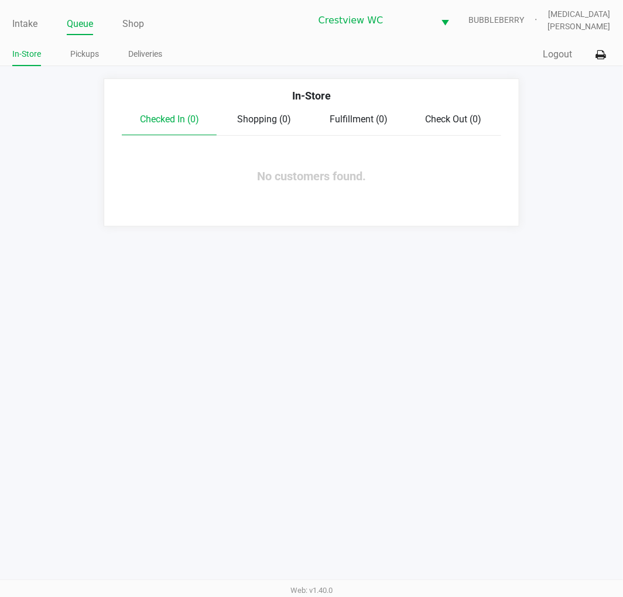
click at [34, 26] on link "Intake" at bounding box center [24, 24] width 25 height 16
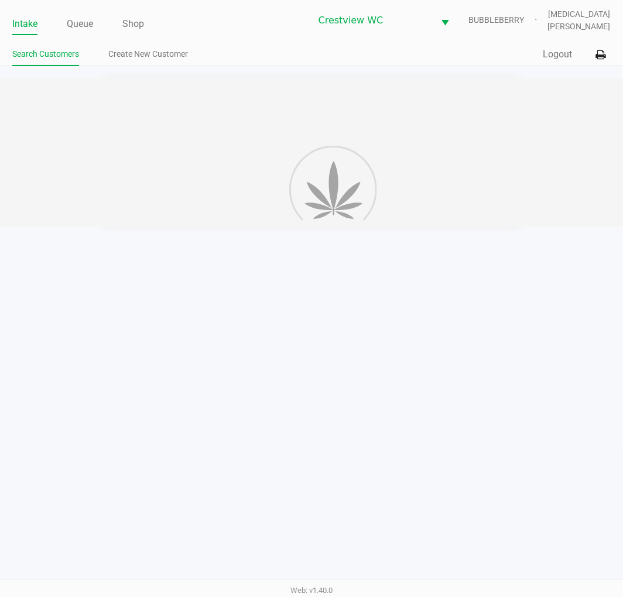
click at [226, 26] on ul "Intake Queue Shop" at bounding box center [161, 25] width 298 height 20
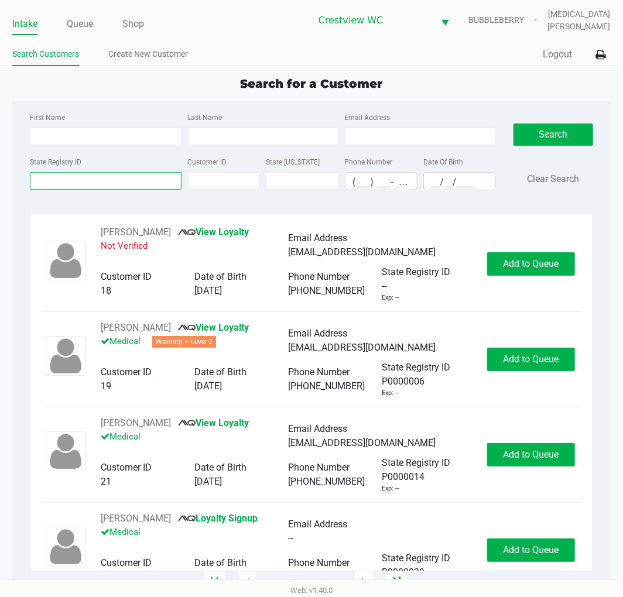
click at [96, 184] on input "State Registry ID" at bounding box center [106, 181] width 152 height 18
click at [97, 180] on input "State Registry ID" at bounding box center [106, 181] width 152 height 18
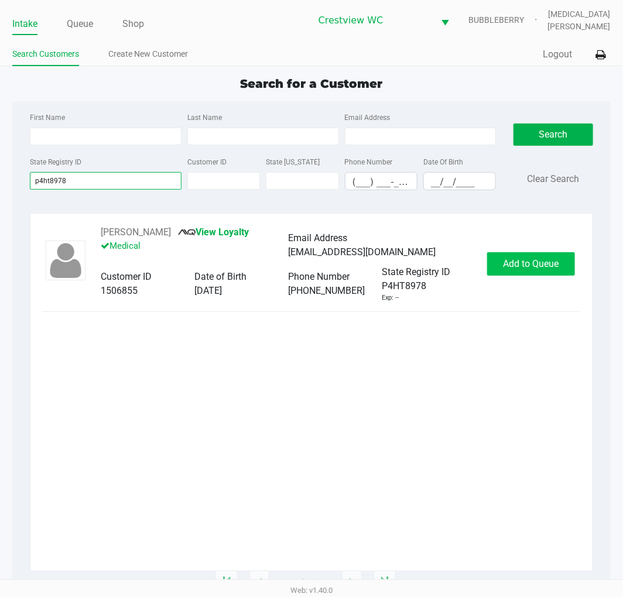
type input "p4ht8978"
click at [531, 253] on button "Add to Queue" at bounding box center [531, 263] width 88 height 23
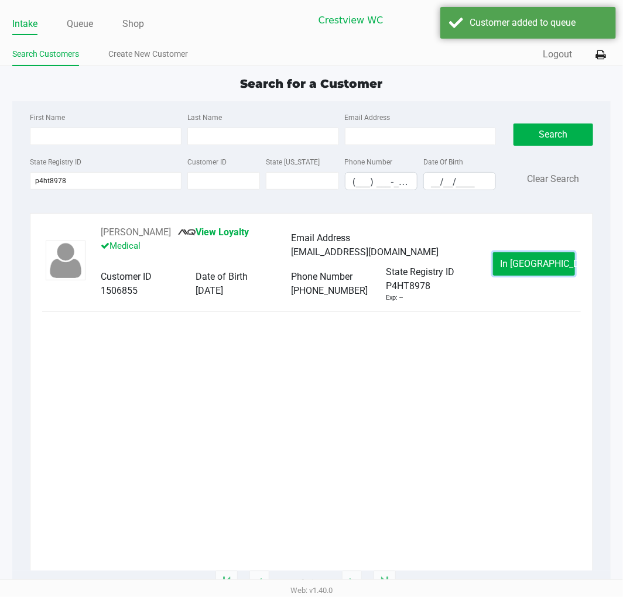
click at [546, 262] on span "In [GEOGRAPHIC_DATA]" at bounding box center [549, 263] width 98 height 11
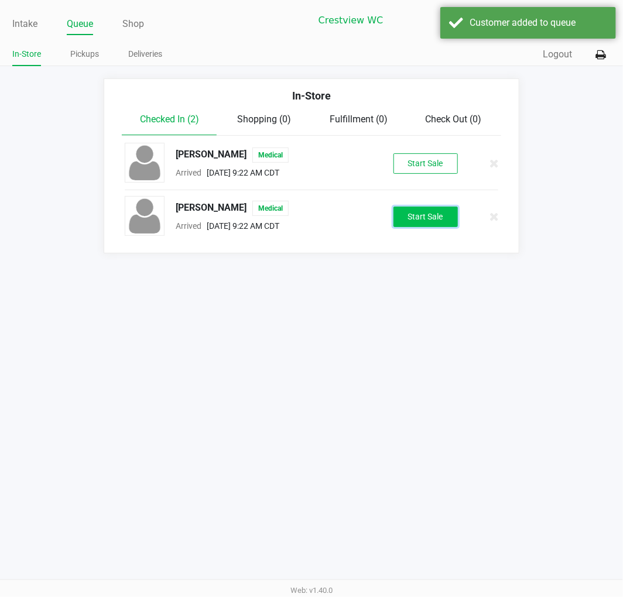
click at [433, 225] on button "Start Sale" at bounding box center [425, 217] width 64 height 20
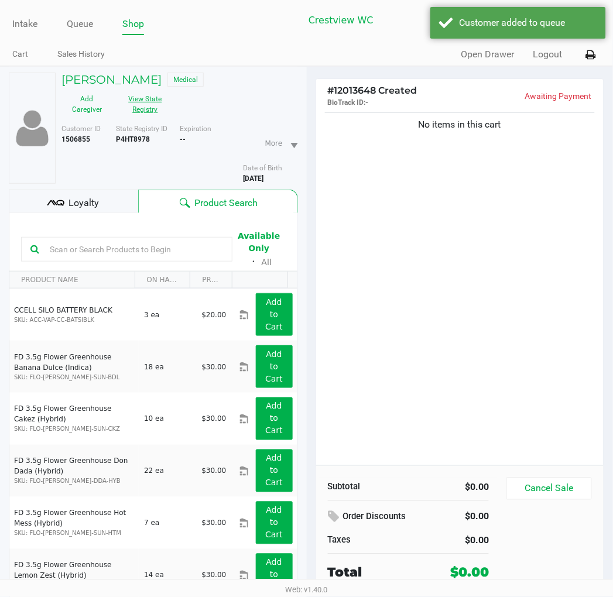
click at [140, 109] on button "View State Registry" at bounding box center [141, 104] width 59 height 29
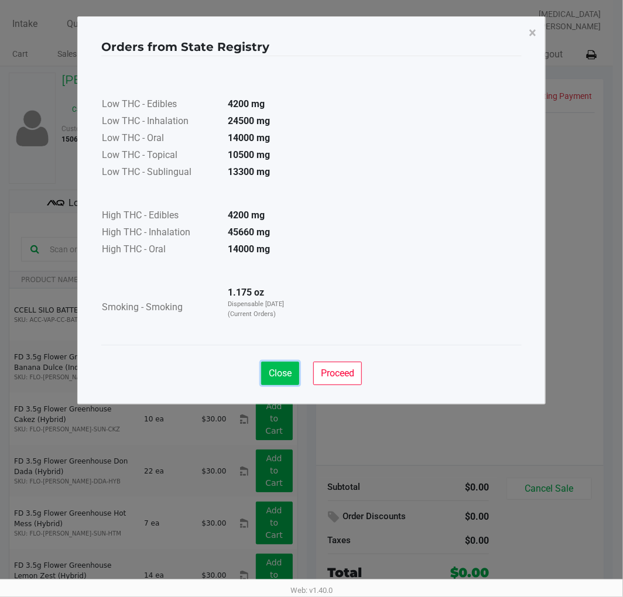
click at [283, 373] on span "Close" at bounding box center [280, 372] width 23 height 11
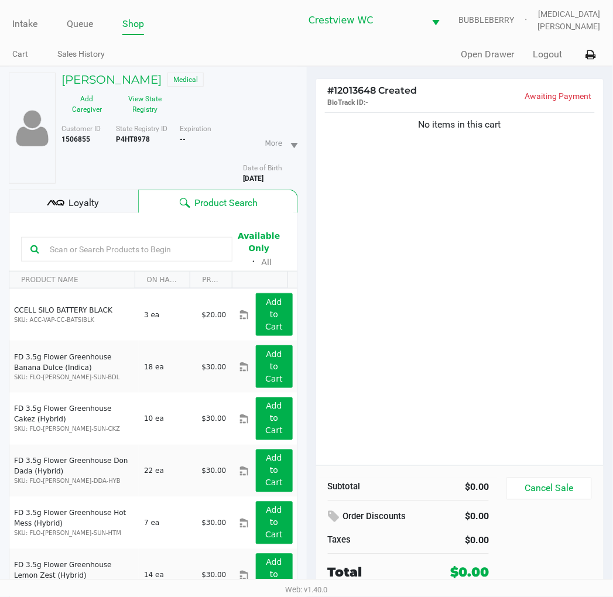
click at [498, 470] on div "Subtotal $0.00 Order Discounts $0.00 Taxes $0.00 Total $0.00 Cancel Sale" at bounding box center [460, 529] width 288 height 129
click at [85, 197] on span "Loyalty" at bounding box center [83, 203] width 30 height 14
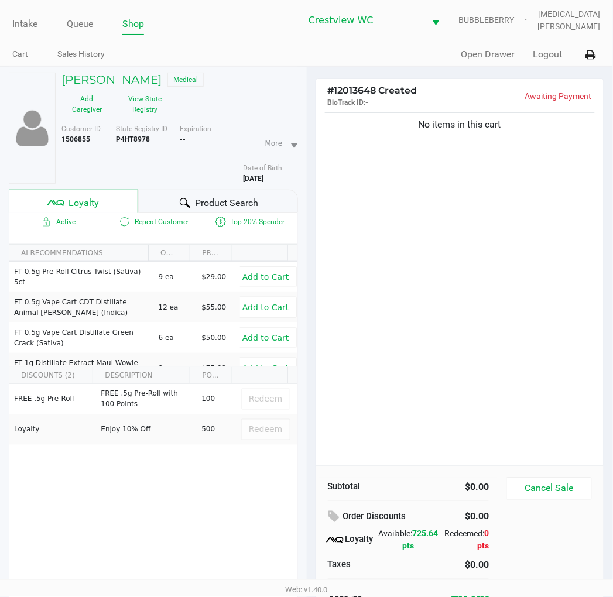
click at [471, 256] on div "No items in this cart" at bounding box center [460, 287] width 288 height 355
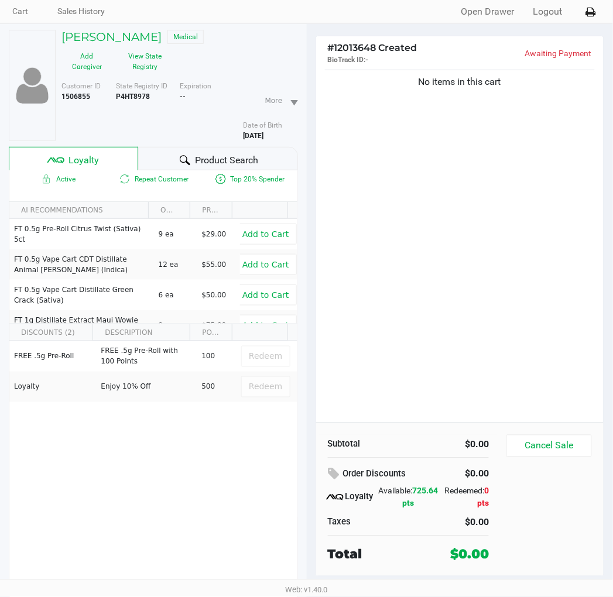
scroll to position [61, 0]
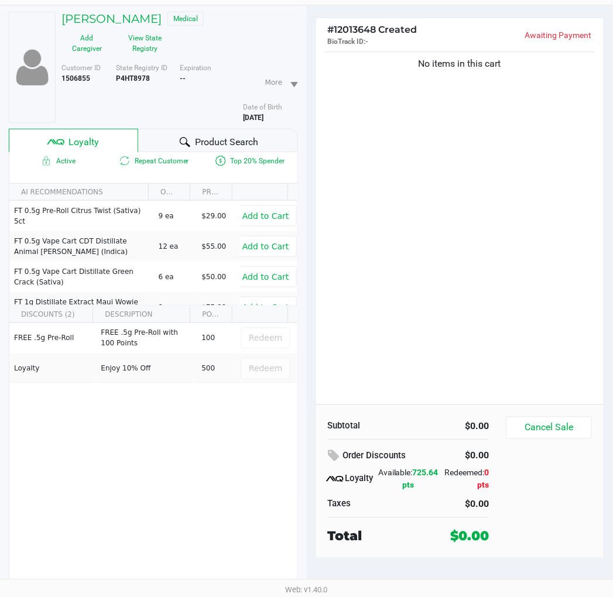
click at [453, 350] on div "No items in this cart" at bounding box center [460, 226] width 288 height 355
click at [455, 348] on div "No items in this cart" at bounding box center [460, 226] width 288 height 355
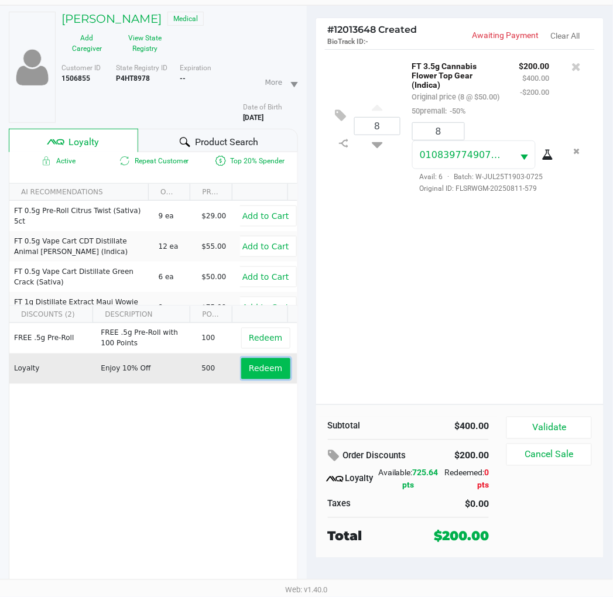
click at [249, 365] on span "Redeem" at bounding box center [265, 368] width 33 height 9
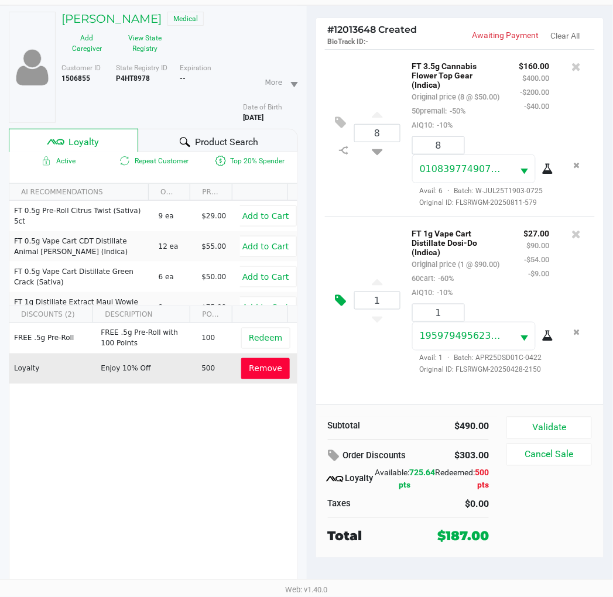
click at [337, 307] on icon at bounding box center [340, 300] width 11 height 13
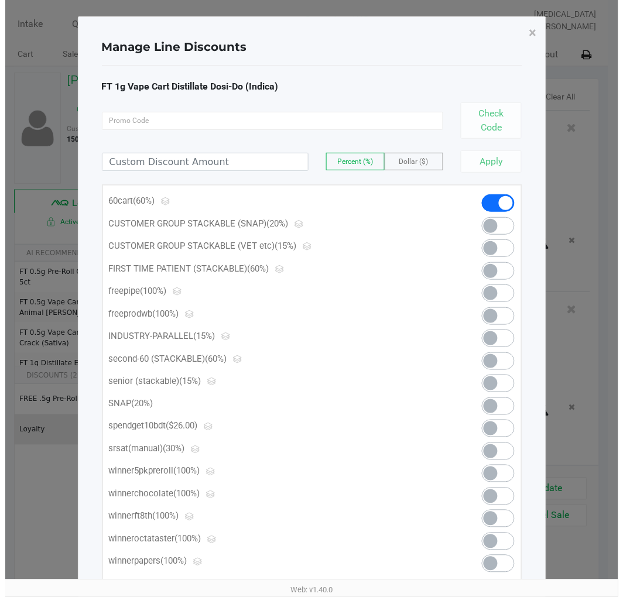
scroll to position [0, 0]
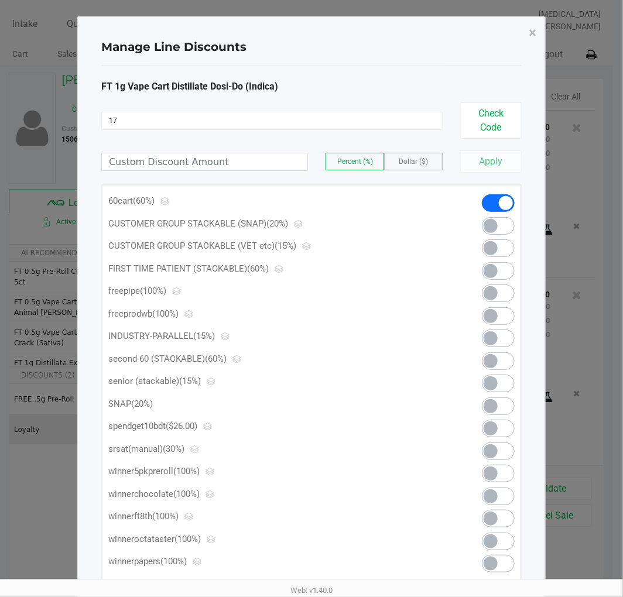
type input "1"
click at [235, 159] on input at bounding box center [204, 161] width 205 height 17
type input "17.00"
click at [412, 161] on span "Dollar ($)" at bounding box center [412, 161] width 29 height 8
click at [437, 163] on label "Dollar ($)" at bounding box center [412, 161] width 57 height 16
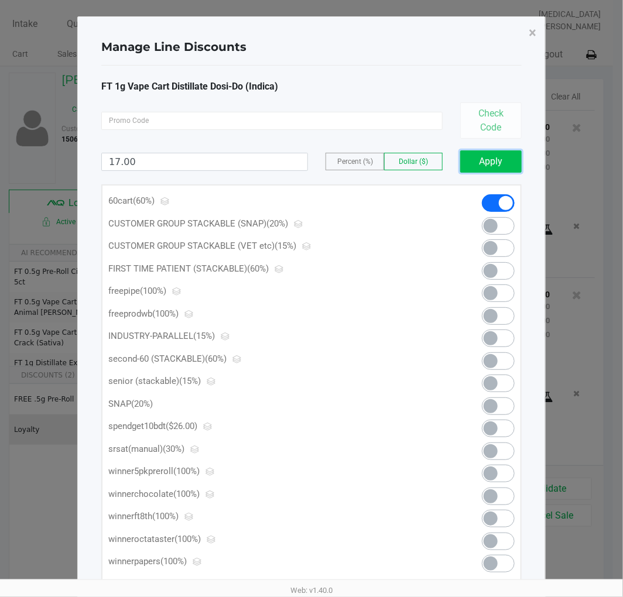
click at [486, 161] on button "Apply" at bounding box center [490, 161] width 61 height 22
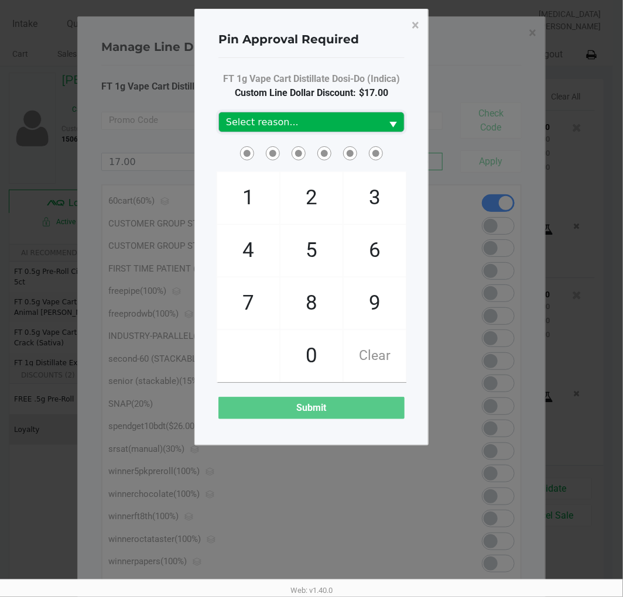
click at [300, 130] on span "Select reason..." at bounding box center [300, 121] width 163 height 19
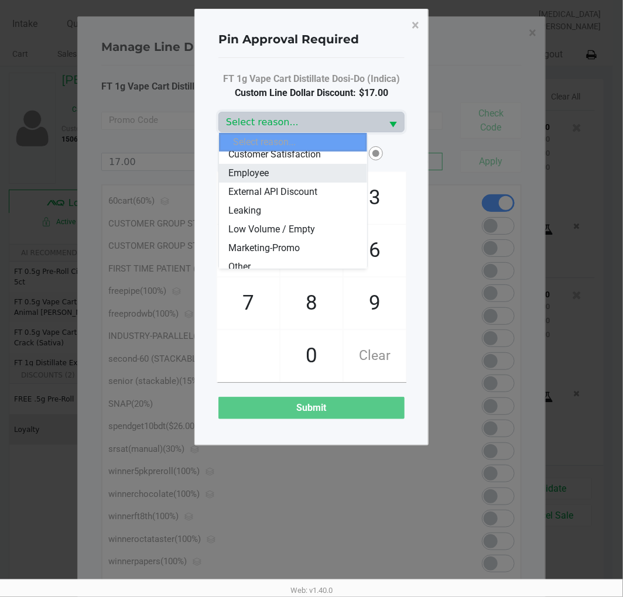
scroll to position [65, 0]
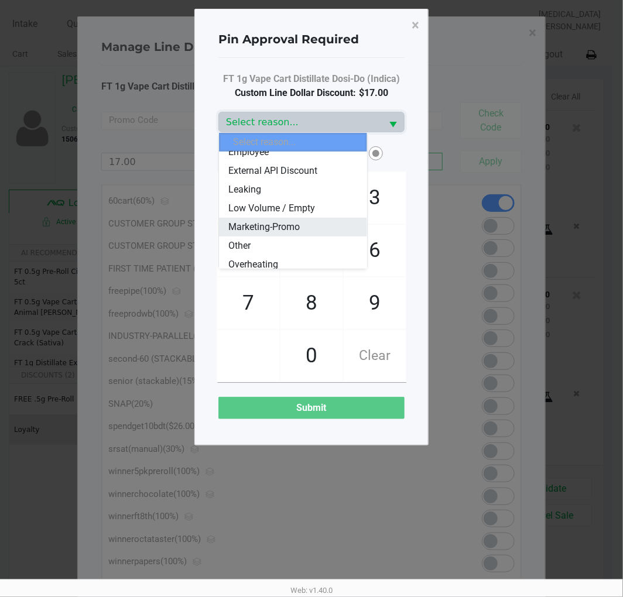
click at [291, 230] on span "Marketing-Promo" at bounding box center [263, 227] width 71 height 14
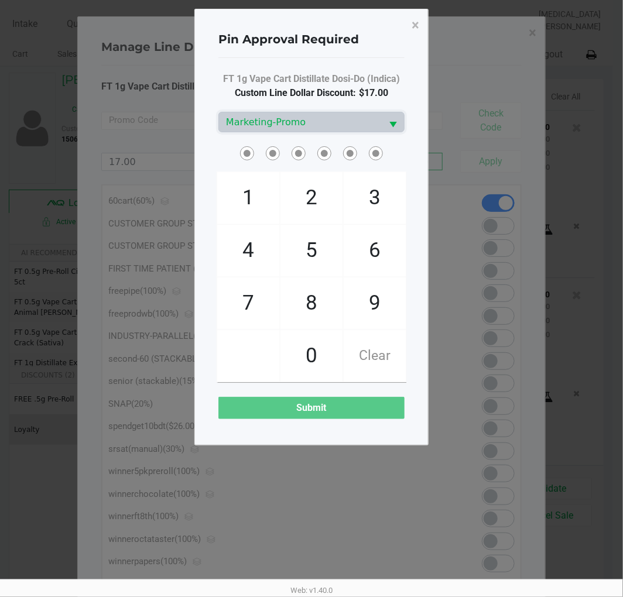
click at [305, 88] on span "Custom Line Dollar Discount: $17.00" at bounding box center [311, 93] width 153 height 14
checkbox input "true"
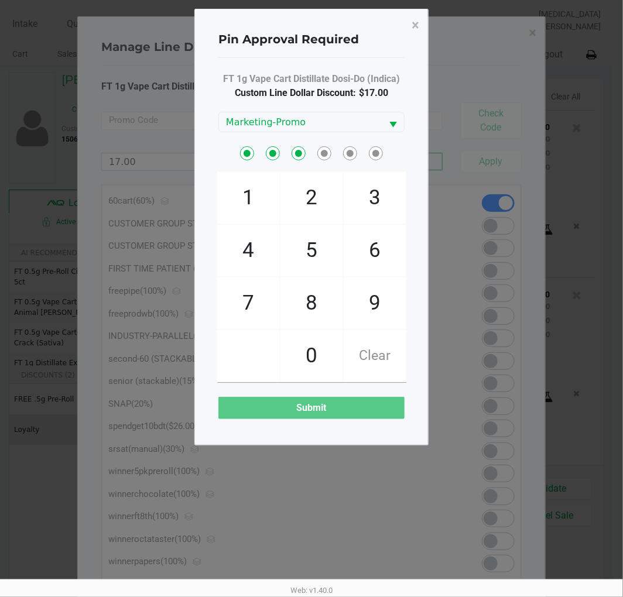
checkbox input "true"
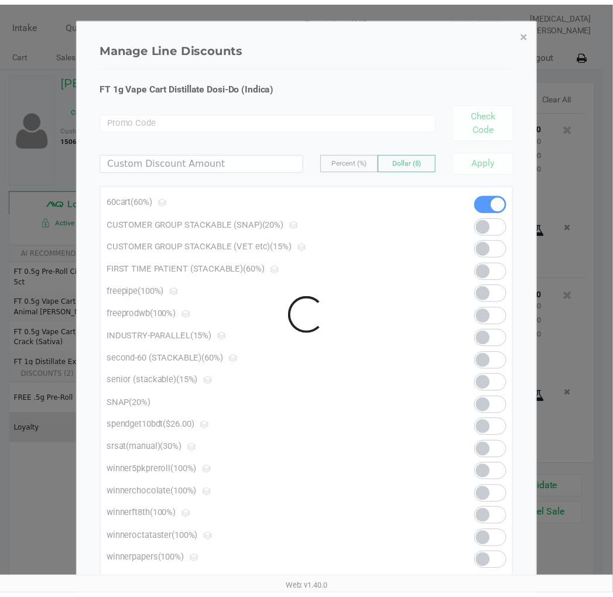
scroll to position [38, 0]
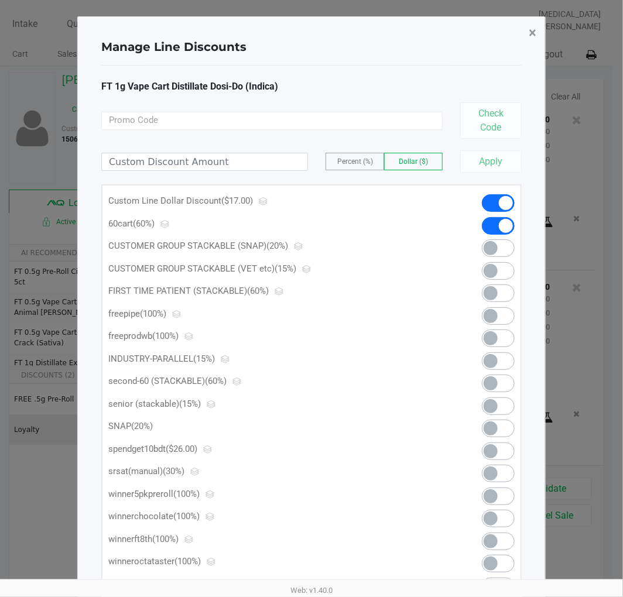
click at [531, 32] on span "×" at bounding box center [532, 33] width 8 height 16
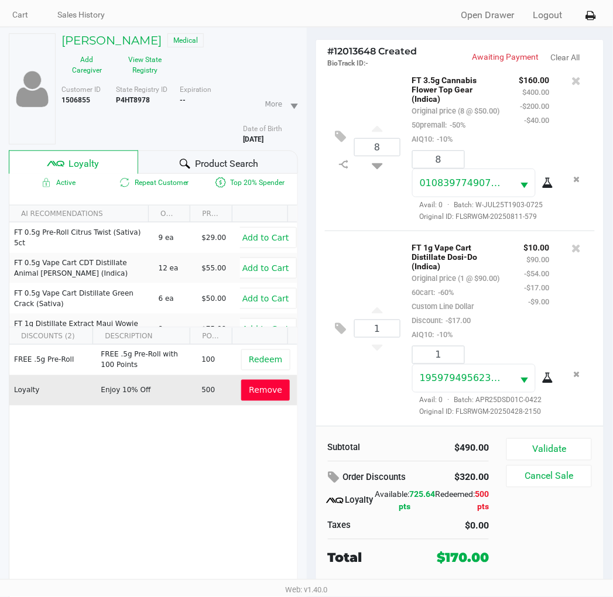
scroll to position [61, 0]
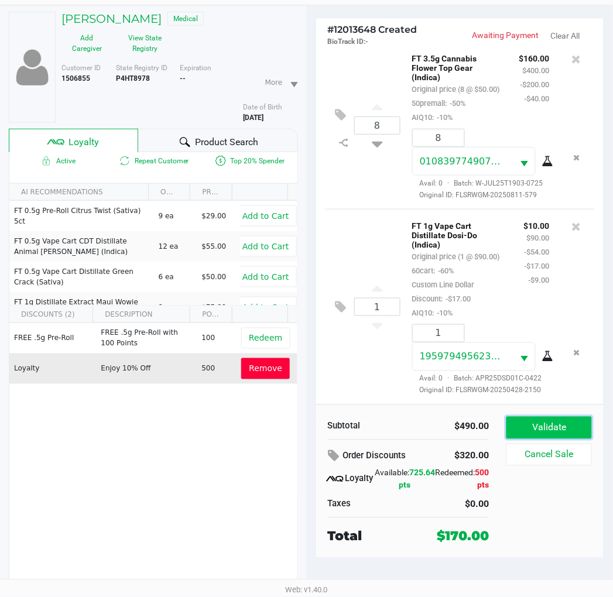
click at [554, 422] on button "Validate" at bounding box center [548, 428] width 85 height 22
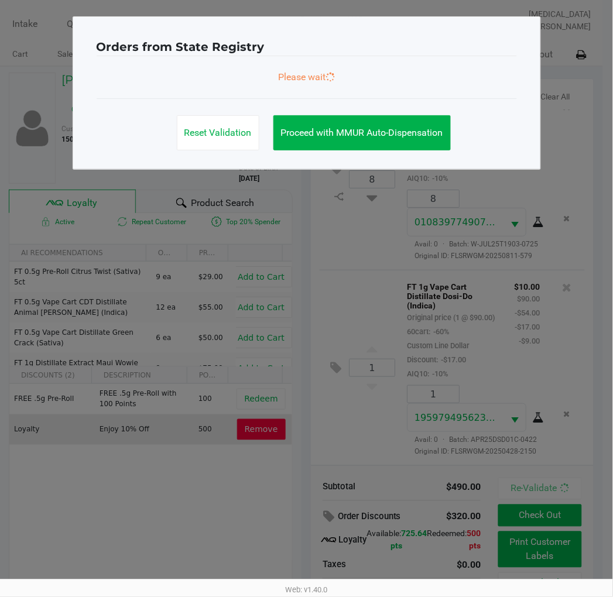
scroll to position [0, 0]
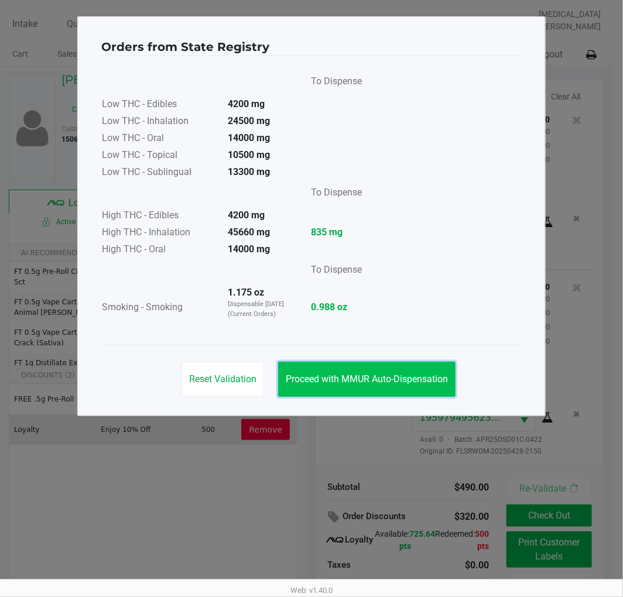
click at [381, 390] on button "Proceed with MMUR Auto-Dispensation" at bounding box center [366, 379] width 177 height 35
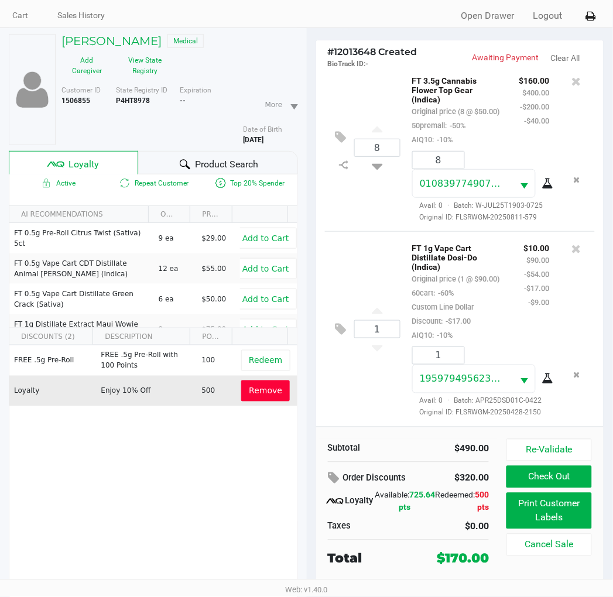
scroll to position [61, 0]
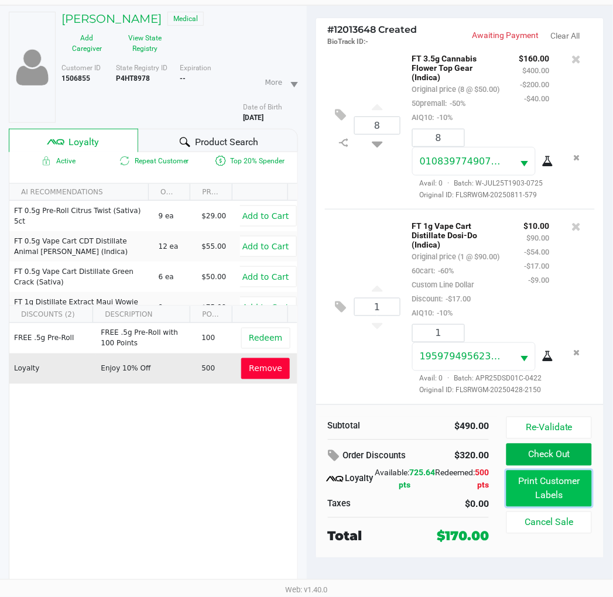
click at [530, 494] on button "Print Customer Labels" at bounding box center [548, 488] width 85 height 36
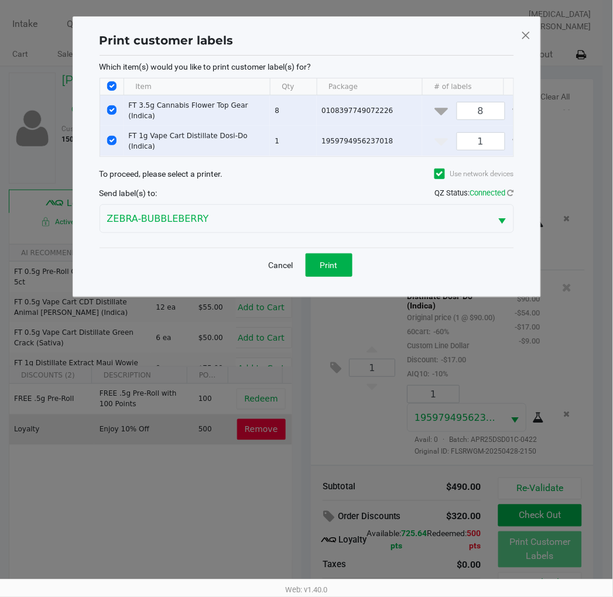
scroll to position [0, 0]
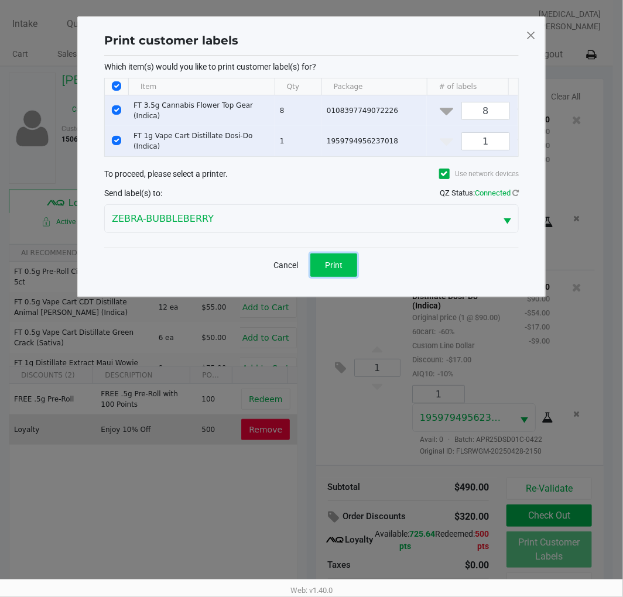
click at [335, 277] on button "Print" at bounding box center [333, 264] width 47 height 23
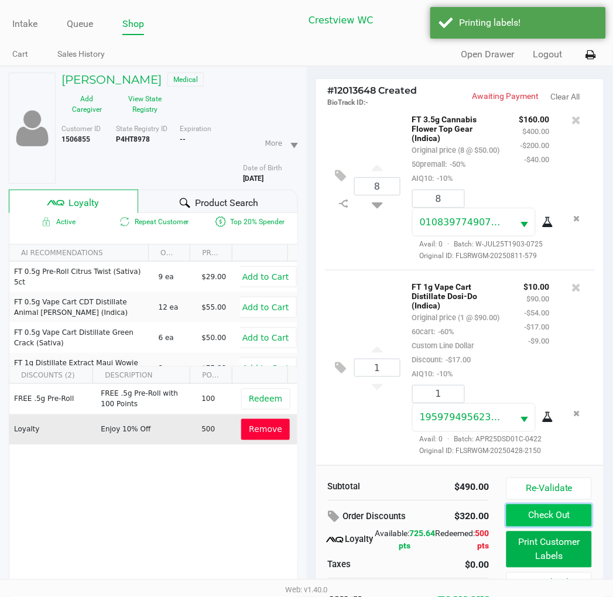
click at [546, 515] on button "Check Out" at bounding box center [548, 515] width 85 height 22
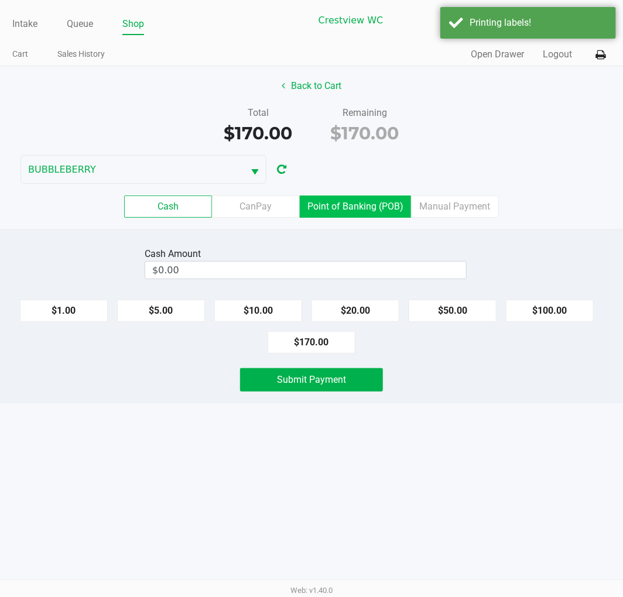
click at [372, 215] on label "Point of Banking (POB)" at bounding box center [355, 206] width 111 height 22
click at [0, 0] on 7 "Point of Banking (POB)" at bounding box center [0, 0] width 0 height 0
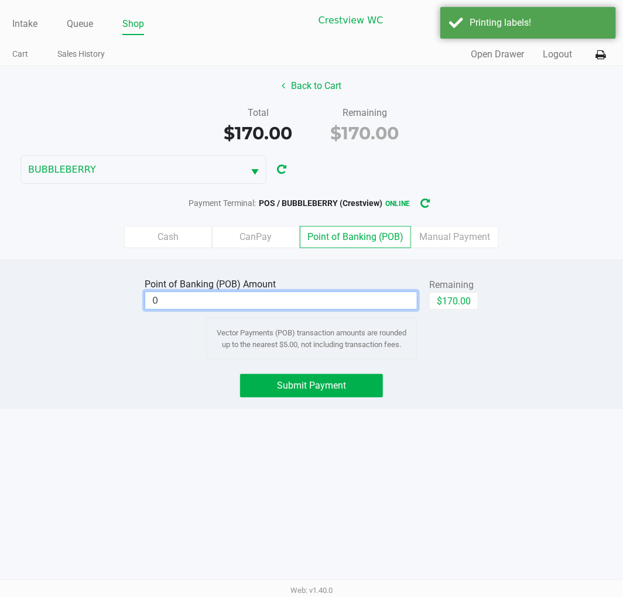
click at [355, 305] on input "0" at bounding box center [280, 300] width 271 height 17
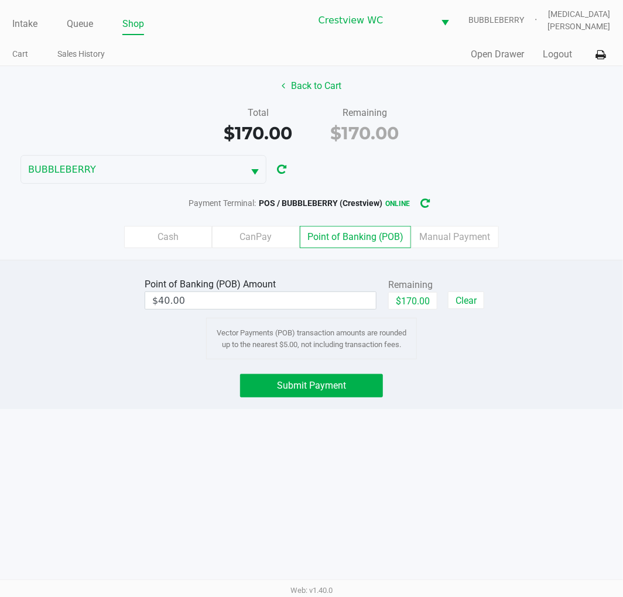
drag, startPoint x: 405, startPoint y: 448, endPoint x: 348, endPoint y: 408, distance: 69.0
click at [404, 447] on div "Intake Queue Shop Crestview WC BUBBLEBERRY [MEDICAL_DATA][PERSON_NAME] Cart Sal…" at bounding box center [311, 298] width 623 height 597
click at [336, 387] on span "Submit Payment" at bounding box center [311, 385] width 69 height 11
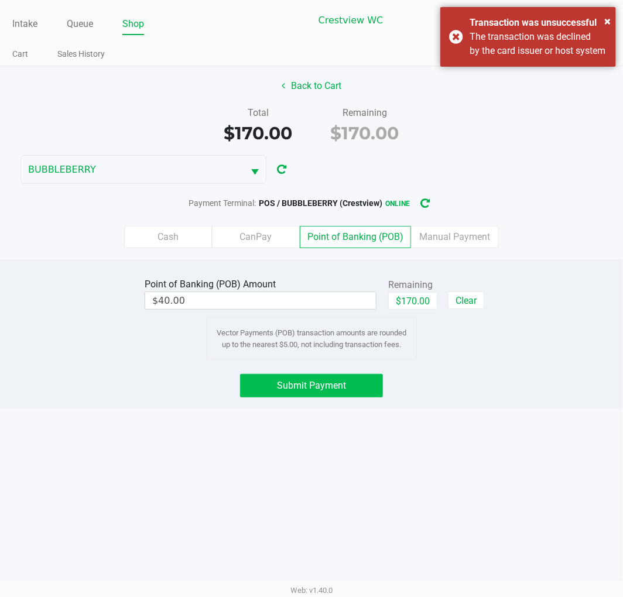
click at [335, 382] on span "Submit Payment" at bounding box center [311, 385] width 69 height 11
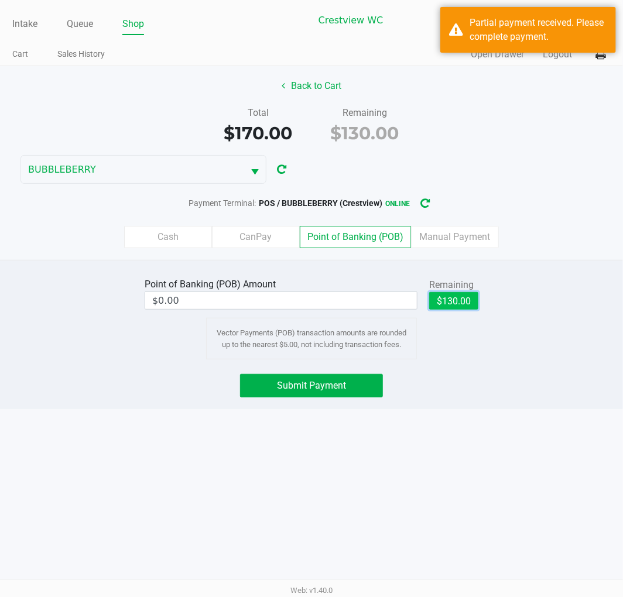
click at [455, 305] on button "$130.00" at bounding box center [453, 301] width 49 height 18
click at [462, 471] on div "Intake Queue Shop Crestview WC BUBBLEBERRY [MEDICAL_DATA][PERSON_NAME] Cart Sal…" at bounding box center [311, 298] width 623 height 597
click at [326, 384] on span "Submit Payment" at bounding box center [311, 385] width 69 height 11
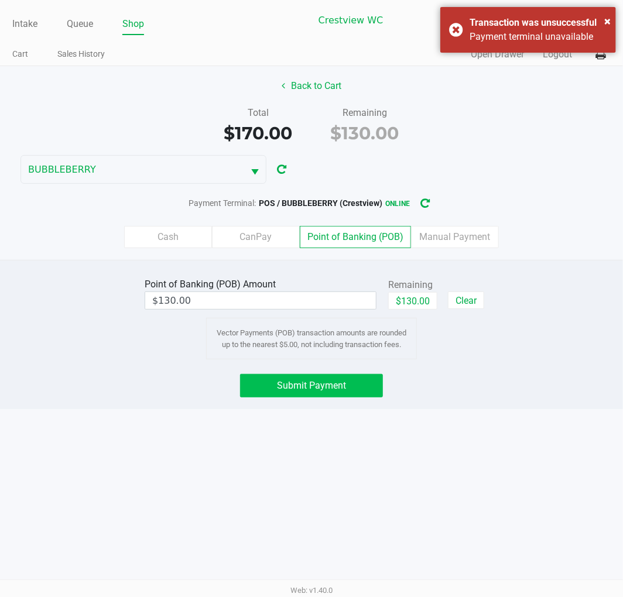
click at [474, 171] on div "Back to Cart Total $170.00 Remaining $130.00 BUBBLEBERRY Payment Terminal: POS …" at bounding box center [311, 163] width 623 height 194
click at [160, 243] on label "Cash" at bounding box center [168, 237] width 88 height 22
click at [0, 0] on 0 "Cash" at bounding box center [0, 0] width 0 height 0
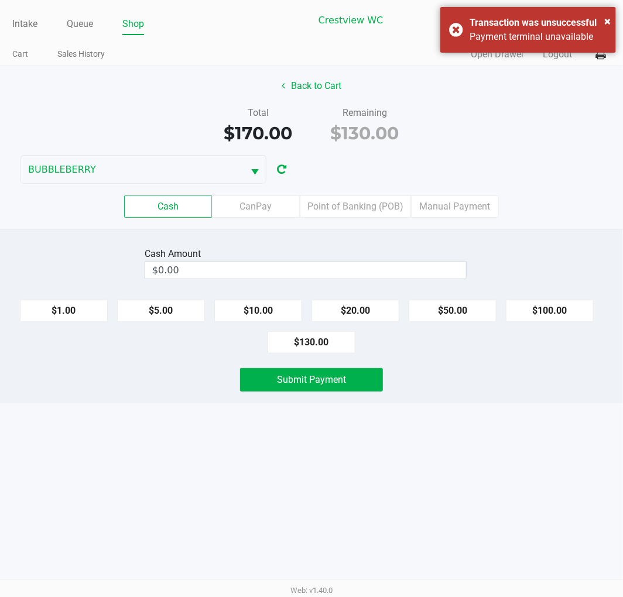
click at [329, 342] on button "$130.00" at bounding box center [311, 342] width 88 height 22
type input "$130.00"
click at [331, 383] on span "Submit Payment" at bounding box center [311, 379] width 69 height 11
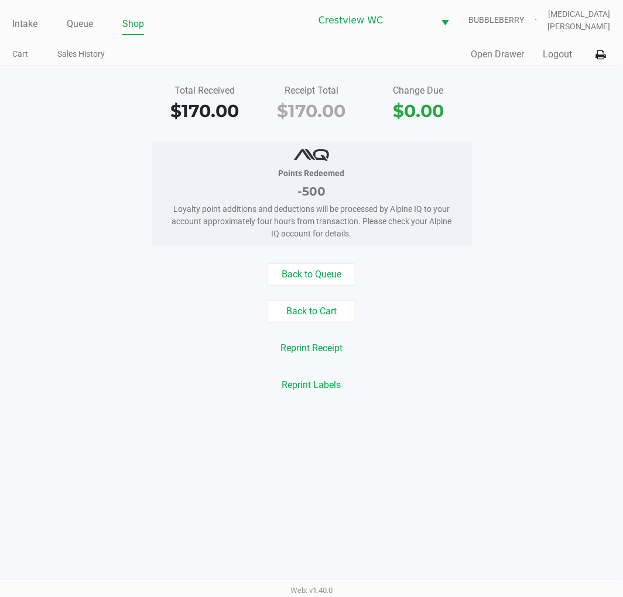
click at [494, 47] on button "Open Drawer" at bounding box center [497, 54] width 53 height 14
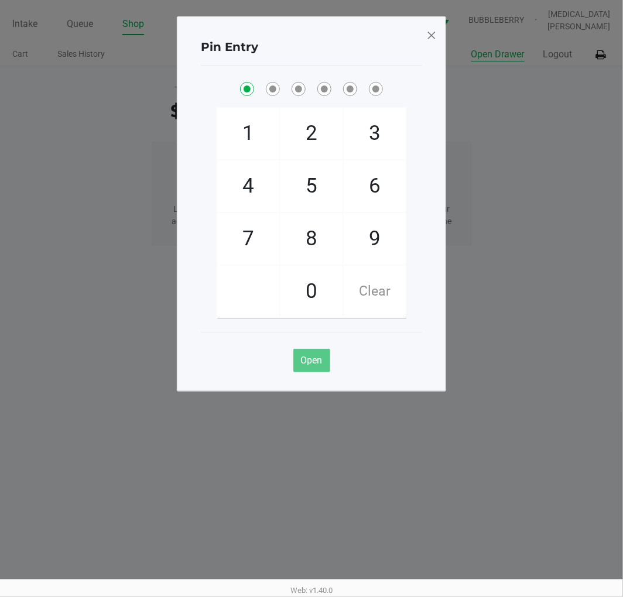
checkbox input "true"
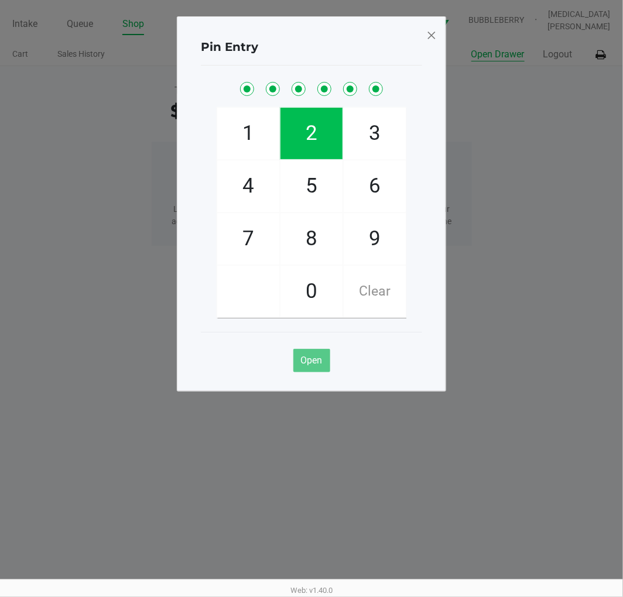
checkbox input "true"
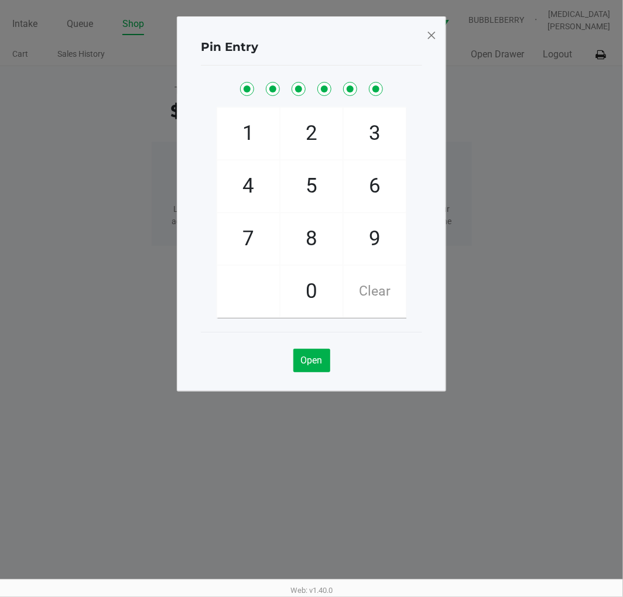
click at [432, 36] on span at bounding box center [431, 35] width 11 height 19
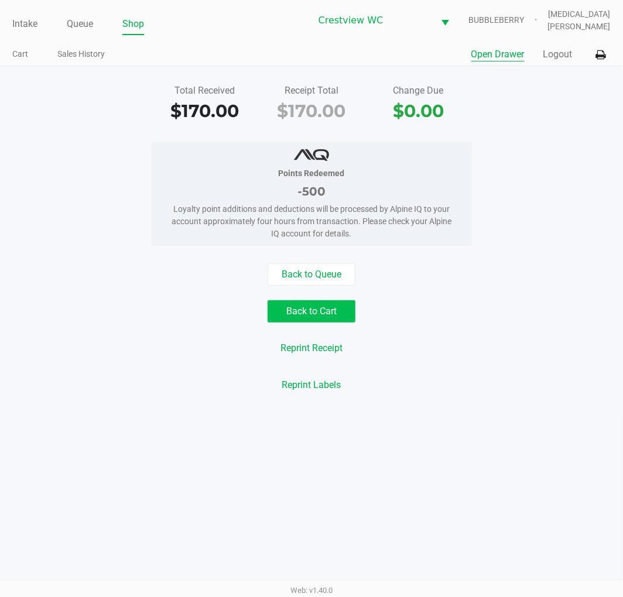
click at [328, 318] on button "Back to Cart" at bounding box center [311, 311] width 88 height 22
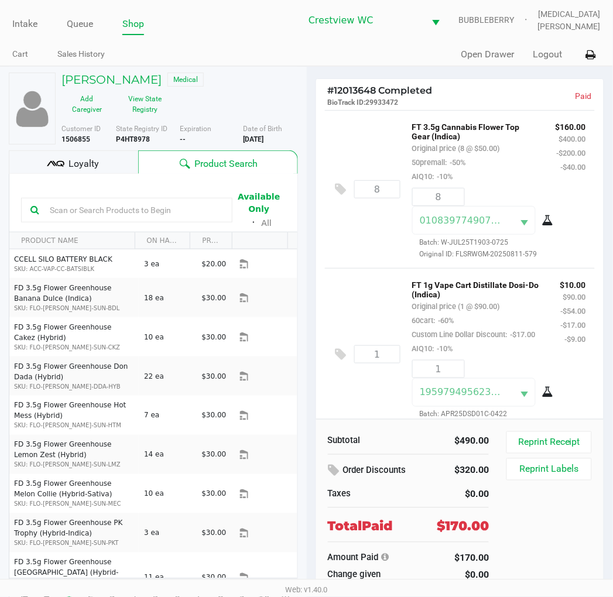
click at [133, 138] on b "P4HT8978" at bounding box center [133, 139] width 34 height 8
copy b "P4HT8978"
click at [260, 140] on b "[DATE]" at bounding box center [253, 139] width 20 height 8
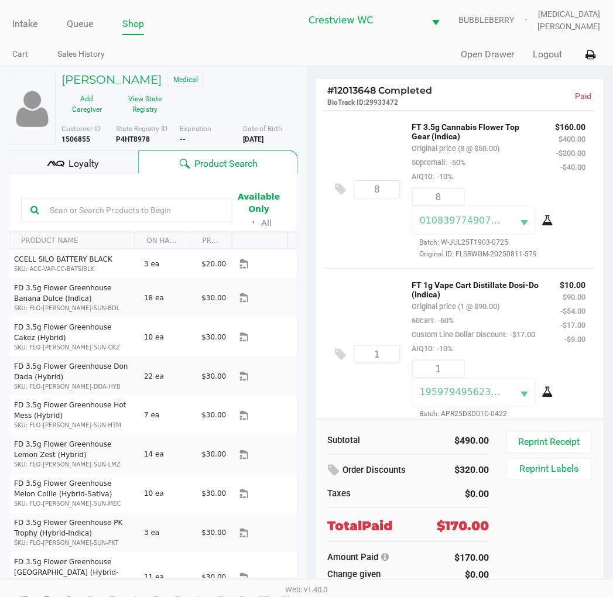
copy b "1979"
click at [261, 141] on b "[DATE]" at bounding box center [253, 139] width 20 height 8
click at [28, 16] on link "Intake" at bounding box center [24, 24] width 25 height 16
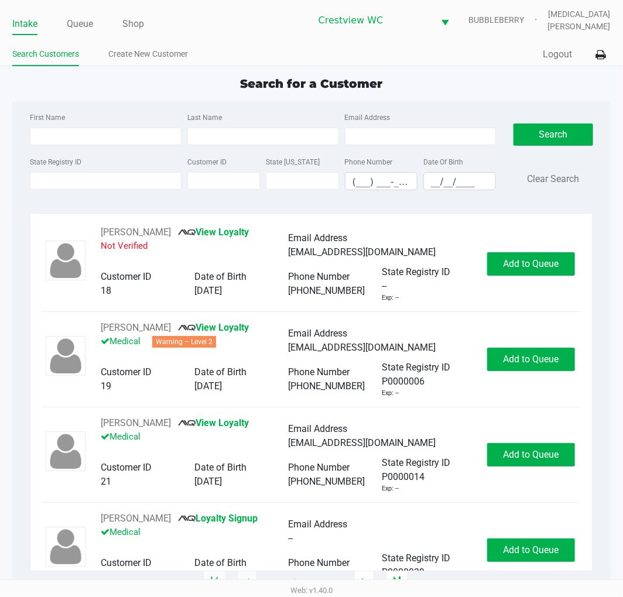
click at [470, 104] on div "First Name Last Name Email Address State Registry ID Customer ID State [US_STAT…" at bounding box center [311, 154] width 580 height 107
click at [449, 98] on div "Search for a Customer First Name Last Name Email Address State Registry ID Cust…" at bounding box center [310, 329] width 597 height 508
click at [44, 180] on input "State Registry ID" at bounding box center [106, 181] width 152 height 18
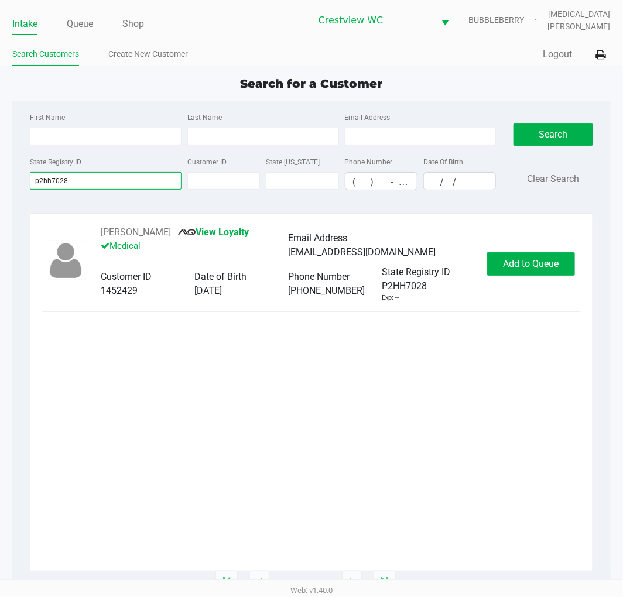
type input "p2hh7028"
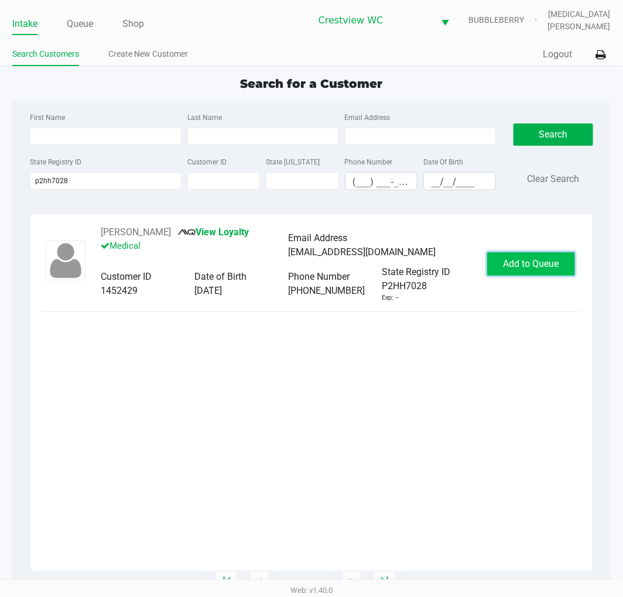
click at [545, 276] on button "Add to Queue" at bounding box center [531, 263] width 88 height 23
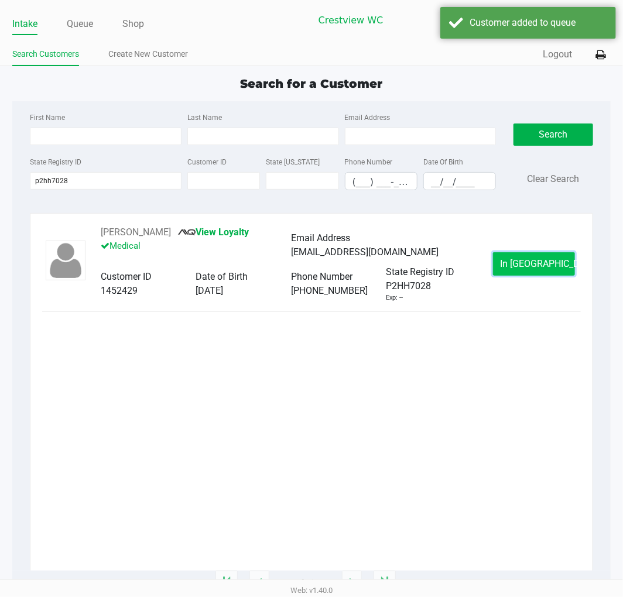
click at [542, 271] on button "In [GEOGRAPHIC_DATA]" at bounding box center [534, 263] width 82 height 23
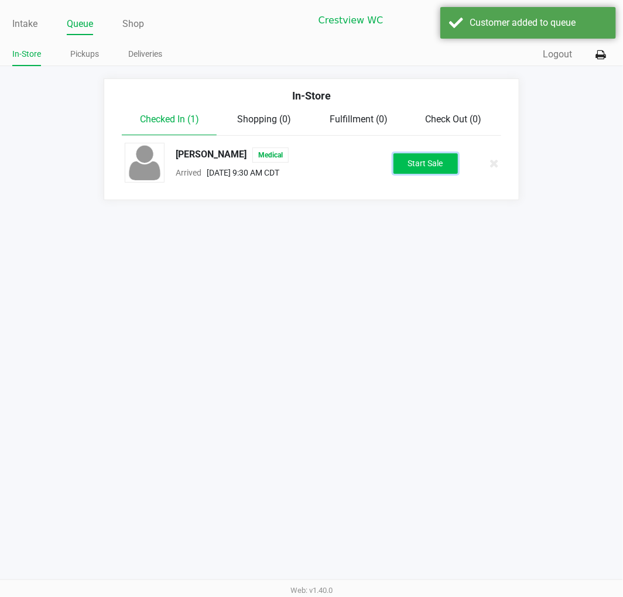
click at [435, 163] on button "Start Sale" at bounding box center [425, 163] width 64 height 20
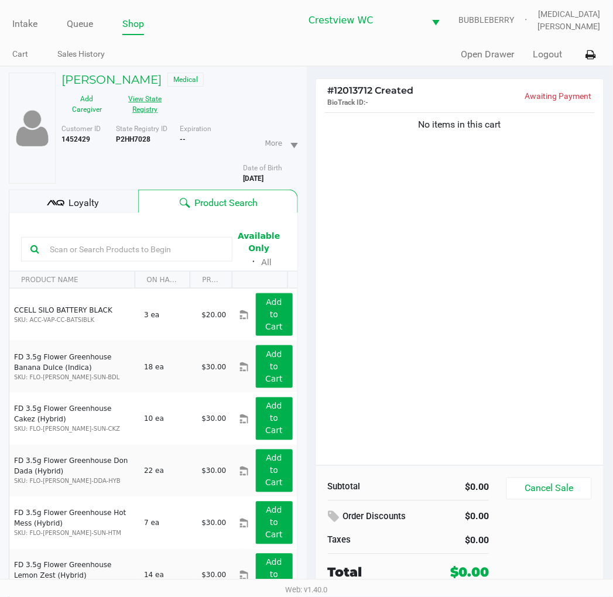
click at [150, 102] on button "View State Registry" at bounding box center [141, 104] width 59 height 29
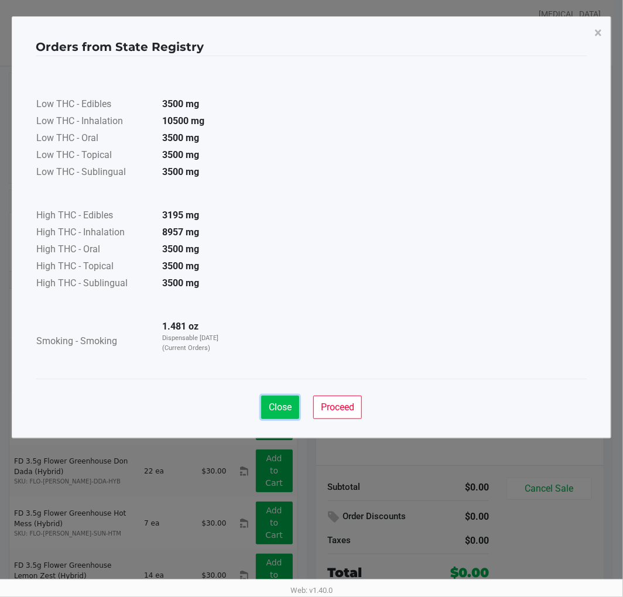
click at [266, 410] on button "Close" at bounding box center [280, 407] width 38 height 23
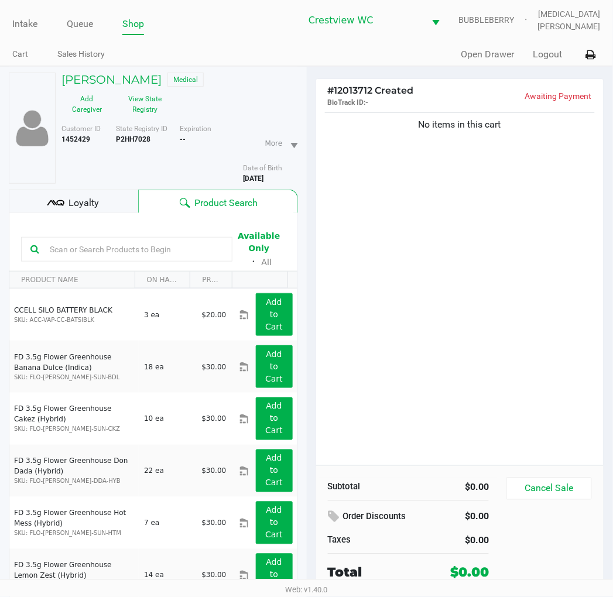
click at [90, 199] on span "Loyalty" at bounding box center [83, 203] width 30 height 14
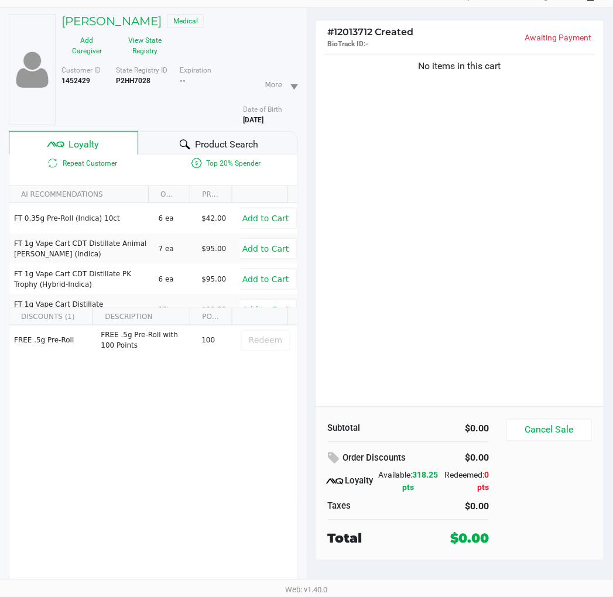
scroll to position [61, 0]
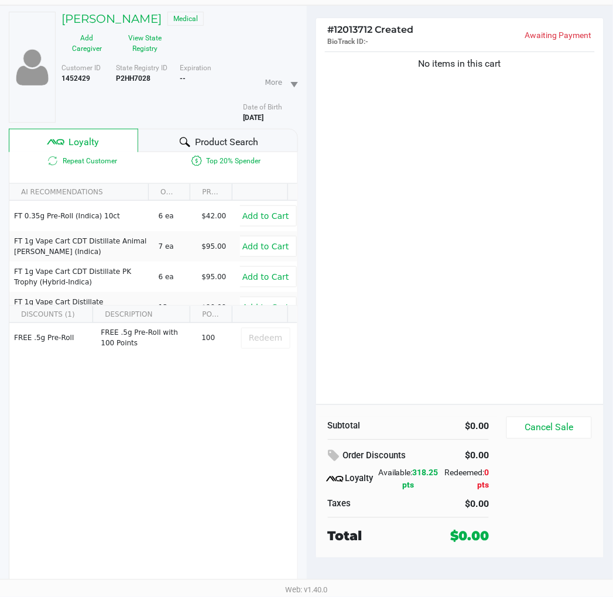
click at [460, 323] on div "No items in this cart" at bounding box center [460, 226] width 288 height 355
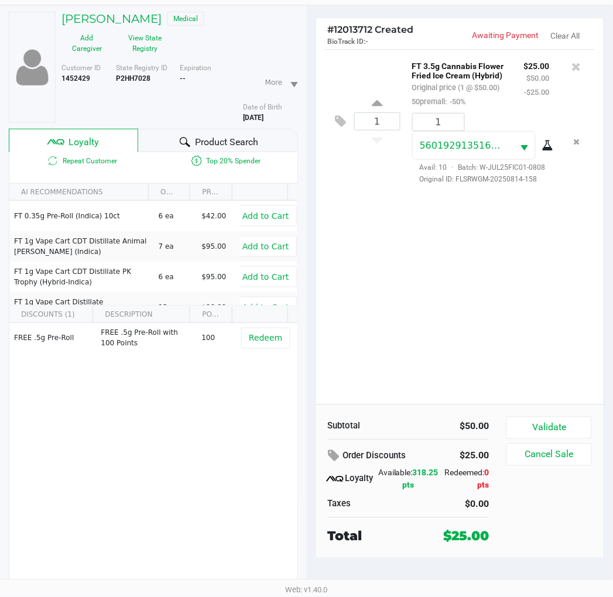
click at [191, 471] on div "FREE .5g Pre-Roll FREE .5g Pre-Roll with 100 Points 100 Redeem" at bounding box center [153, 411] width 288 height 176
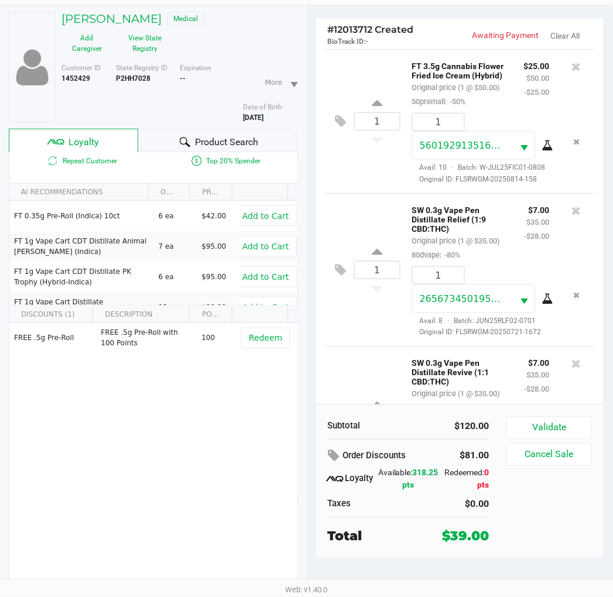
scroll to position [161, 0]
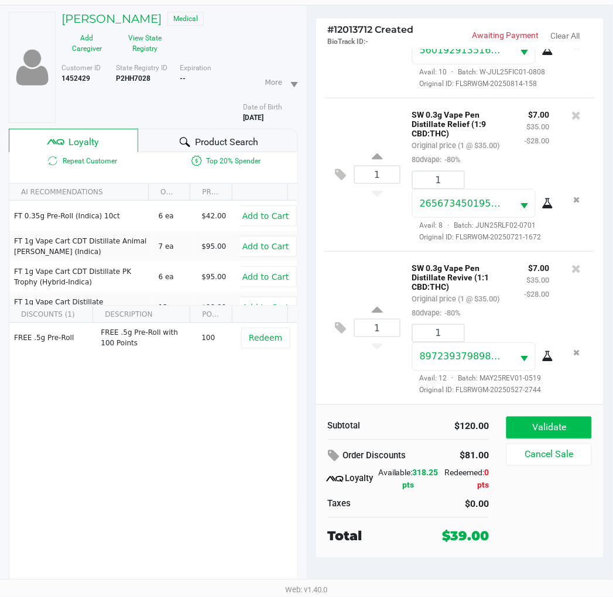
click at [562, 429] on button "Validate" at bounding box center [548, 428] width 85 height 22
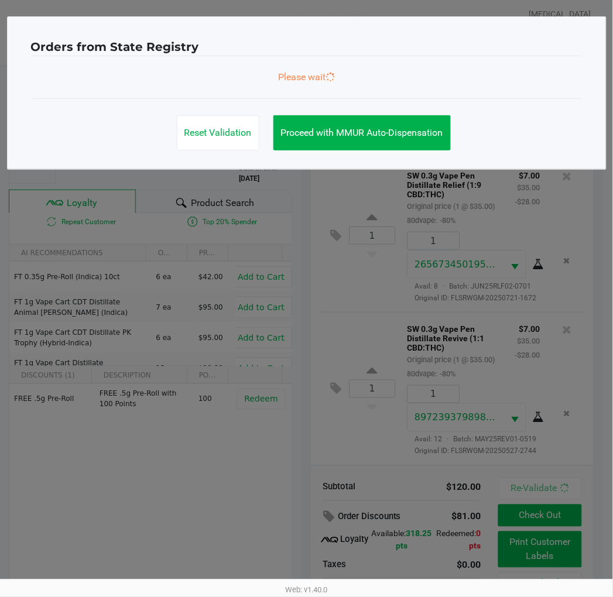
scroll to position [179, 0]
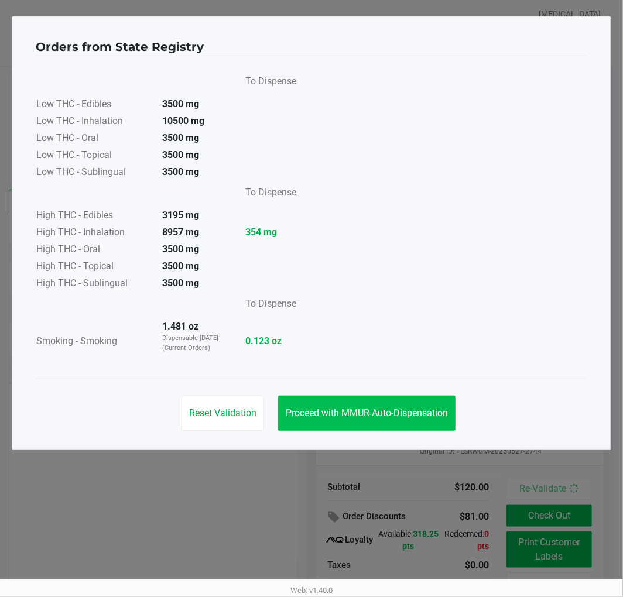
click at [413, 415] on span "Proceed with MMUR Auto-Dispensation" at bounding box center [367, 412] width 162 height 11
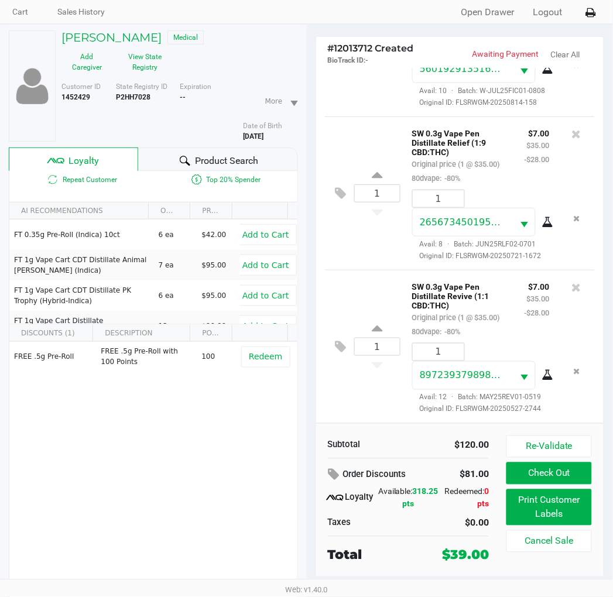
scroll to position [61, 0]
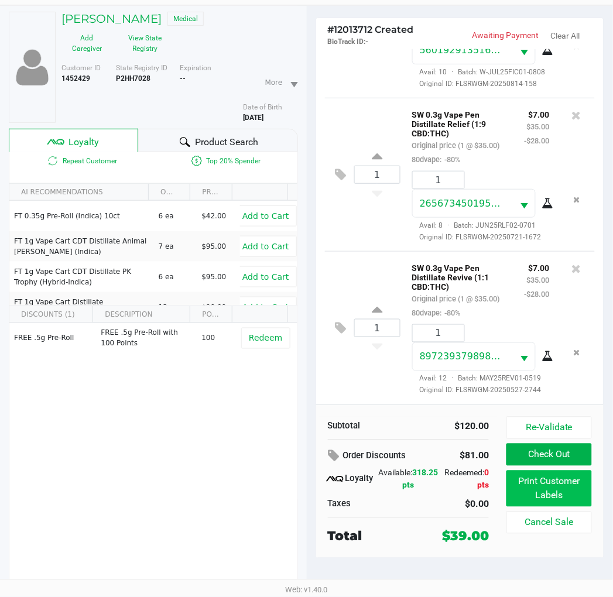
click at [550, 487] on button "Print Customer Labels" at bounding box center [548, 488] width 85 height 36
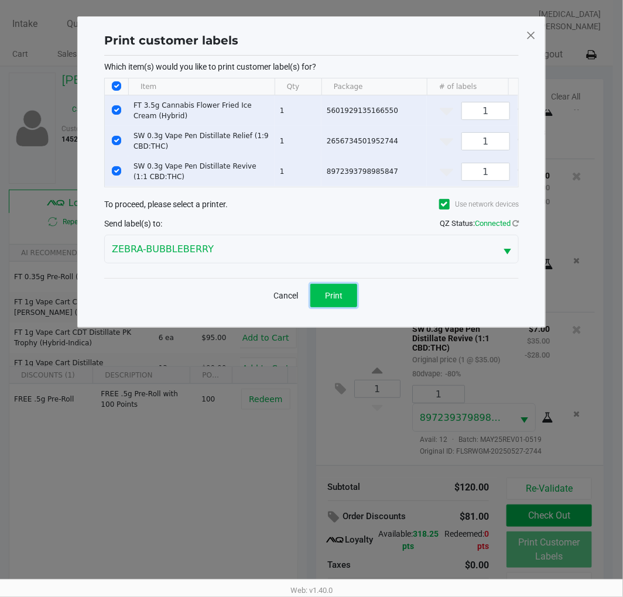
click at [340, 300] on span "Print" at bounding box center [334, 295] width 18 height 9
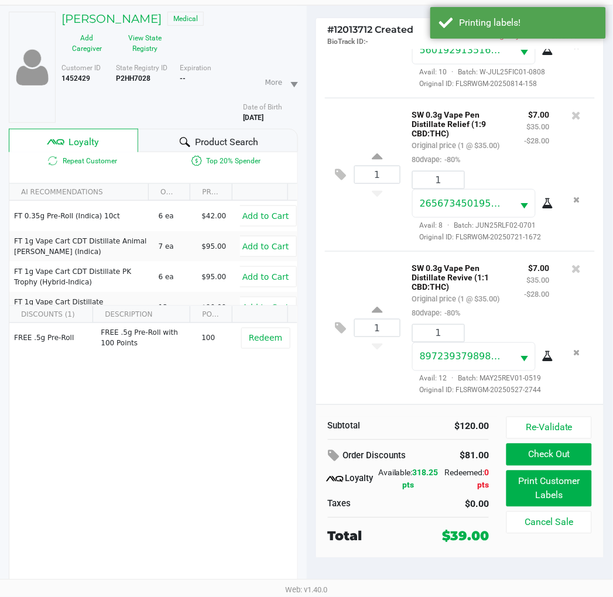
click at [557, 459] on button "Check Out" at bounding box center [548, 454] width 85 height 22
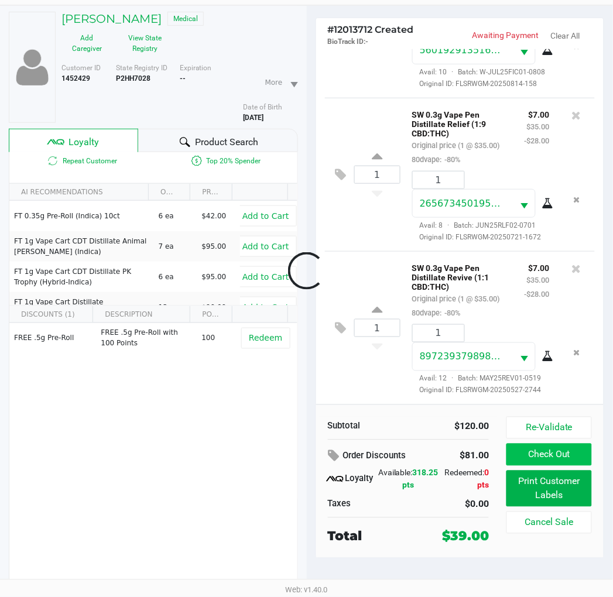
scroll to position [51, 0]
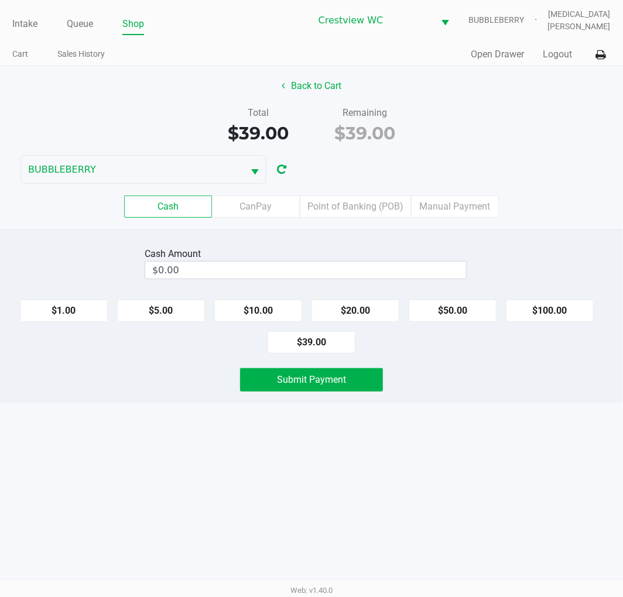
click at [355, 195] on label "Point of Banking (POB)" at bounding box center [355, 206] width 111 height 22
click at [0, 0] on 7 "Point of Banking (POB)" at bounding box center [0, 0] width 0 height 0
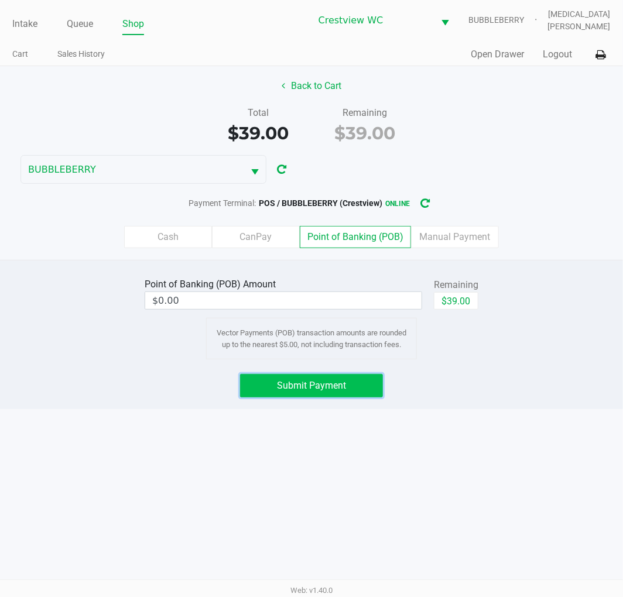
click at [352, 387] on button "Submit Payment" at bounding box center [311, 385] width 143 height 23
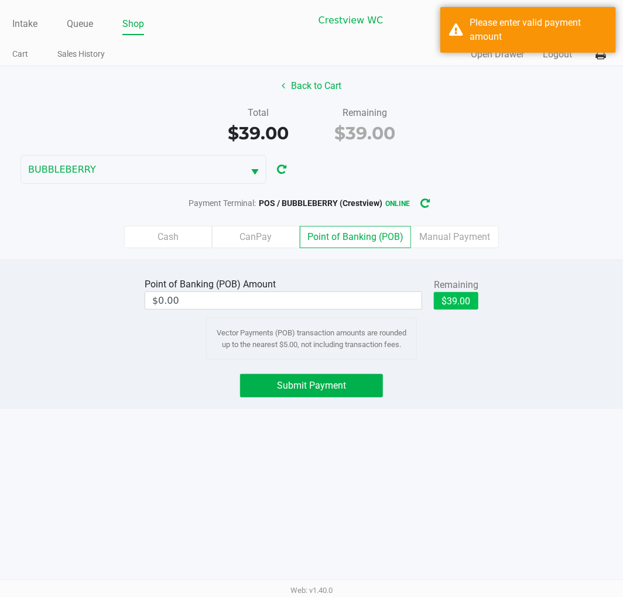
click at [460, 304] on button "$39.00" at bounding box center [456, 301] width 44 height 18
type input "$39.00"
click at [348, 383] on button "Submit Payment" at bounding box center [311, 385] width 143 height 23
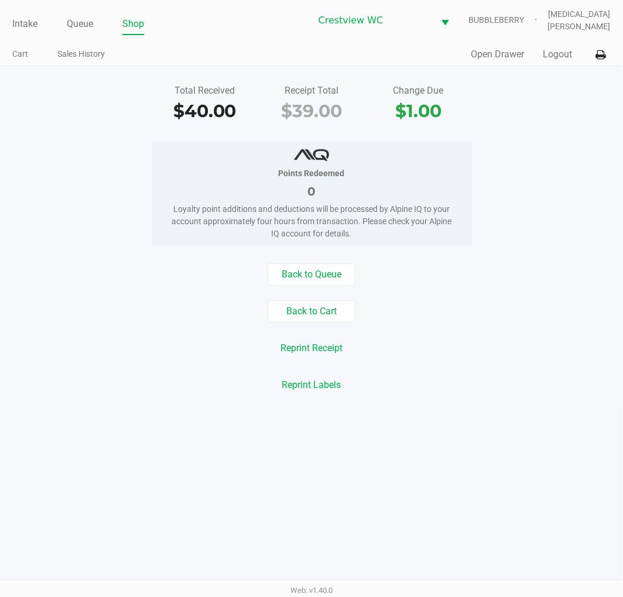
click at [318, 271] on button "Back to Queue" at bounding box center [311, 274] width 88 height 22
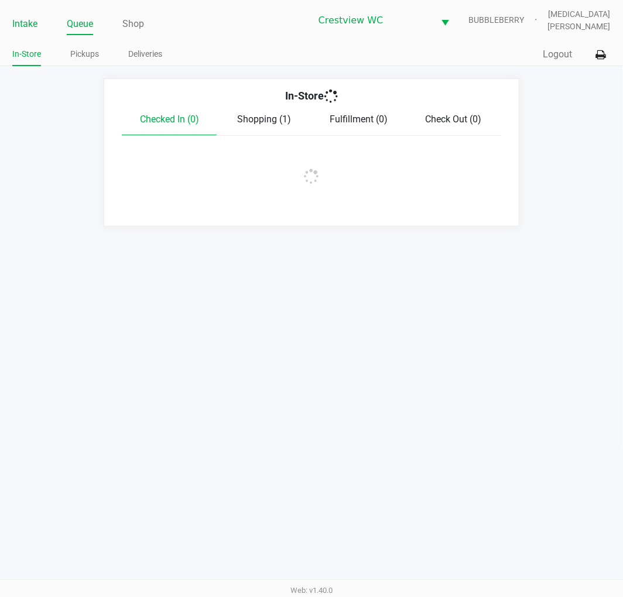
click at [19, 19] on link "Intake" at bounding box center [24, 24] width 25 height 16
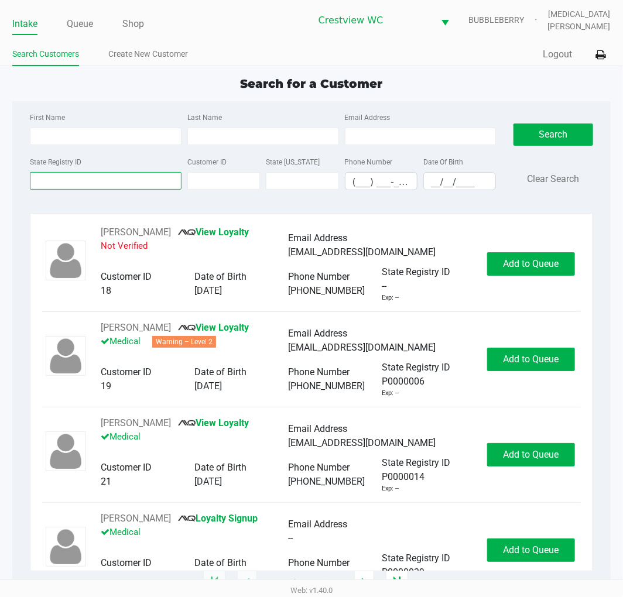
click at [125, 184] on input "State Registry ID" at bounding box center [106, 181] width 152 height 18
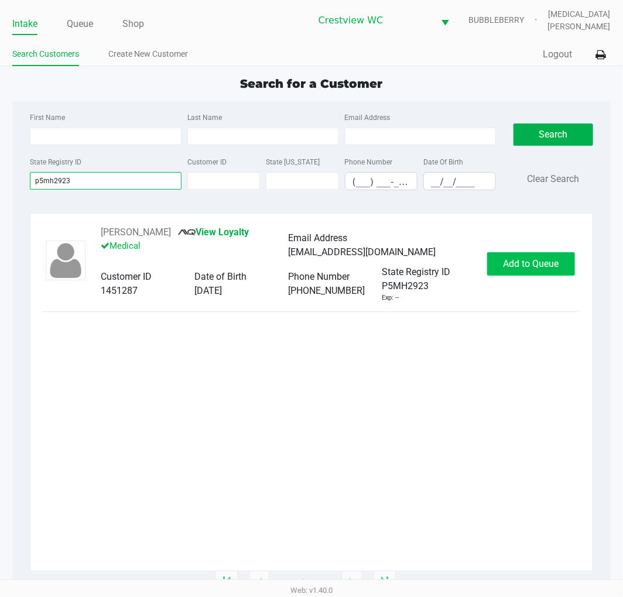
type input "p5mh2923"
click at [523, 267] on span "Add to Queue" at bounding box center [531, 263] width 56 height 11
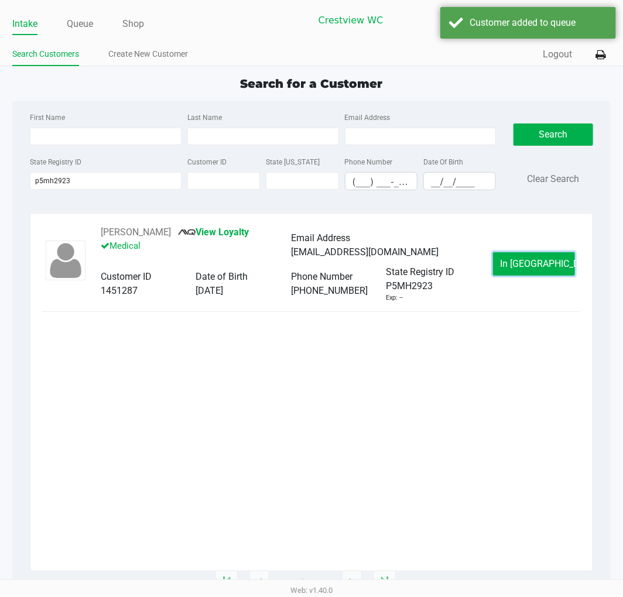
click at [524, 264] on span "In [GEOGRAPHIC_DATA]" at bounding box center [549, 263] width 98 height 11
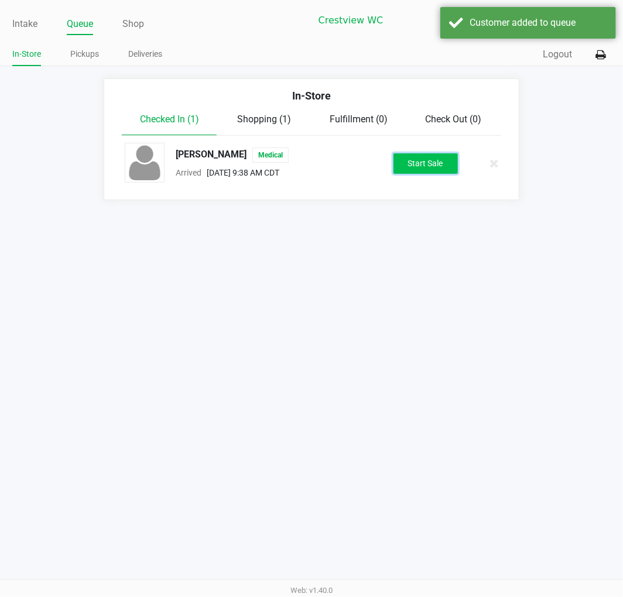
click at [439, 161] on button "Start Sale" at bounding box center [425, 163] width 64 height 20
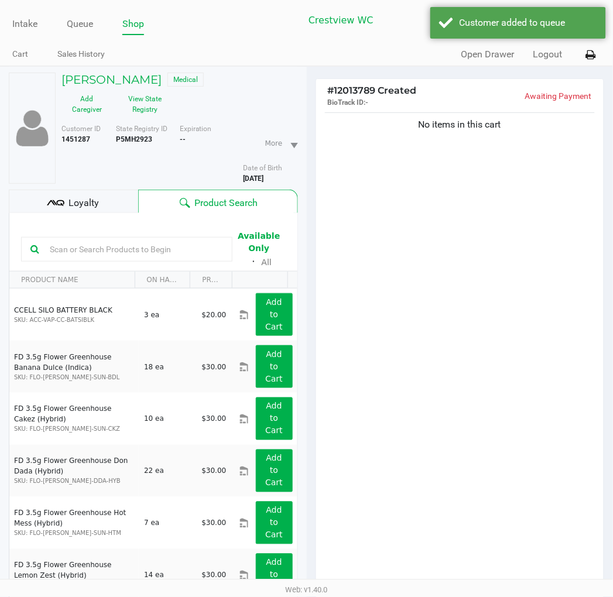
click at [371, 218] on div "No items in this cart" at bounding box center [460, 352] width 288 height 484
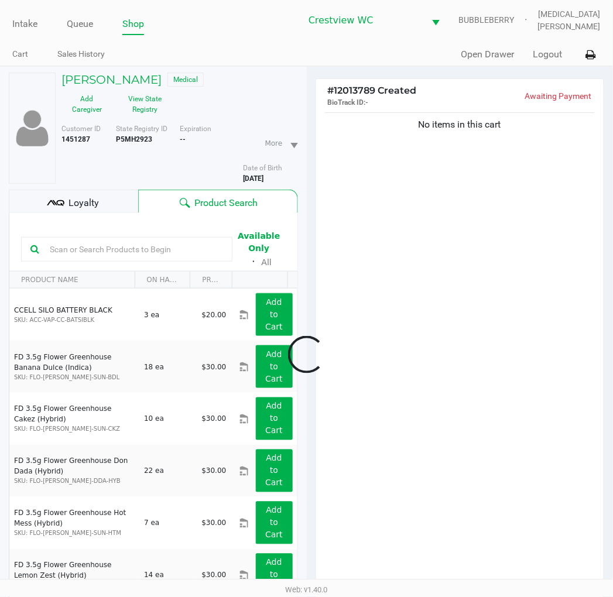
click at [425, 425] on div at bounding box center [306, 355] width 613 height 460
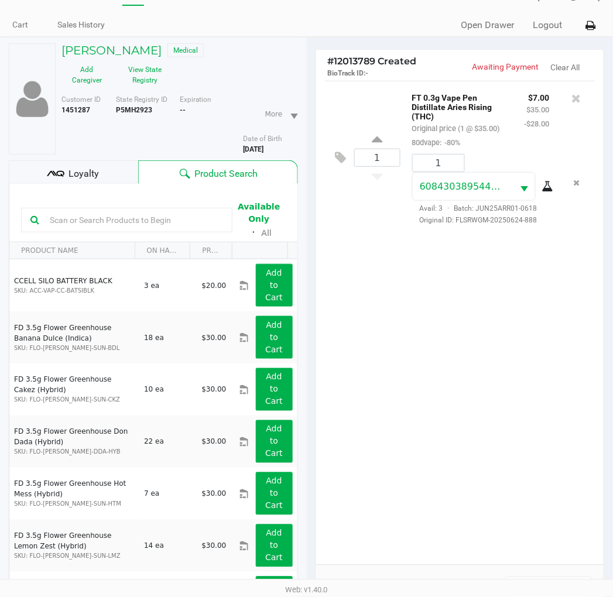
scroll to position [127, 0]
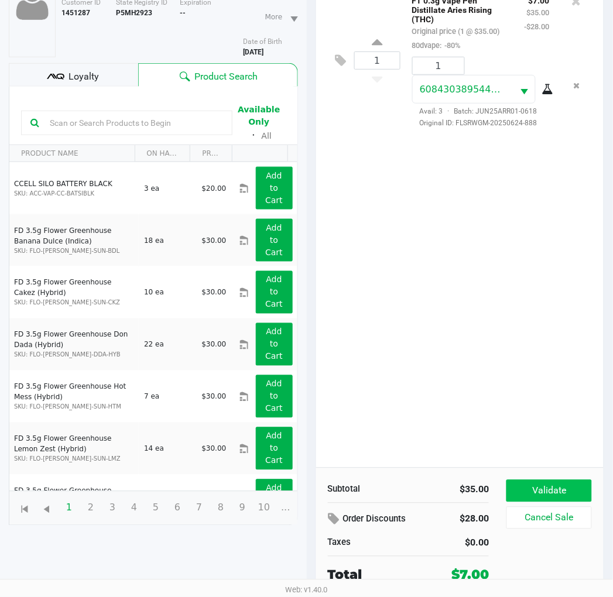
click at [577, 492] on button "Validate" at bounding box center [548, 491] width 85 height 22
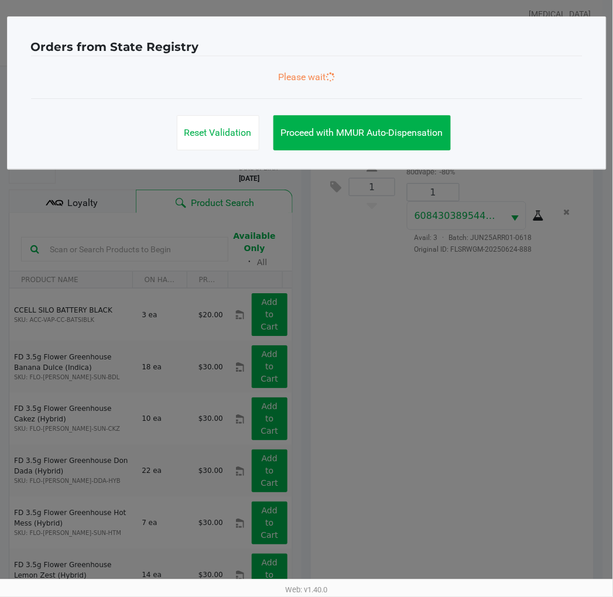
scroll to position [0, 0]
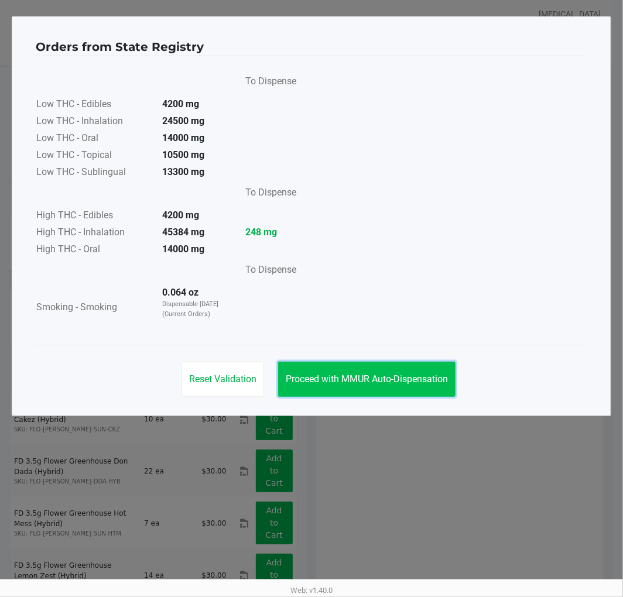
click at [410, 385] on button "Proceed with MMUR Auto-Dispensation" at bounding box center [366, 379] width 177 height 35
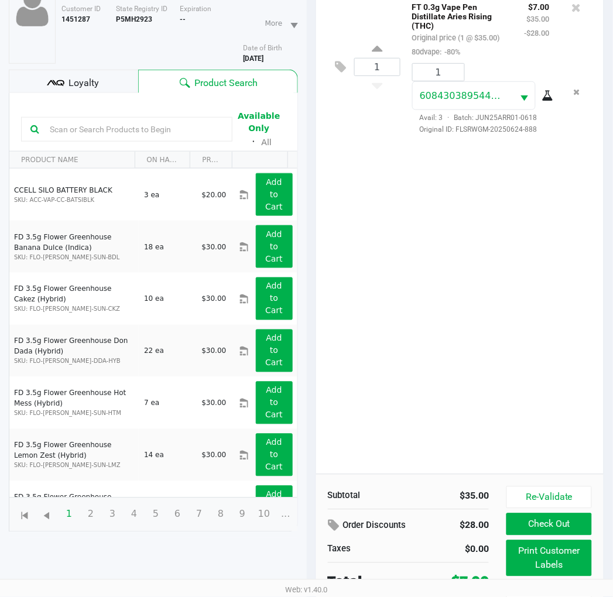
scroll to position [139, 0]
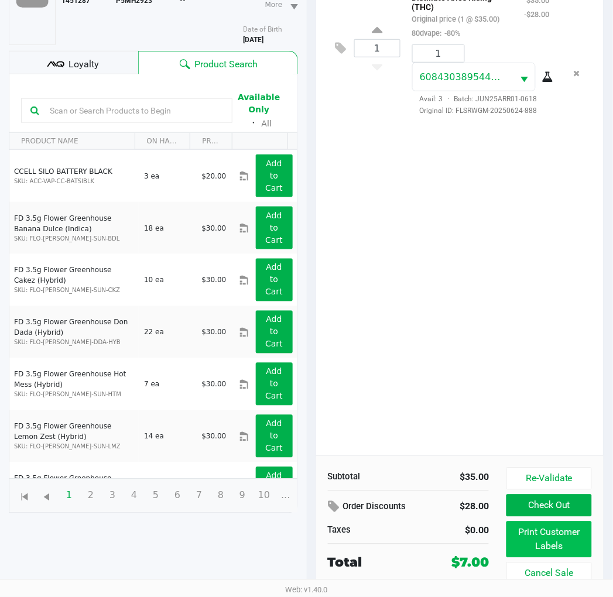
click at [559, 547] on button "Print Customer Labels" at bounding box center [548, 539] width 85 height 36
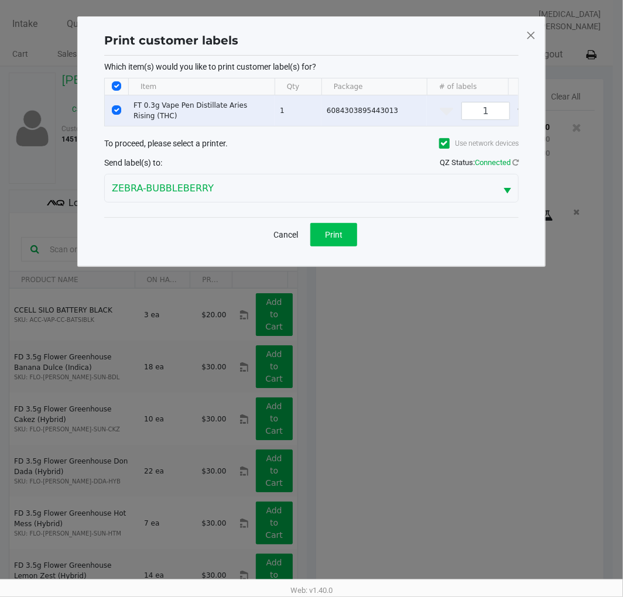
click at [325, 236] on button "Print" at bounding box center [333, 234] width 47 height 23
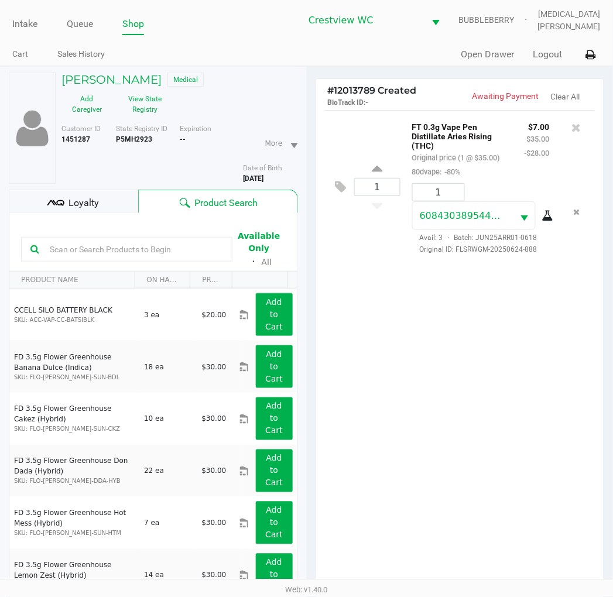
click at [415, 406] on div "1 FT 0.3g Vape Pen Distillate Aries Rising (THC) Original price (1 @ $35.00) 80…" at bounding box center [460, 352] width 288 height 484
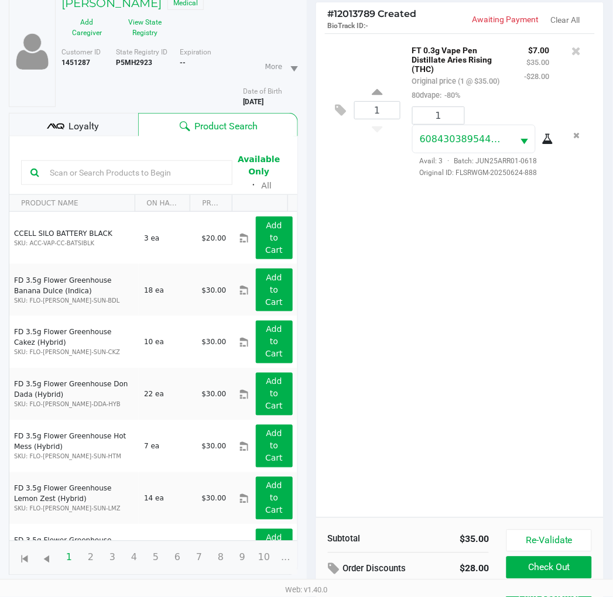
scroll to position [139, 0]
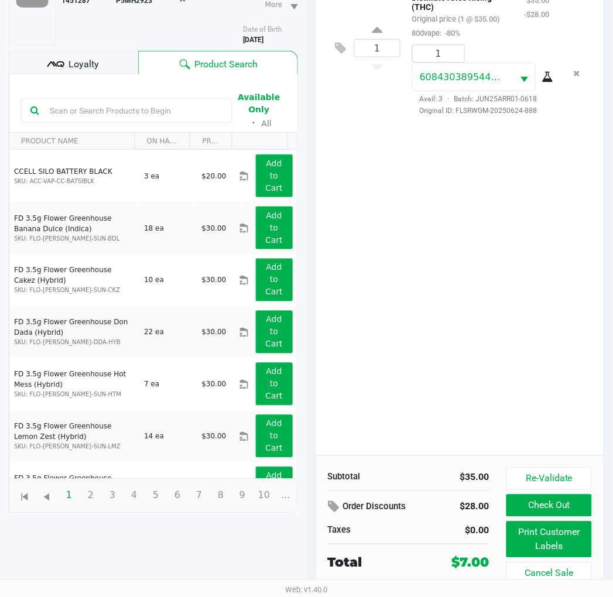
click at [514, 369] on div "1 FT 0.3g Vape Pen Distillate Aries Rising (THC) Original price (1 @ $35.00) 80…" at bounding box center [460, 213] width 288 height 484
click at [552, 540] on button "Print Customer Labels" at bounding box center [548, 539] width 85 height 36
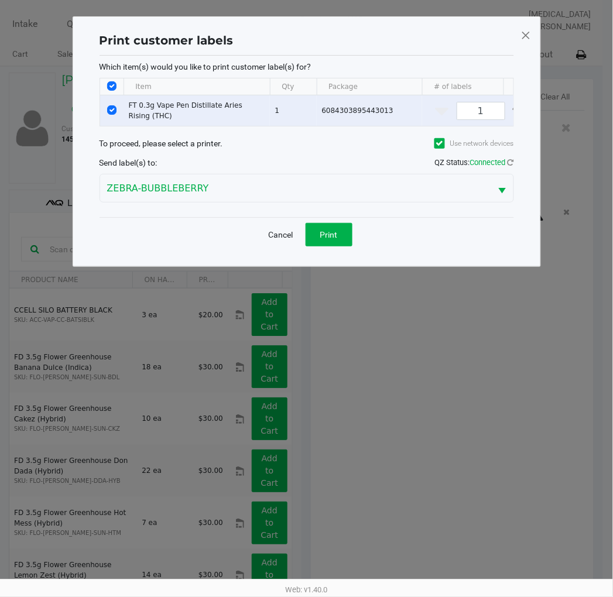
scroll to position [0, 0]
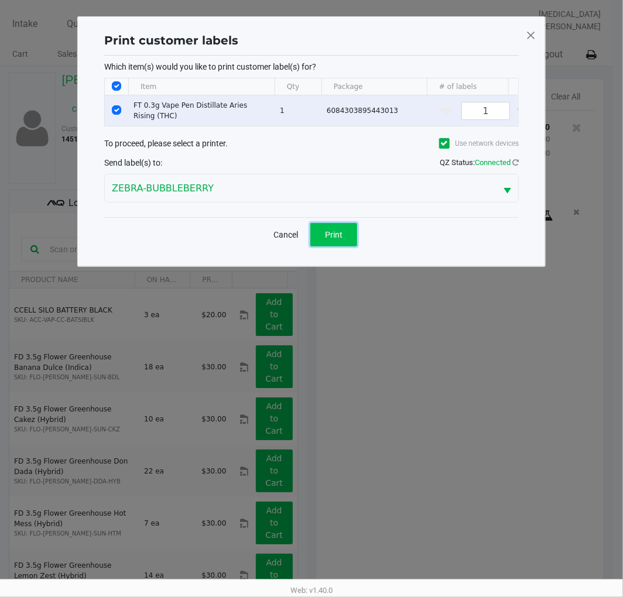
click at [341, 239] on span "Print" at bounding box center [334, 234] width 18 height 9
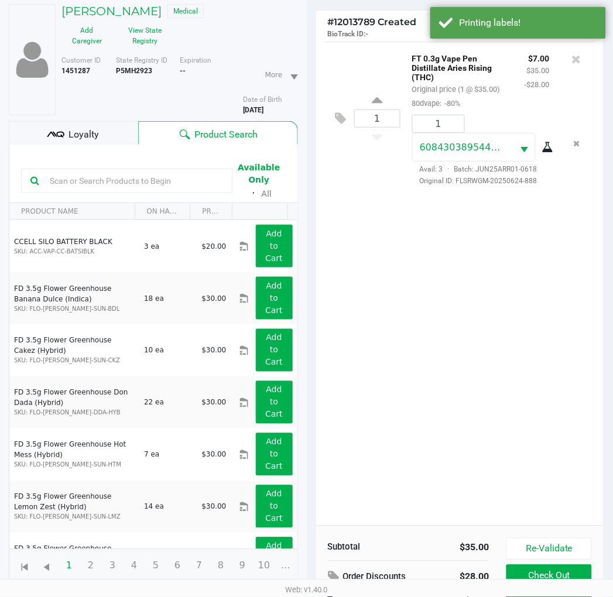
scroll to position [139, 0]
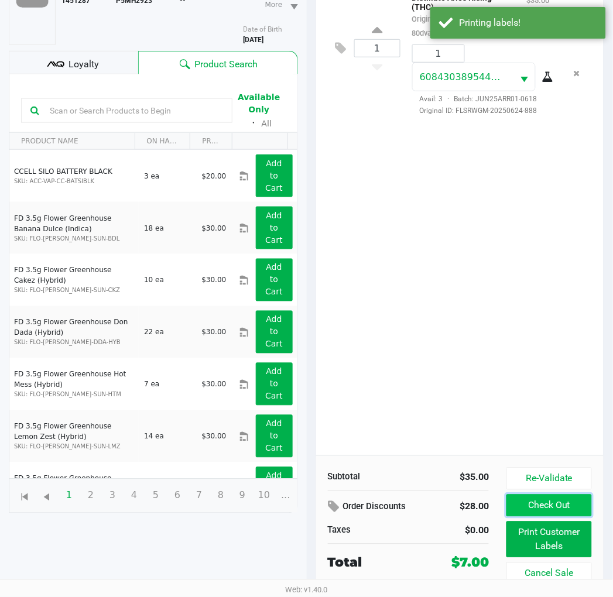
click at [556, 506] on button "Check Out" at bounding box center [548, 505] width 85 height 22
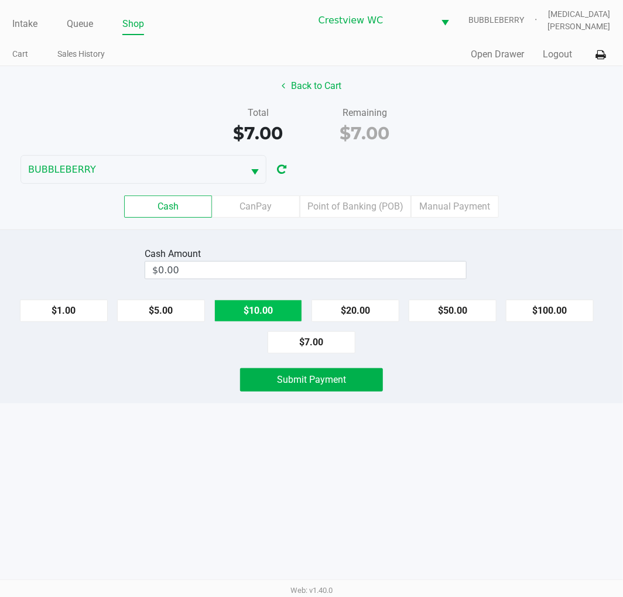
click at [266, 305] on button "$10.00" at bounding box center [258, 311] width 88 height 22
type input "$10.00"
click at [319, 415] on div "Intake Queue Shop Crestview WC BUBBLEBERRY [MEDICAL_DATA][PERSON_NAME] Cart Sal…" at bounding box center [311, 298] width 623 height 597
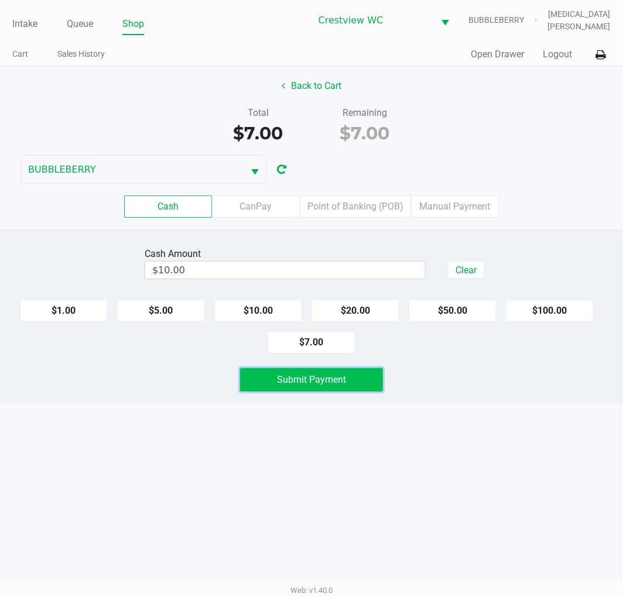
click at [308, 372] on button "Submit Payment" at bounding box center [311, 379] width 143 height 23
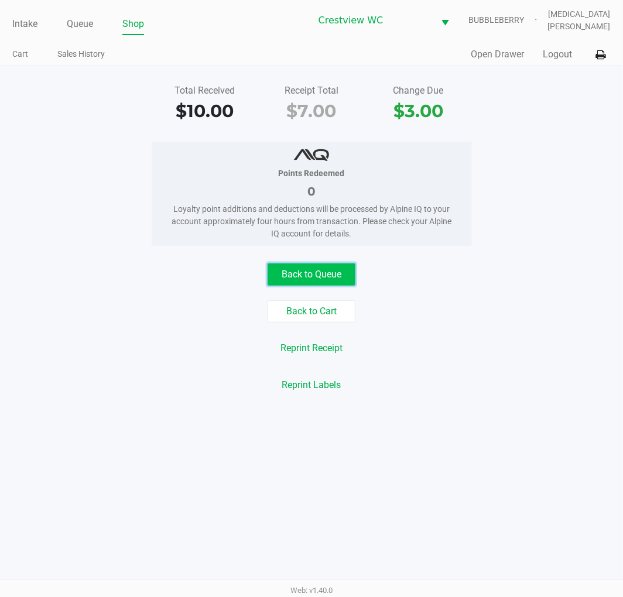
click at [322, 275] on button "Back to Queue" at bounding box center [311, 274] width 88 height 22
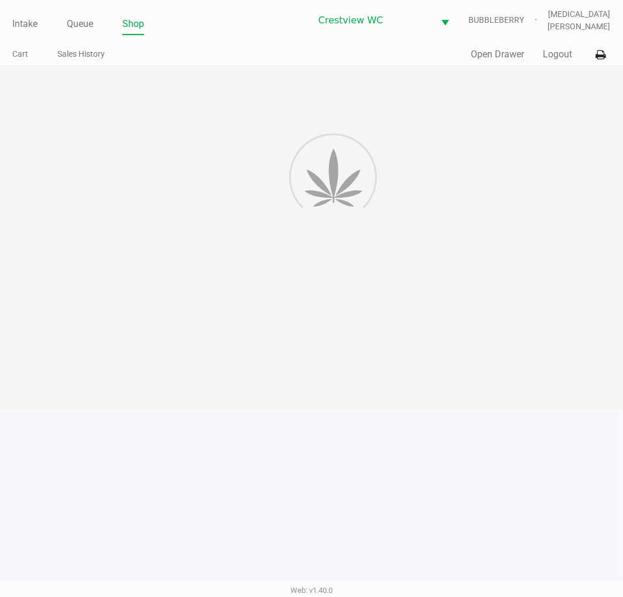
click at [475, 272] on div at bounding box center [311, 238] width 623 height 344
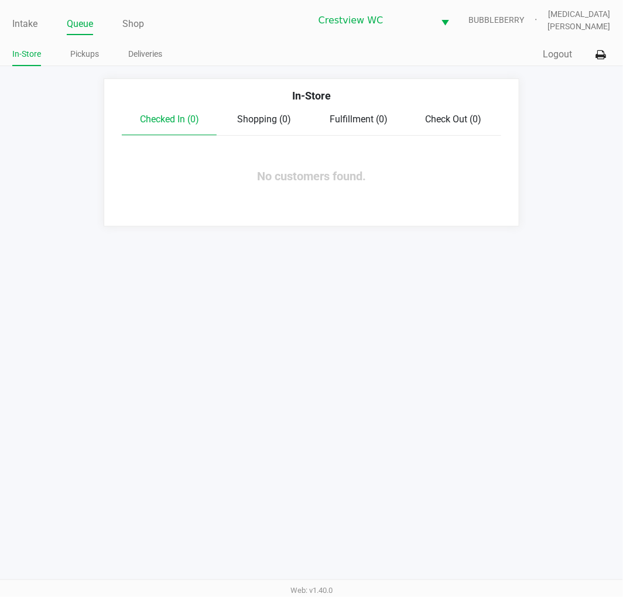
click at [27, 15] on li "Intake" at bounding box center [24, 25] width 25 height 20
click at [219, 9] on div "Intake Queue Shop Crestview WC BUBBLEBERRY [MEDICAL_DATA][PERSON_NAME]" at bounding box center [310, 20] width 597 height 29
click at [26, 26] on link "Intake" at bounding box center [24, 24] width 25 height 16
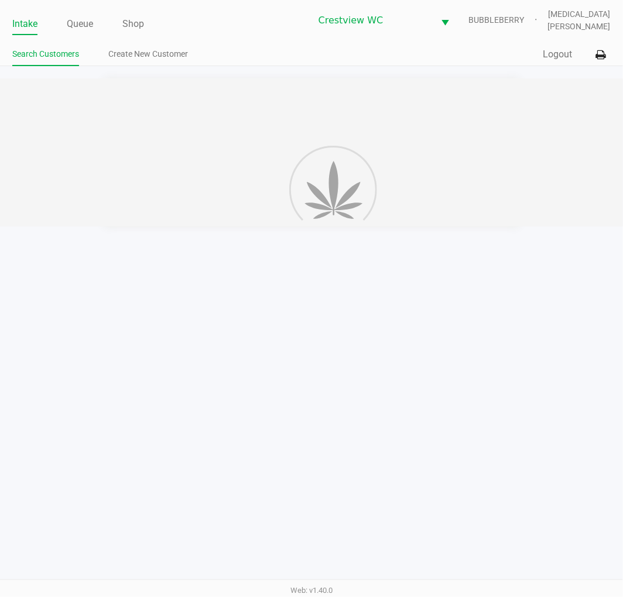
click at [198, 28] on ul "Intake Queue Shop" at bounding box center [161, 25] width 298 height 20
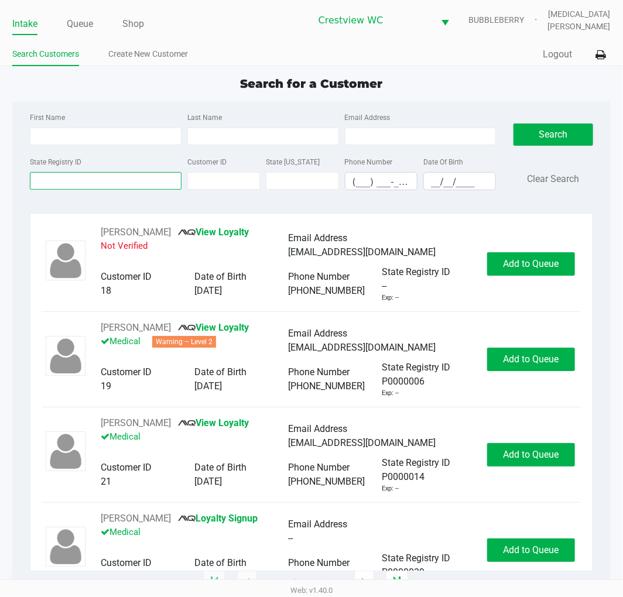
click at [92, 180] on input "State Registry ID" at bounding box center [106, 181] width 152 height 18
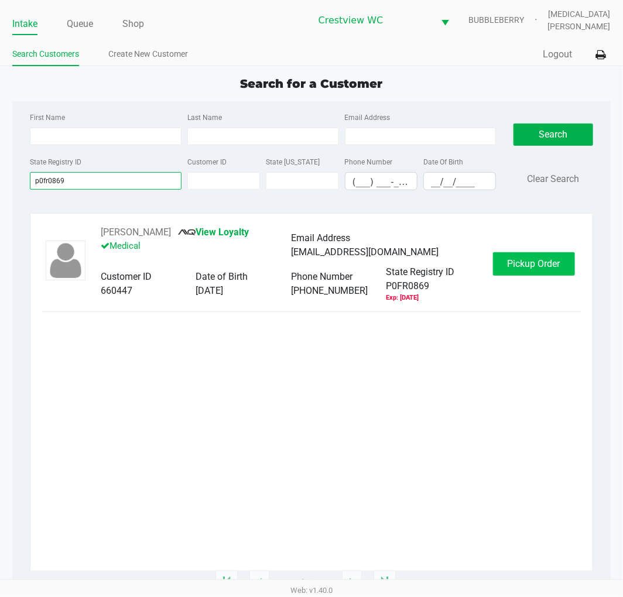
type input "p0fr0869"
click at [529, 267] on span "Pickup Order" at bounding box center [533, 263] width 53 height 11
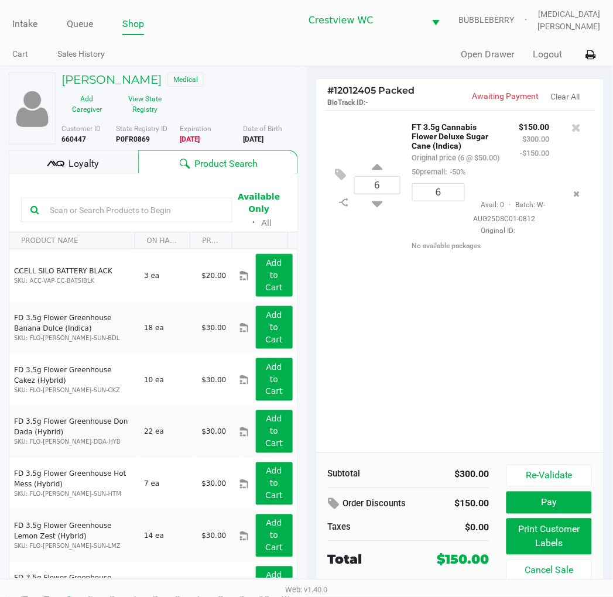
click at [464, 378] on div "6 FT 3.5g Cannabis Flower Deluxe Sugar Cane (Indica) Original price (6 @ $50.00…" at bounding box center [460, 281] width 288 height 342
click at [95, 167] on span "Loyalty" at bounding box center [83, 164] width 30 height 14
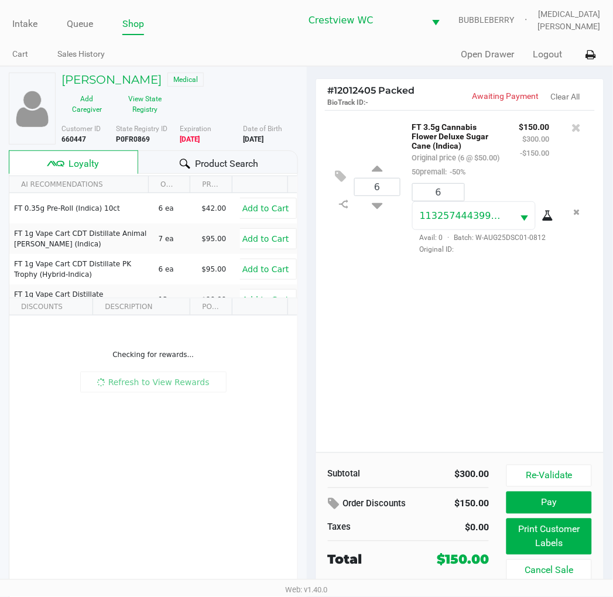
click at [452, 357] on div "6 FT 3.5g Cannabis Flower Deluxe Sugar Cane (Indica) Original price (6 @ $50.00…" at bounding box center [460, 281] width 288 height 342
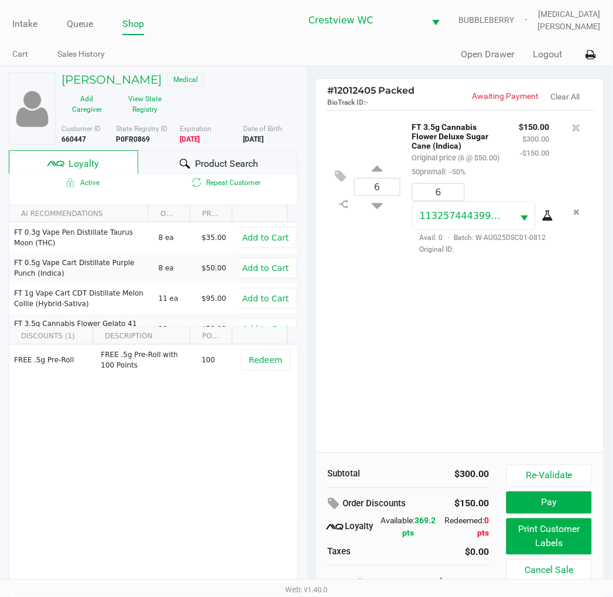
click at [451, 394] on div "6 FT 3.5g Cannabis Flower Deluxe Sugar Cane (Indica) Original price (6 @ $50.00…" at bounding box center [460, 281] width 288 height 342
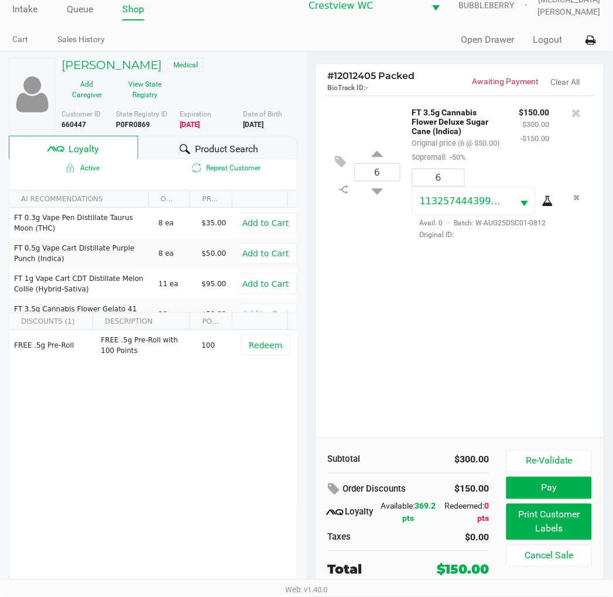
scroll to position [22, 0]
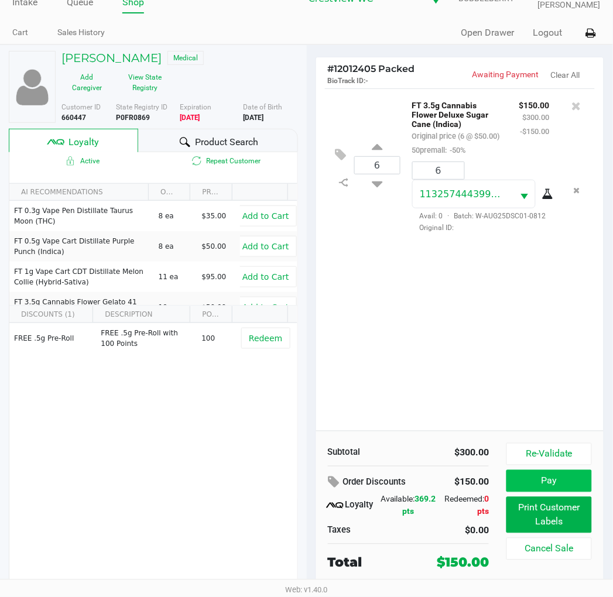
drag, startPoint x: 531, startPoint y: 358, endPoint x: 565, endPoint y: 477, distance: 123.7
click at [531, 357] on div "6 FT 3.5g Cannabis Flower Deluxe Sugar Cane (Indica) Original price (6 @ $50.00…" at bounding box center [460, 259] width 288 height 342
click at [560, 518] on button "Print Customer Labels" at bounding box center [548, 515] width 85 height 36
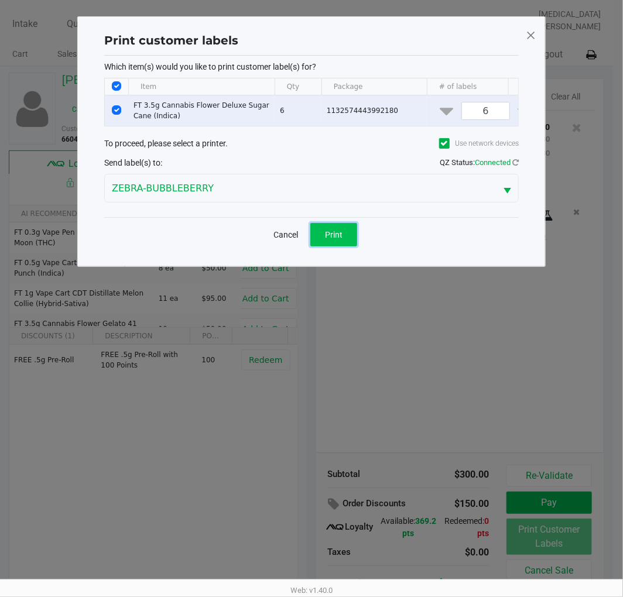
click at [325, 238] on span "Print" at bounding box center [334, 234] width 18 height 9
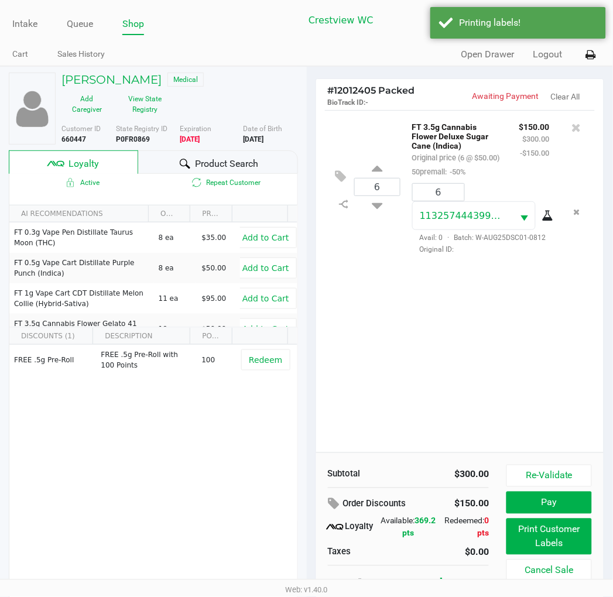
click at [408, 294] on ngb-modal-window "Print customer labels Which item(s) would you like to print customer label(s) f…" at bounding box center [306, 298] width 613 height 597
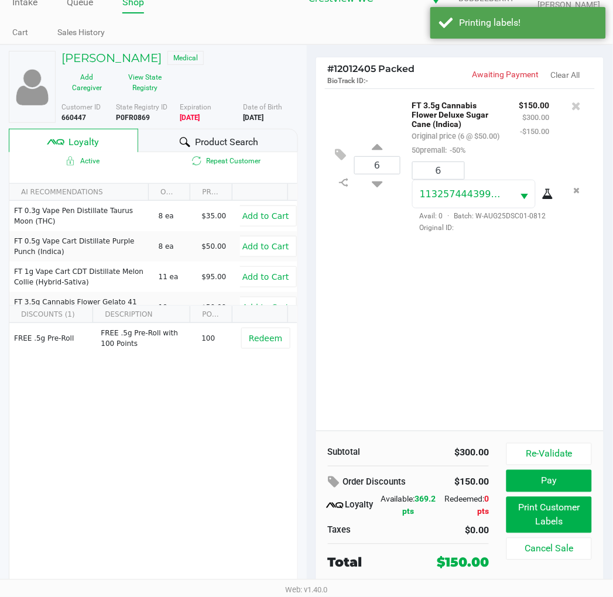
click at [554, 442] on div "Subtotal $300.00 Order Discounts $150.00 Loyalty Available: 369.2 pts Redeemed:…" at bounding box center [460, 507] width 288 height 153
click at [553, 448] on button "Re-Validate" at bounding box center [548, 454] width 85 height 22
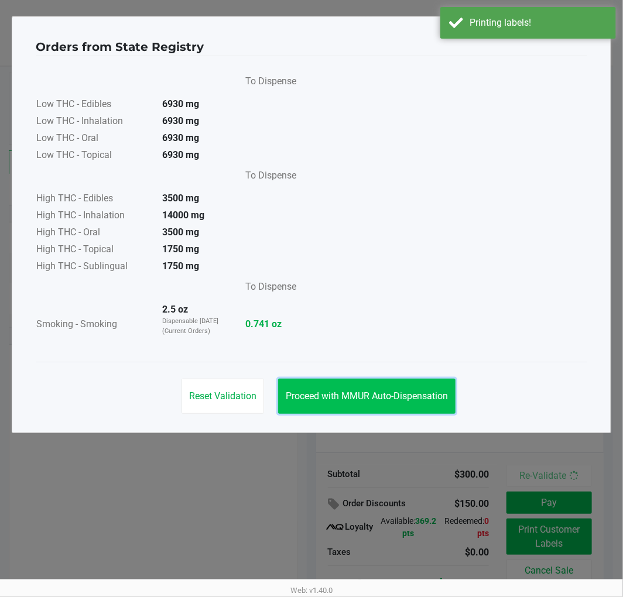
click at [398, 403] on button "Proceed with MMUR Auto-Dispensation" at bounding box center [366, 396] width 177 height 35
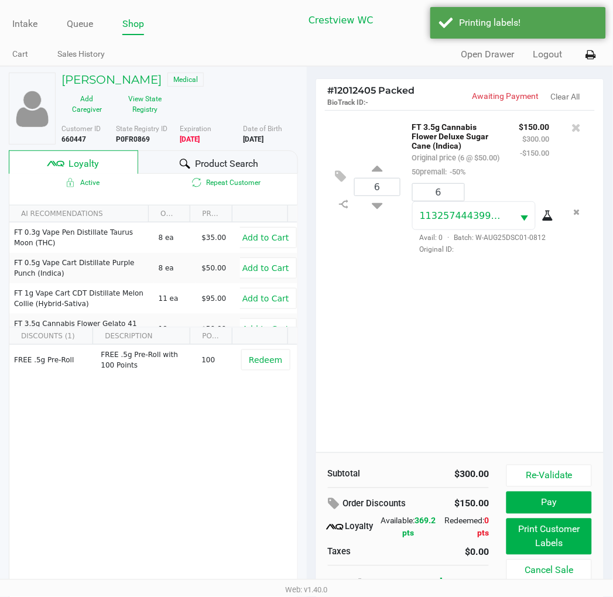
click at [489, 381] on div "6 FT 3.5g Cannabis Flower Deluxe Sugar Cane (Indica) Original price (6 @ $50.00…" at bounding box center [460, 281] width 288 height 342
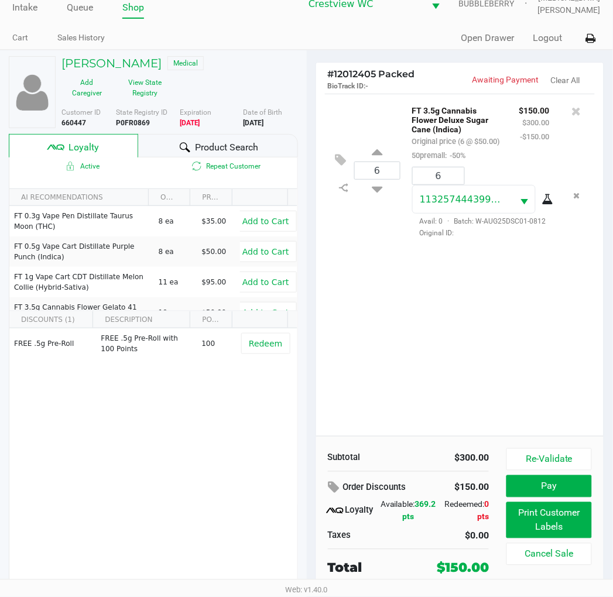
scroll to position [22, 0]
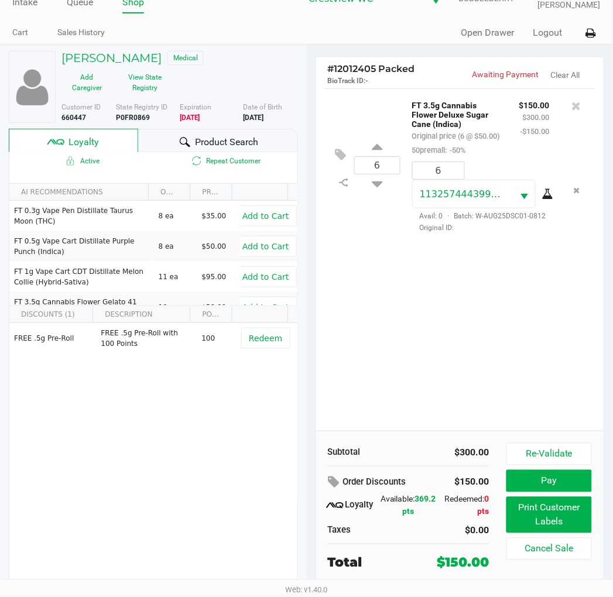
click at [487, 372] on div "6 FT 3.5g Cannabis Flower Deluxe Sugar Cane (Indica) Original price (6 @ $50.00…" at bounding box center [460, 259] width 288 height 342
click at [463, 367] on div "6 FT 3.5g Cannabis Flower Deluxe Sugar Cane (Indica) Original price (6 @ $50.00…" at bounding box center [460, 259] width 288 height 342
click at [553, 370] on div "6 FT 3.5g Cannabis Flower Deluxe Sugar Cane (Indica) Original price (6 @ $50.00…" at bounding box center [460, 259] width 288 height 342
click at [551, 366] on div "6 FT 3.5g Cannabis Flower Deluxe Sugar Cane (Indica) Original price (6 @ $50.00…" at bounding box center [460, 259] width 288 height 342
click at [554, 484] on button "Pay" at bounding box center [548, 481] width 85 height 22
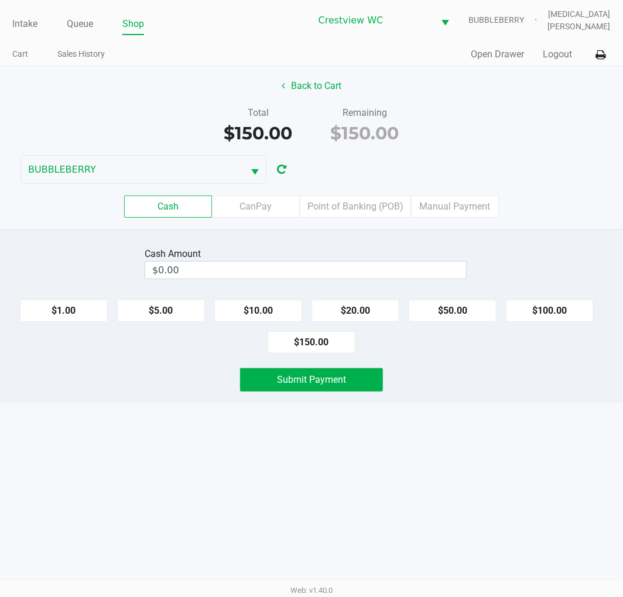
click at [466, 459] on div "Intake Queue Shop Crestview WC BUBBLEBERRY [MEDICAL_DATA][PERSON_NAME] Cart Sal…" at bounding box center [311, 298] width 623 height 597
click at [335, 337] on button "$150.00" at bounding box center [311, 342] width 88 height 22
type input "$150.00"
click at [361, 420] on div "Intake Queue Shop Crestview WC BUBBLEBERRY [MEDICAL_DATA][PERSON_NAME] Cart Sal…" at bounding box center [311, 298] width 623 height 597
click at [355, 388] on button "Submit Payment" at bounding box center [311, 379] width 143 height 23
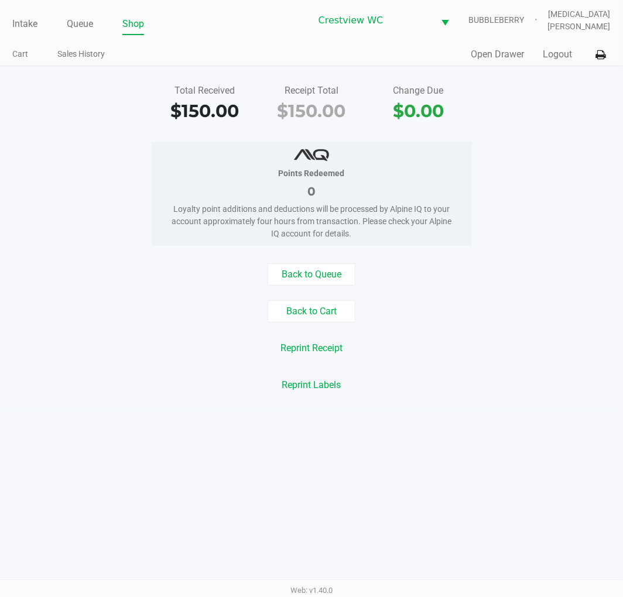
click at [505, 437] on div "Intake Queue Shop Crestview WC BUBBLEBERRY [MEDICAL_DATA][PERSON_NAME] Cart Sal…" at bounding box center [311, 298] width 623 height 597
click at [545, 178] on div "Points Redeemed 0 Loyalty point additions and deductions will be processed by A…" at bounding box center [311, 194] width 640 height 104
